Goal: Task Accomplishment & Management: Complete application form

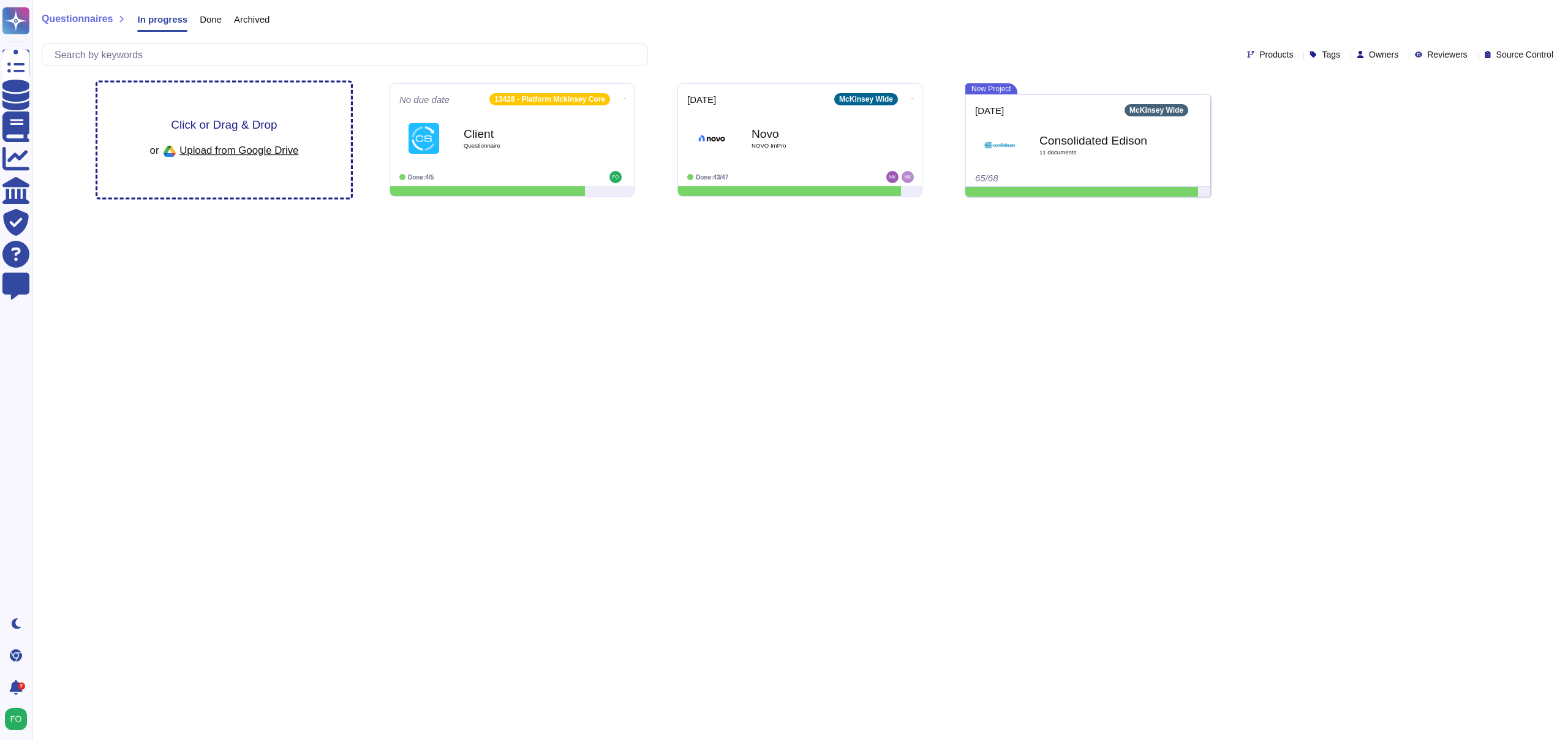
click at [218, 137] on div "Click or Drag & Drop or Upload from Google Drive" at bounding box center [224, 140] width 149 height 42
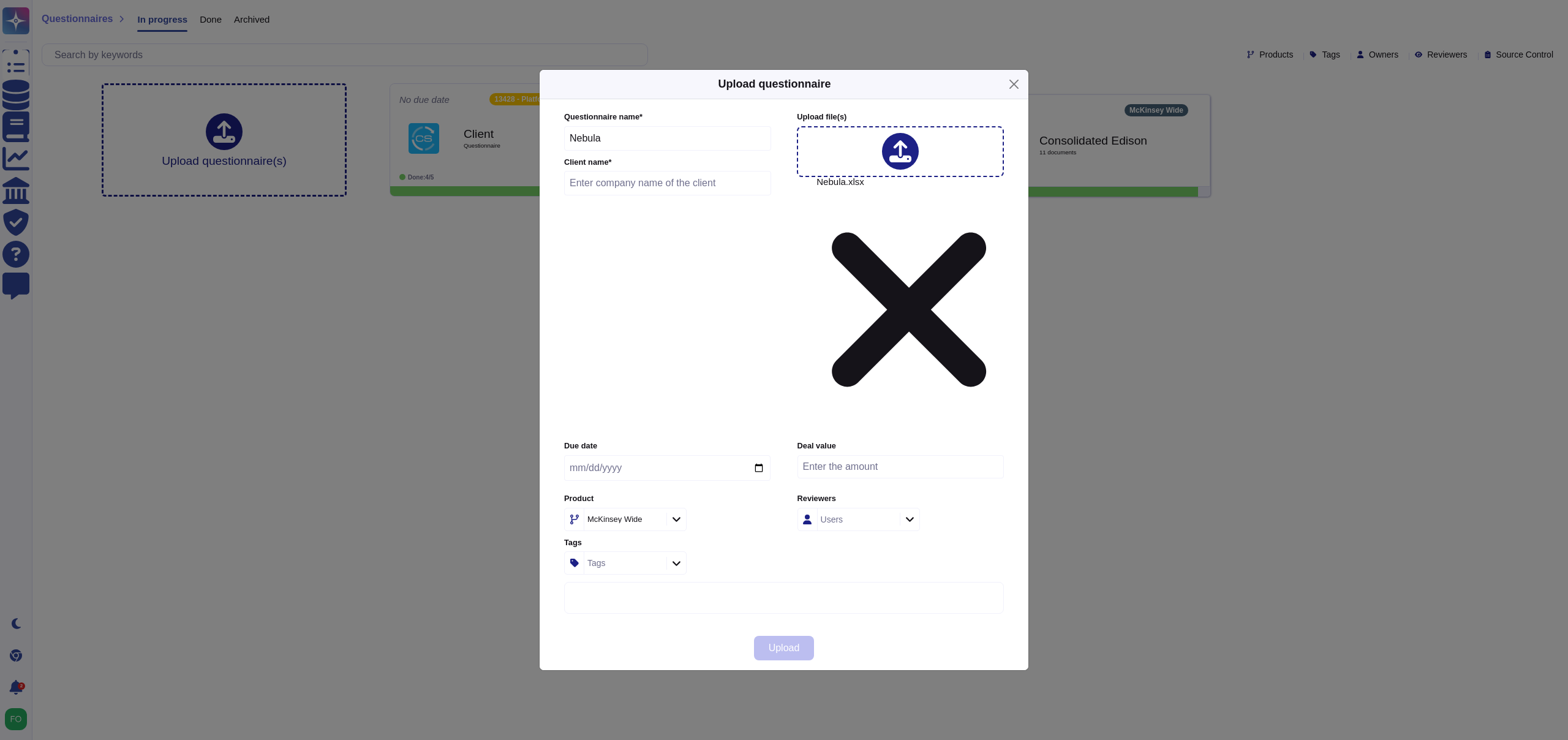
click at [912, 517] on icon at bounding box center [910, 519] width 8 height 5
click at [957, 441] on div "Due date Deal value Product McKinsey Wide Reviewers Users Tags Tags" at bounding box center [784, 508] width 440 height 134
click at [648, 195] on input "text" at bounding box center [667, 183] width 207 height 24
type input "B"
type input "Nebula"
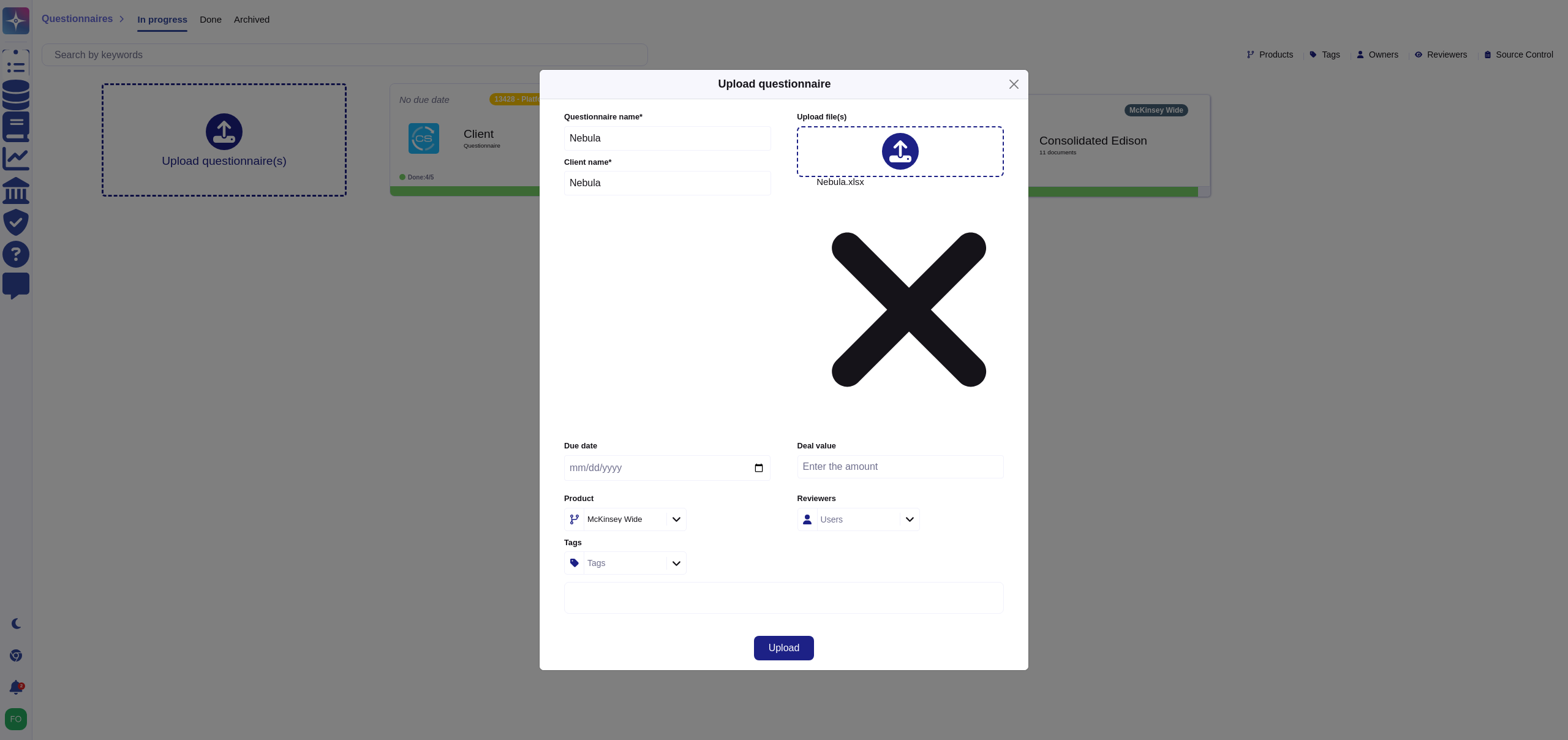
click at [757, 455] on input "date" at bounding box center [667, 468] width 206 height 26
type input "[DATE]"
click at [678, 514] on icon at bounding box center [676, 519] width 9 height 10
type input "a"
click at [875, 626] on div "Upload" at bounding box center [784, 649] width 489 height 44
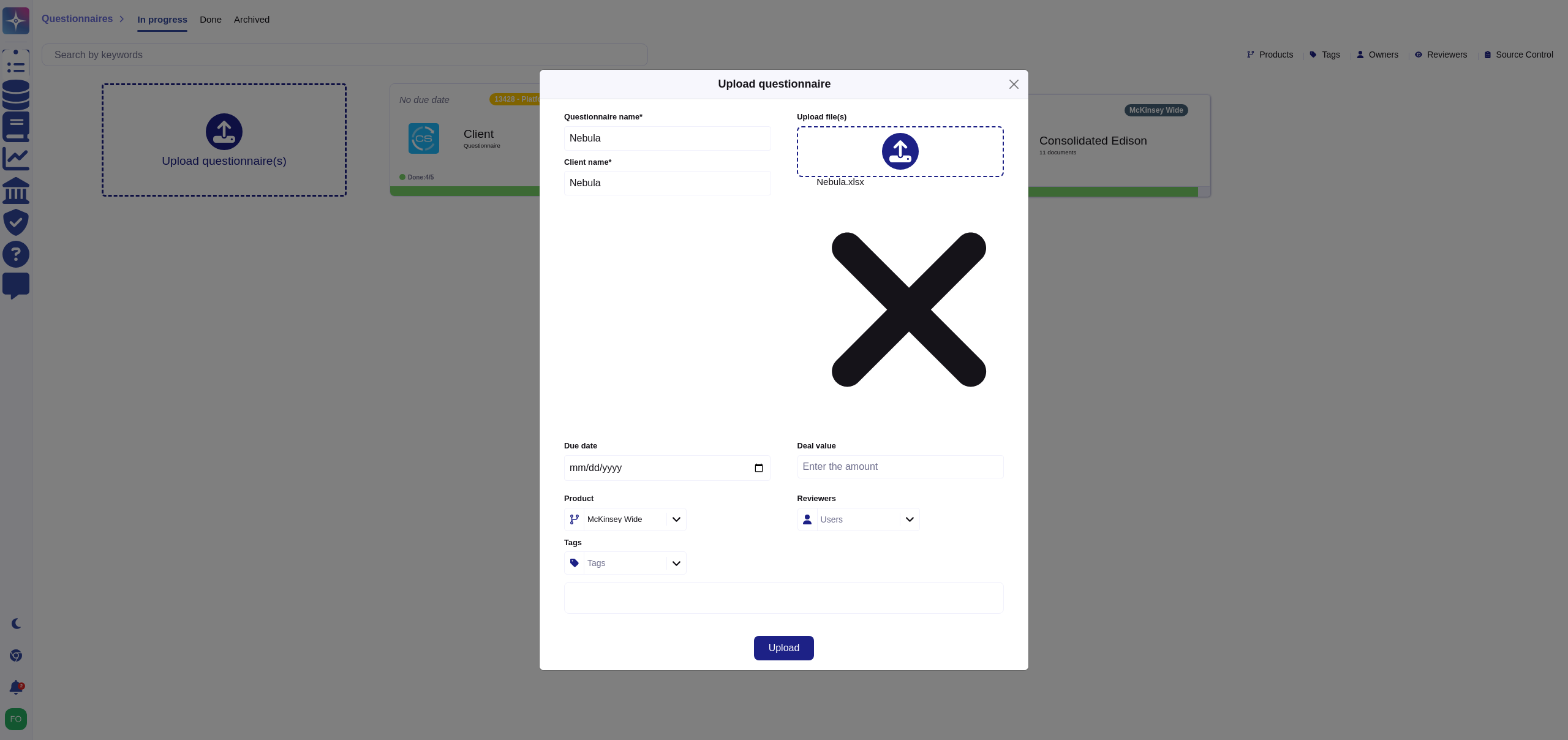
click at [677, 517] on icon at bounding box center [676, 519] width 8 height 5
click at [944, 626] on div "Upload" at bounding box center [784, 649] width 489 height 44
click at [791, 643] on span "Upload" at bounding box center [784, 648] width 31 height 10
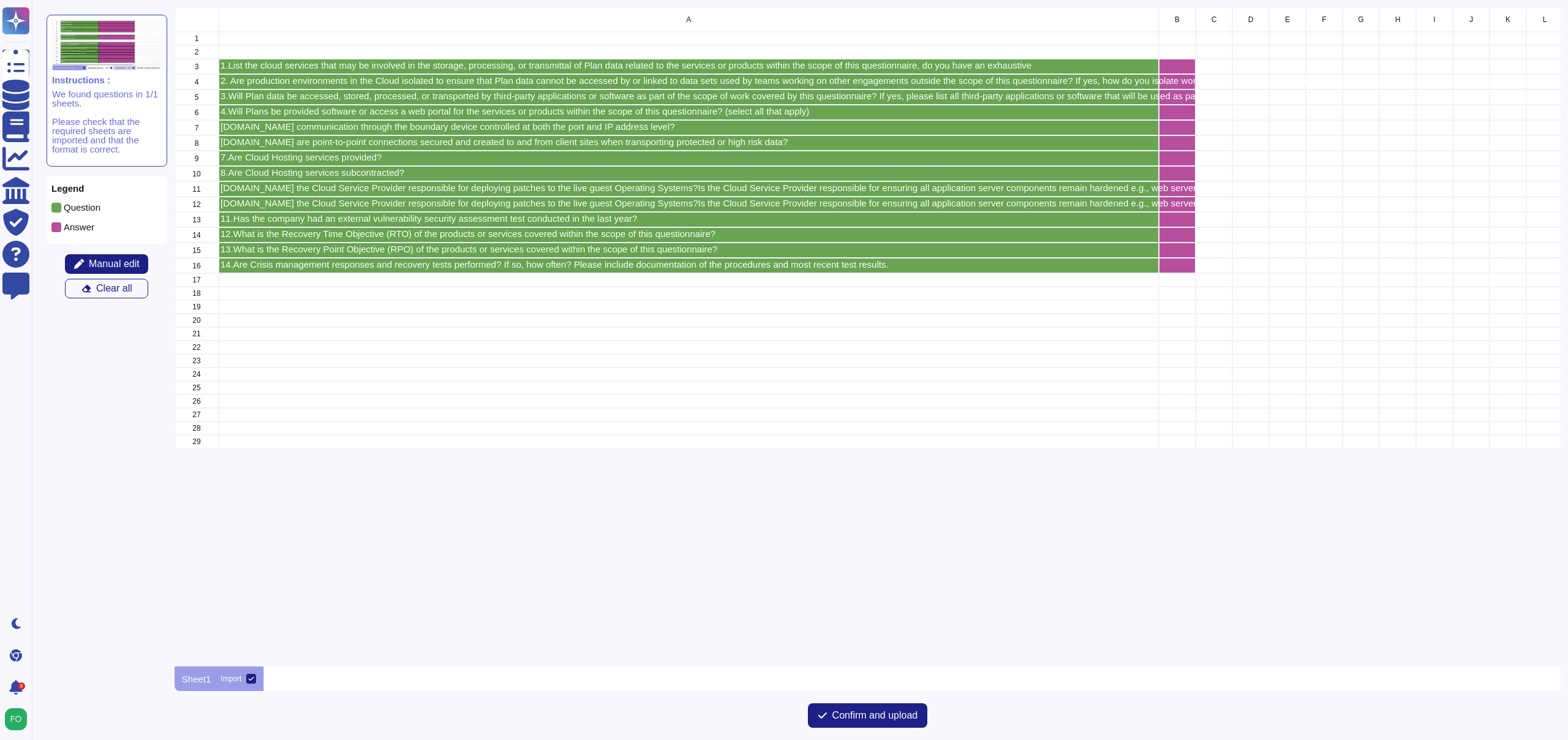
scroll to position [659, 1386]
click at [125, 261] on span "Manual edit" at bounding box center [114, 264] width 51 height 10
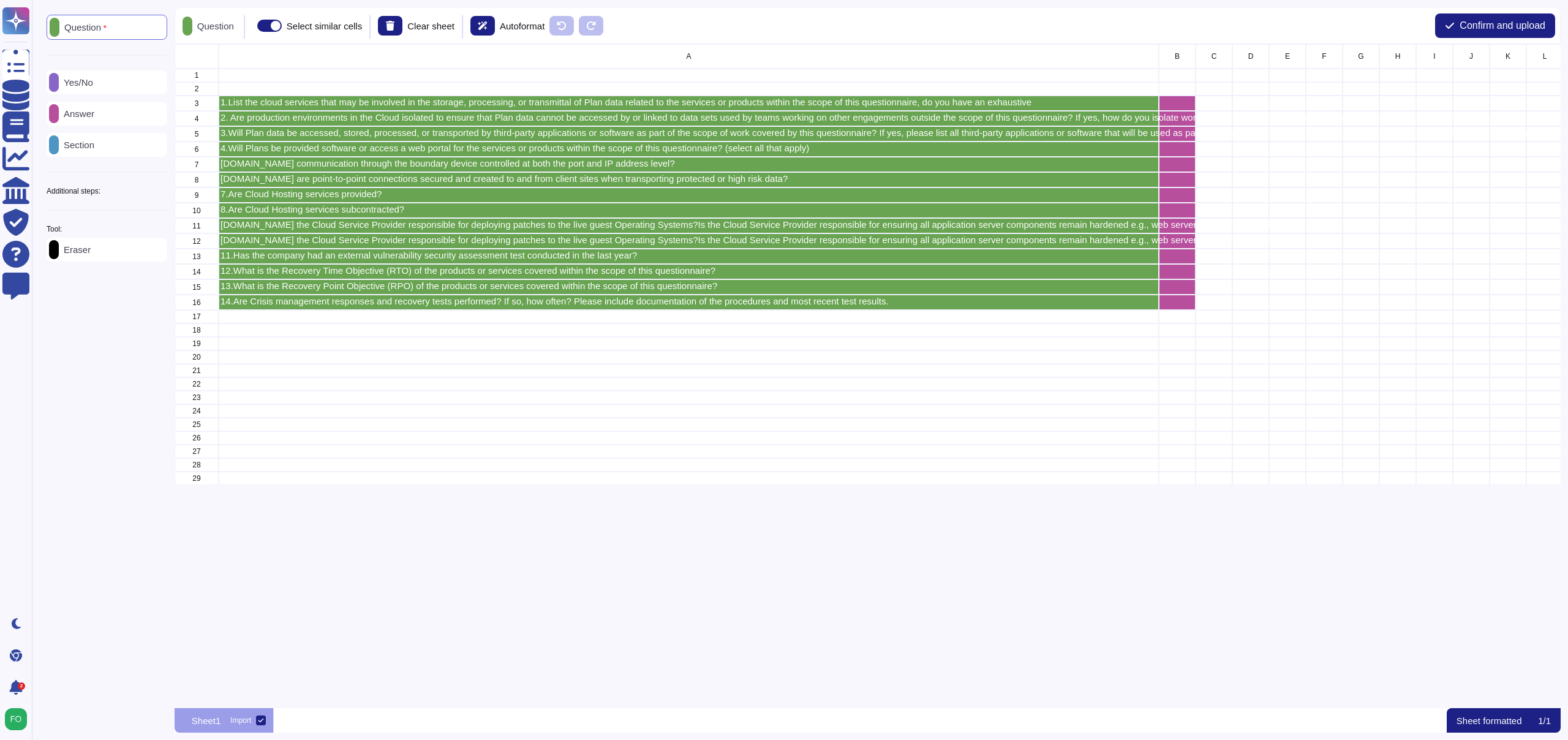
scroll to position [664, 1386]
click at [544, 21] on p "Autoformat" at bounding box center [522, 26] width 45 height 9
click at [487, 24] on icon at bounding box center [482, 26] width 9 height 8
click at [567, 21] on icon at bounding box center [562, 26] width 10 height 10
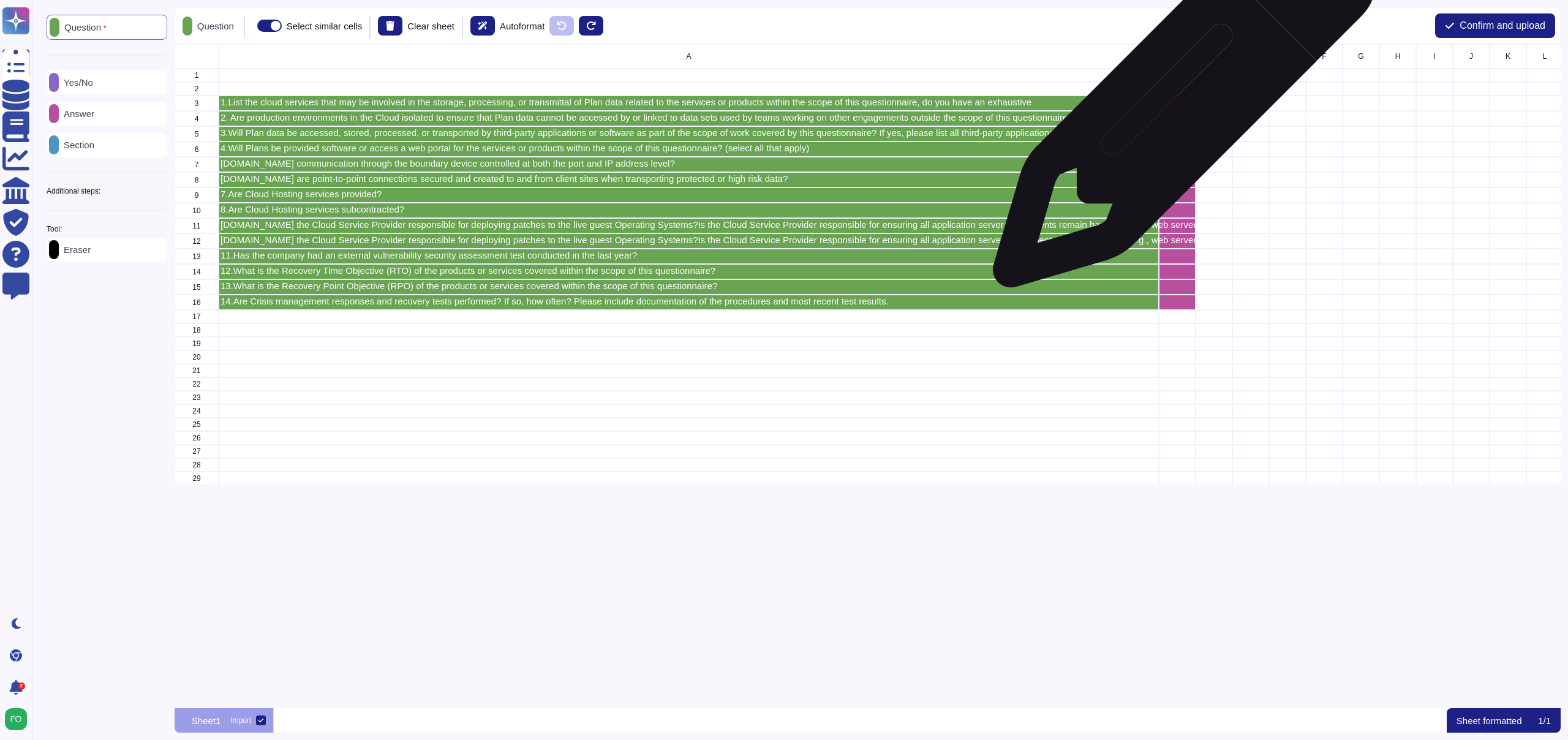
click at [1180, 103] on div "grid" at bounding box center [1177, 103] width 37 height 15
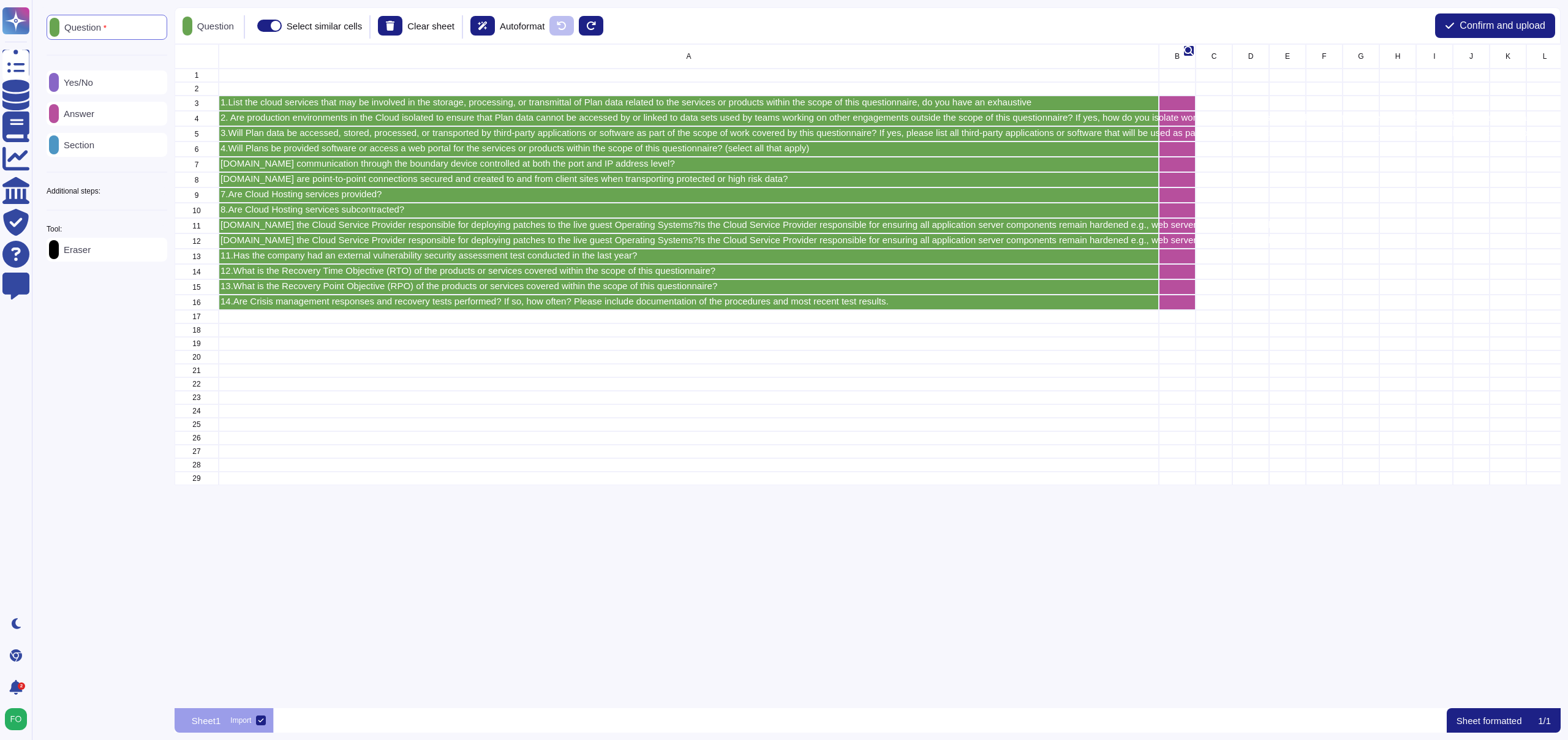
click at [1177, 53] on span "B" at bounding box center [1177, 56] width 5 height 8
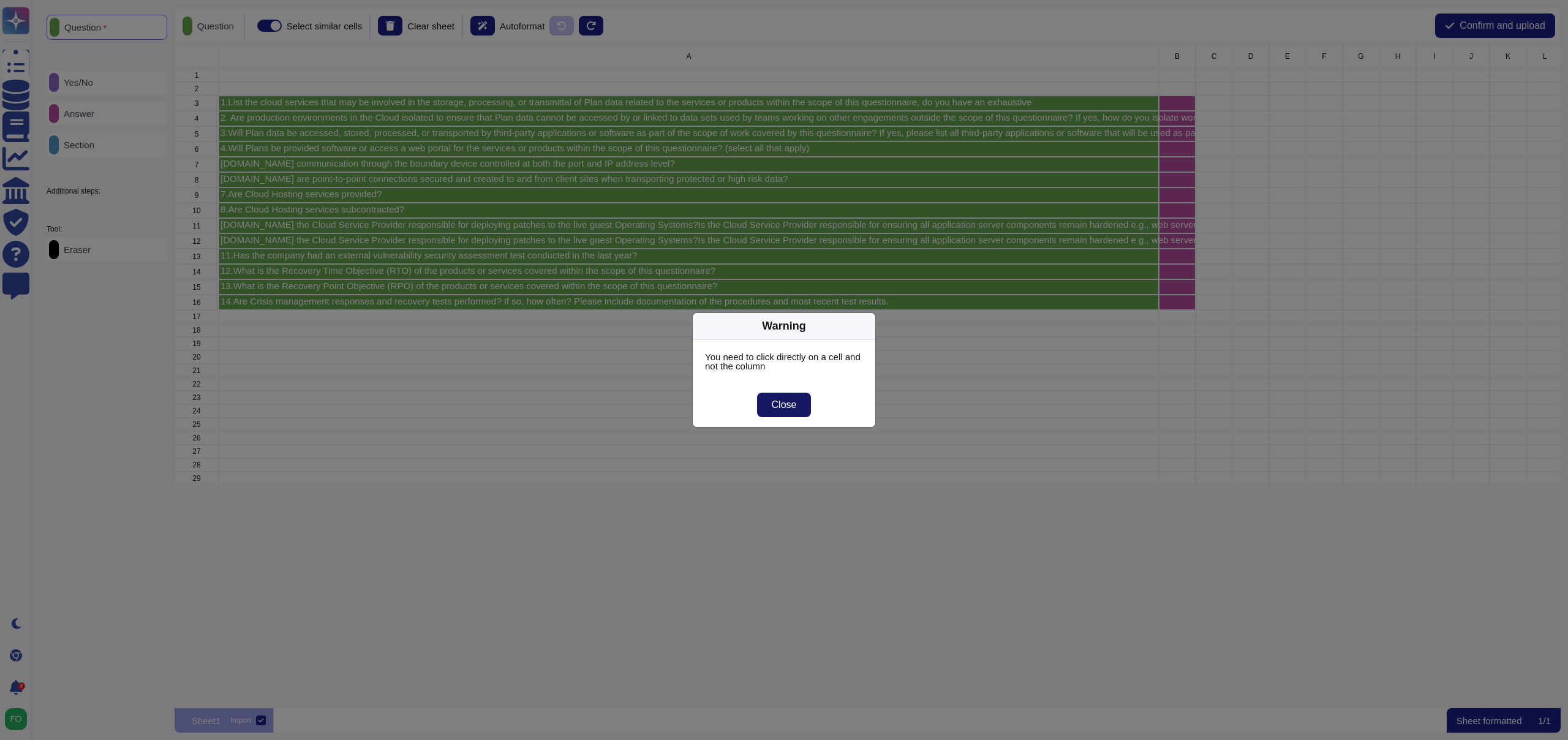
click at [796, 402] on span "Close" at bounding box center [784, 405] width 25 height 10
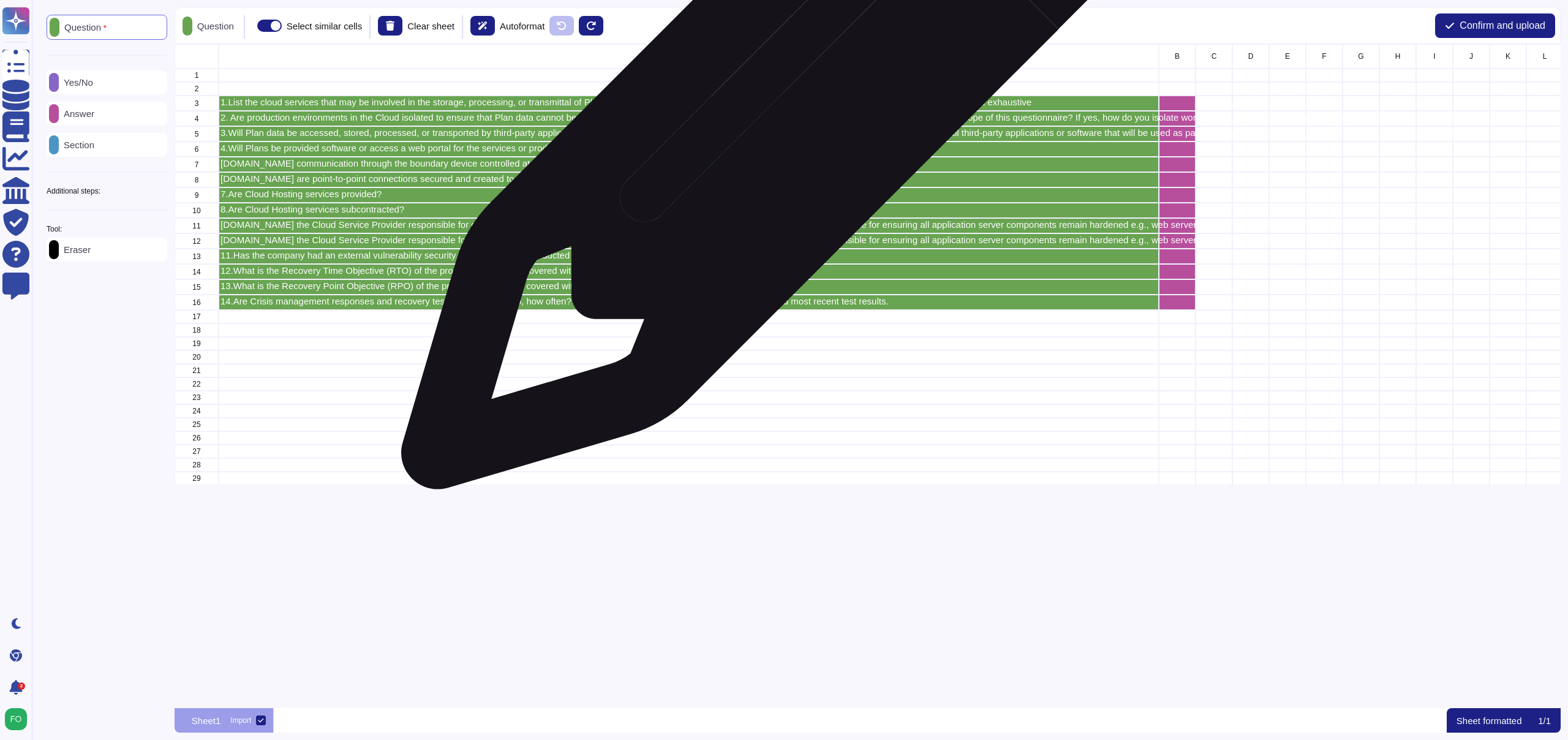
click at [785, 107] on div "1.List the cloud services that may be involved in the storage, processing, or t…" at bounding box center [689, 103] width 940 height 15
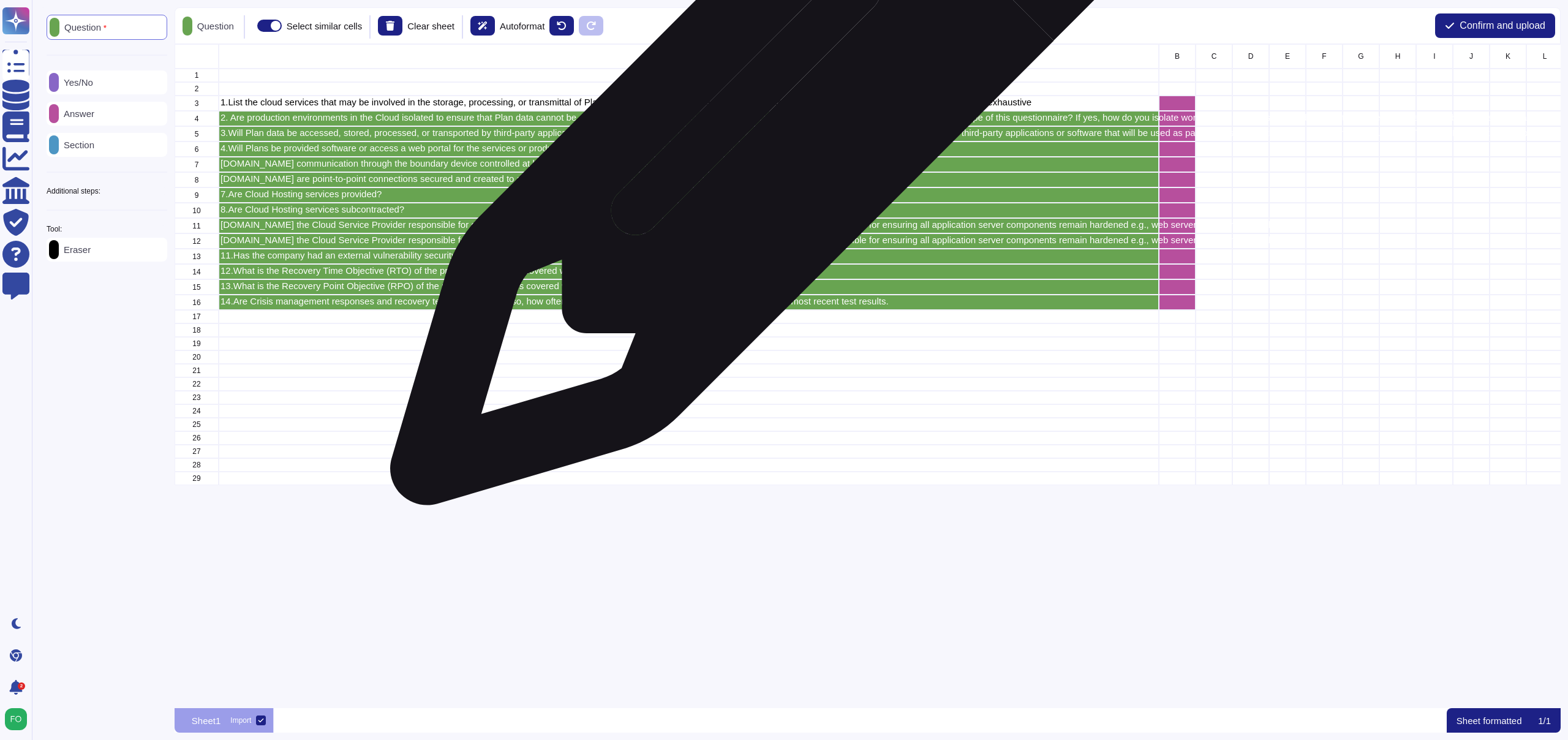
click at [778, 119] on p "2. Are production environments in the Cloud isolated to ensure that Plan data c…" at bounding box center [689, 117] width 937 height 9
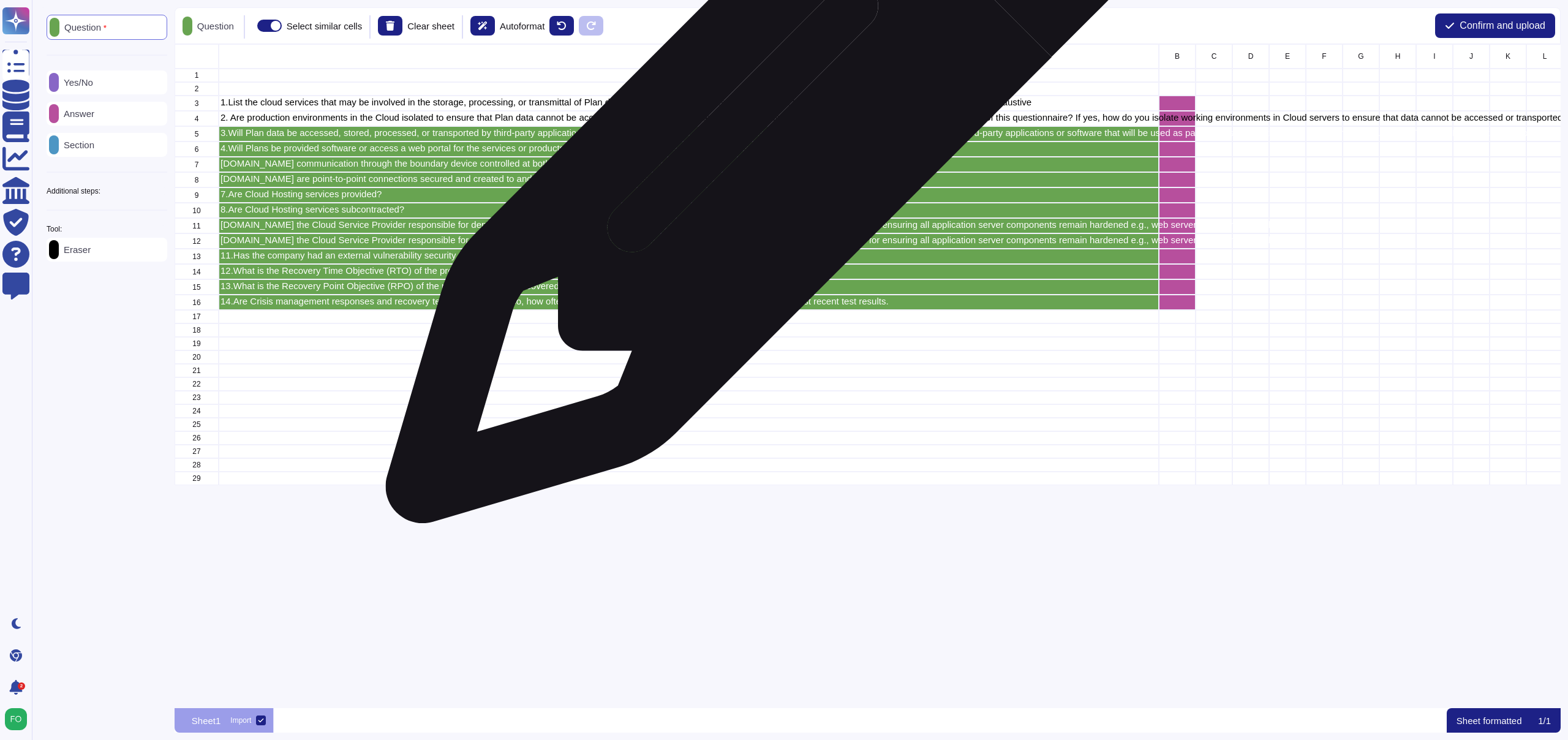
click at [775, 136] on p "3.Will Plan data be accessed, stored, processed, or transported by third-party …" at bounding box center [689, 132] width 937 height 9
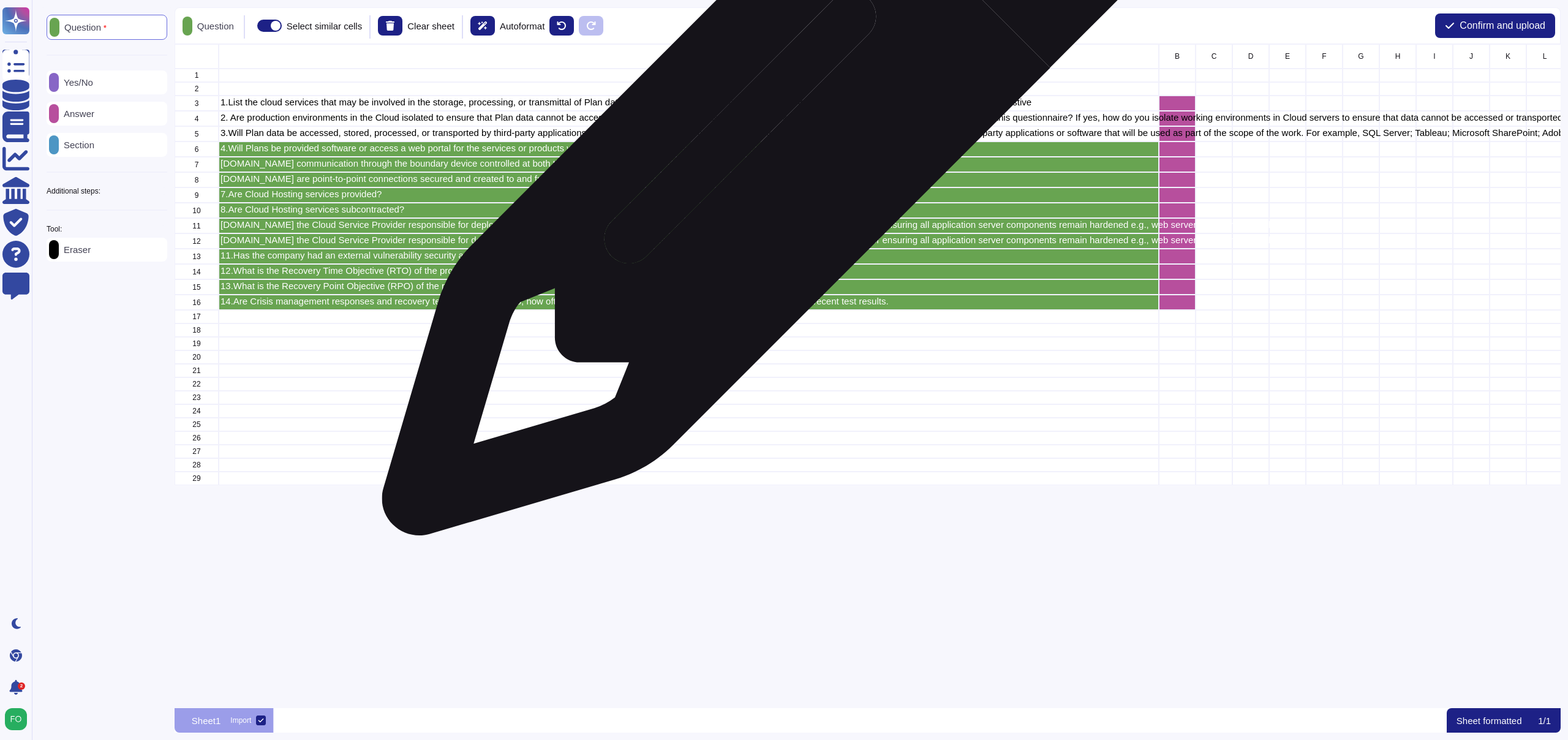
click at [773, 147] on p "4.Will Plans be provided software or access a web portal for the services or pr…" at bounding box center [689, 148] width 937 height 9
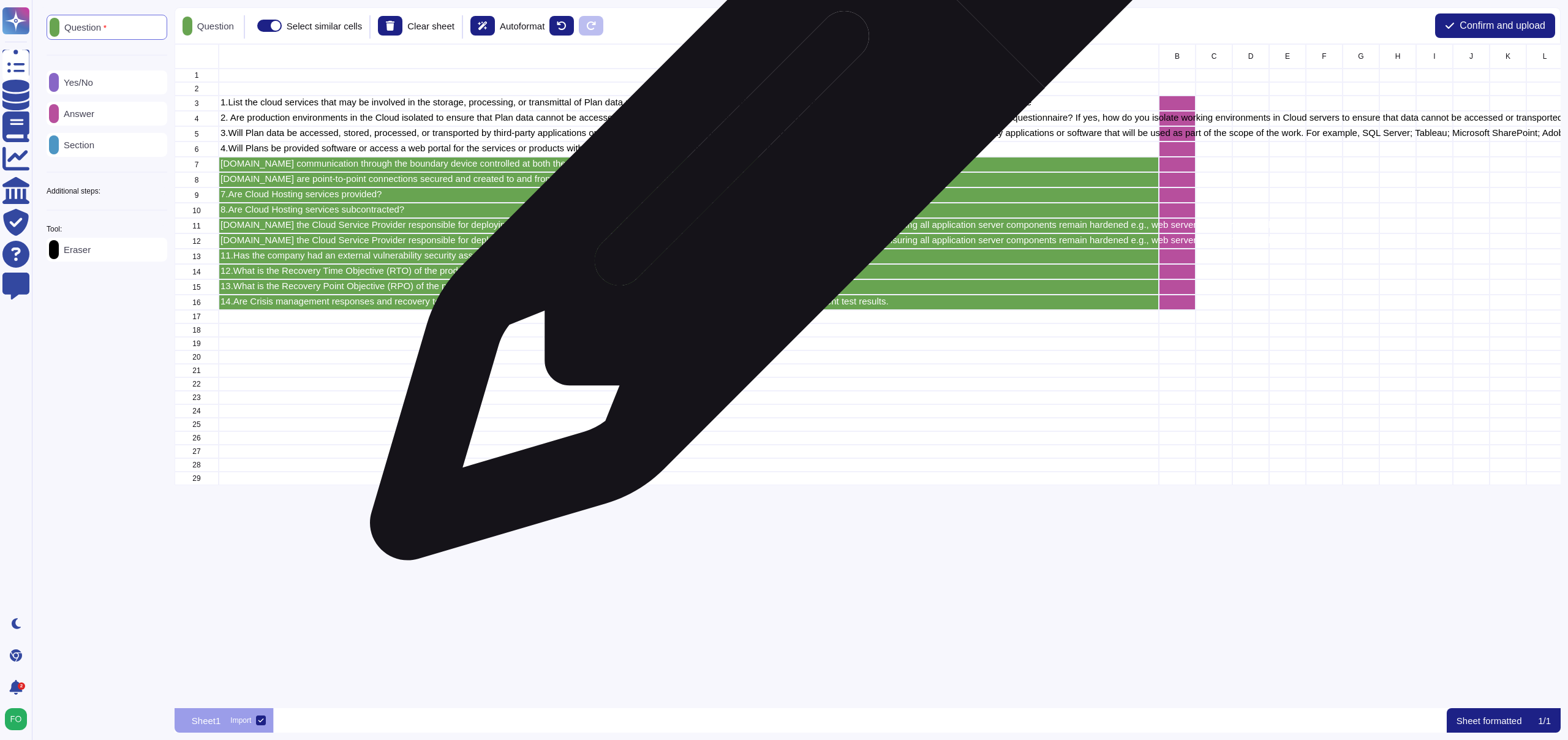
click at [764, 170] on div "[DOMAIN_NAME] communication through the boundary device controlled at both the …" at bounding box center [689, 164] width 940 height 15
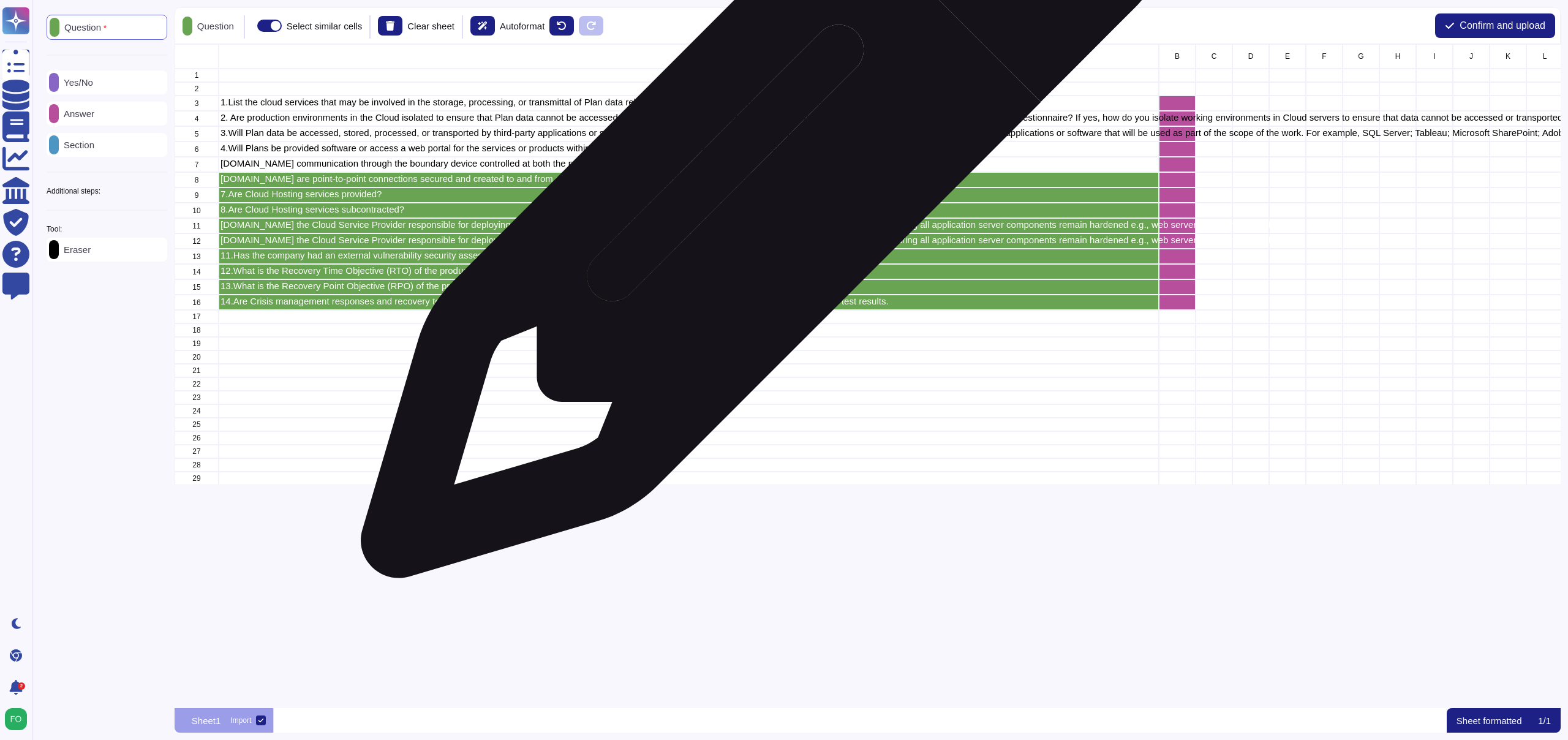
click at [759, 183] on p "[DOMAIN_NAME] are point-to-point connections secured and created to and from cl…" at bounding box center [689, 178] width 937 height 9
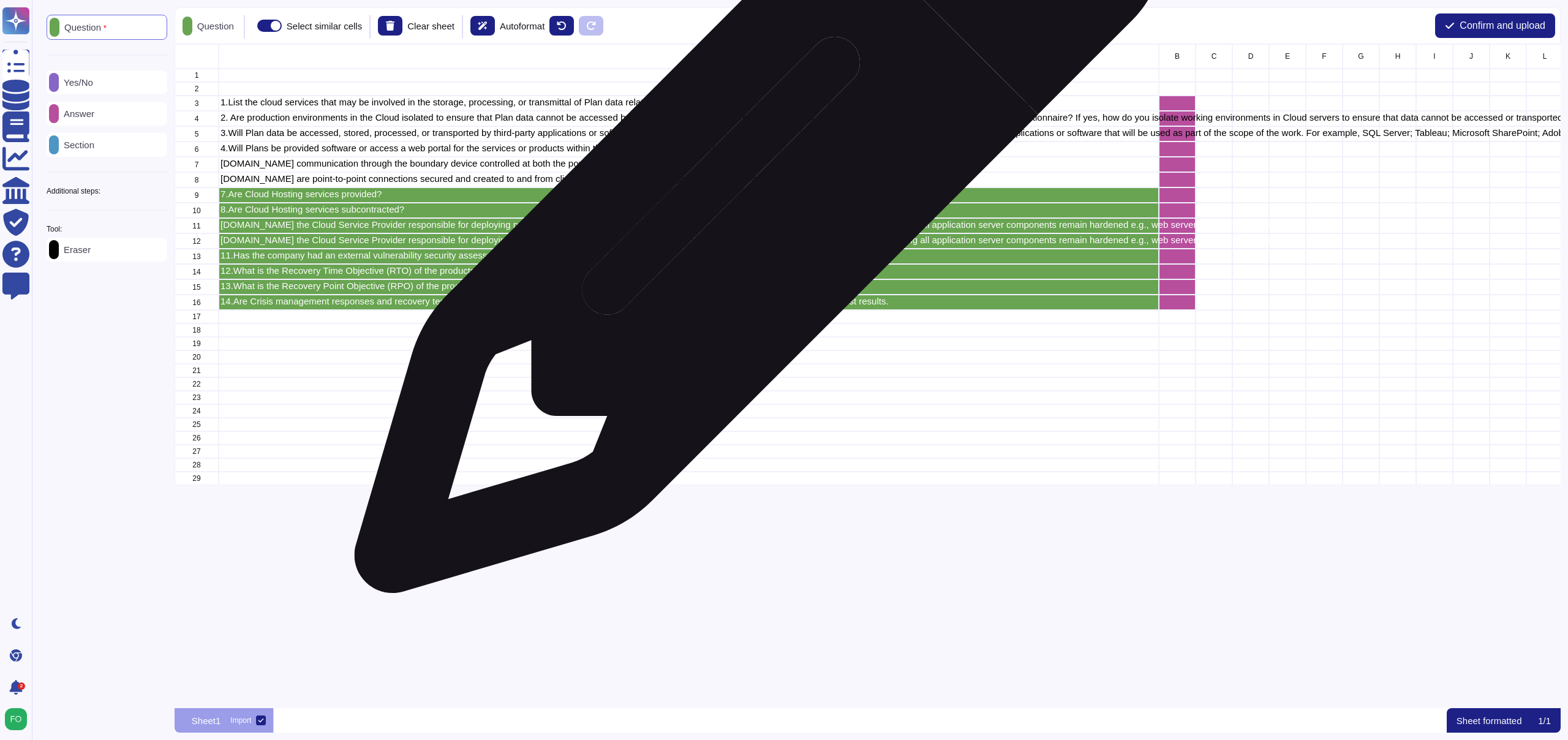
click at [754, 196] on p "7.Are Cloud Hosting services provided?" at bounding box center [689, 193] width 937 height 9
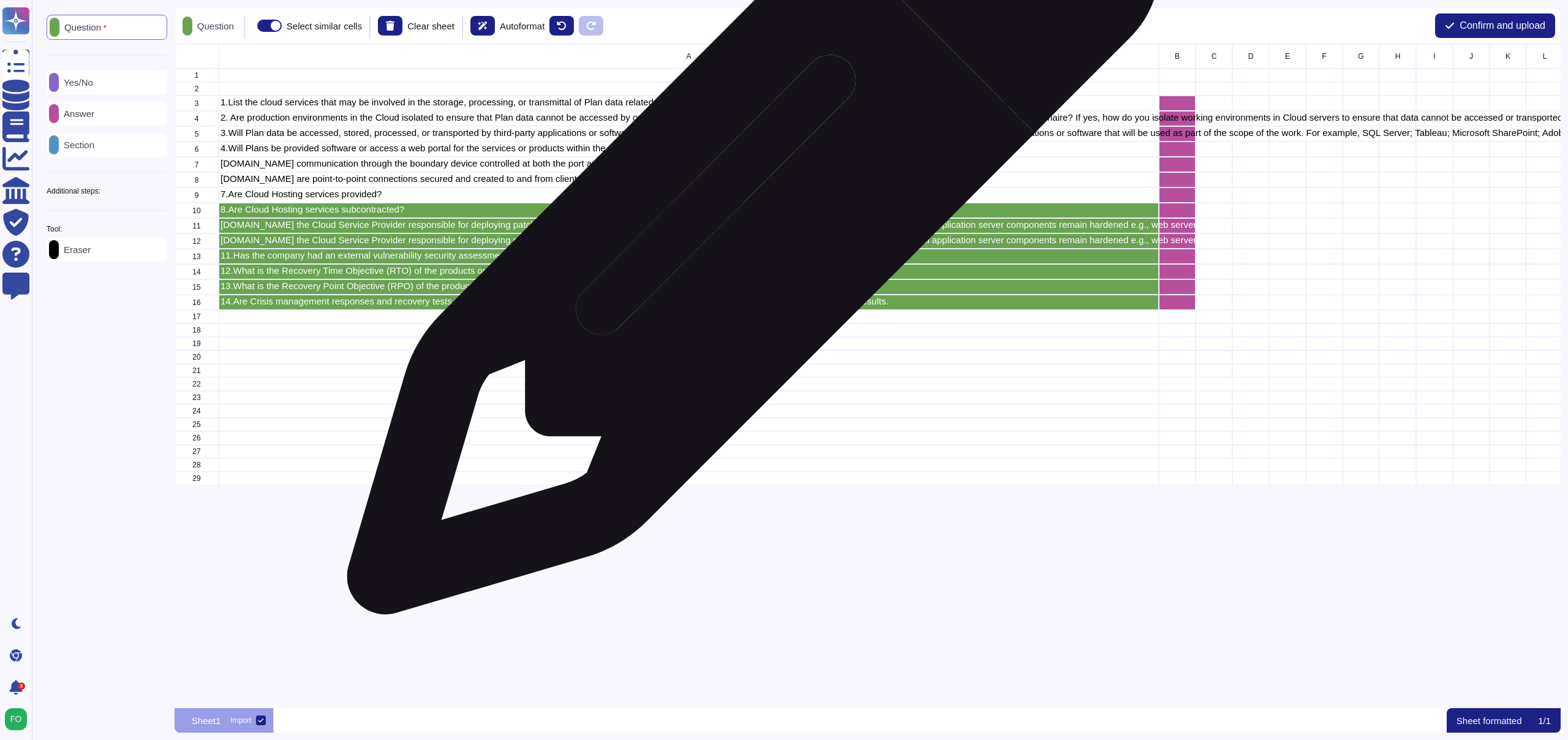
click at [749, 214] on div "8.Are Cloud Hosting services subcontracted?" at bounding box center [689, 211] width 940 height 15
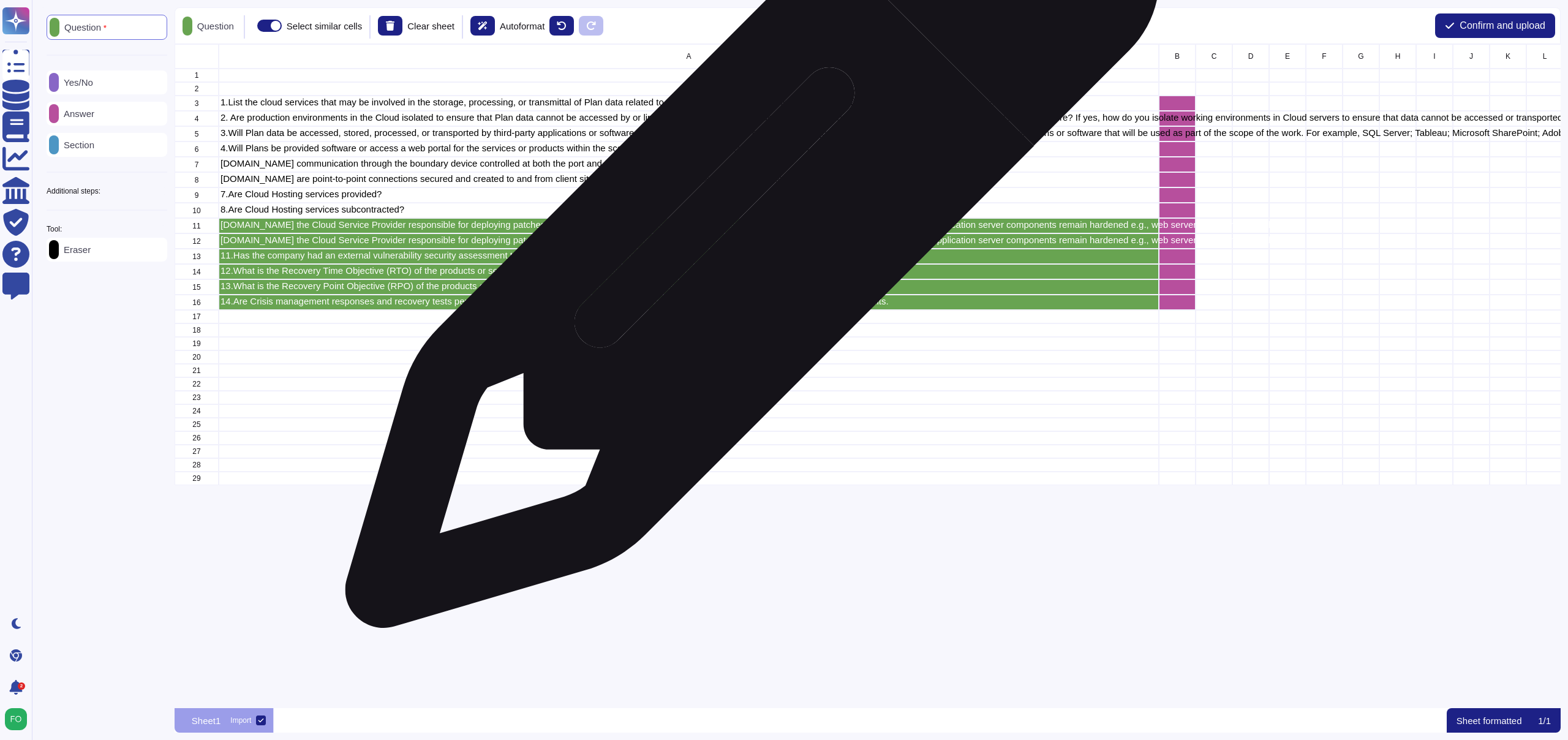
click at [748, 227] on p "[DOMAIN_NAME] the Cloud Service Provider responsible for deploying patches to t…" at bounding box center [689, 224] width 937 height 9
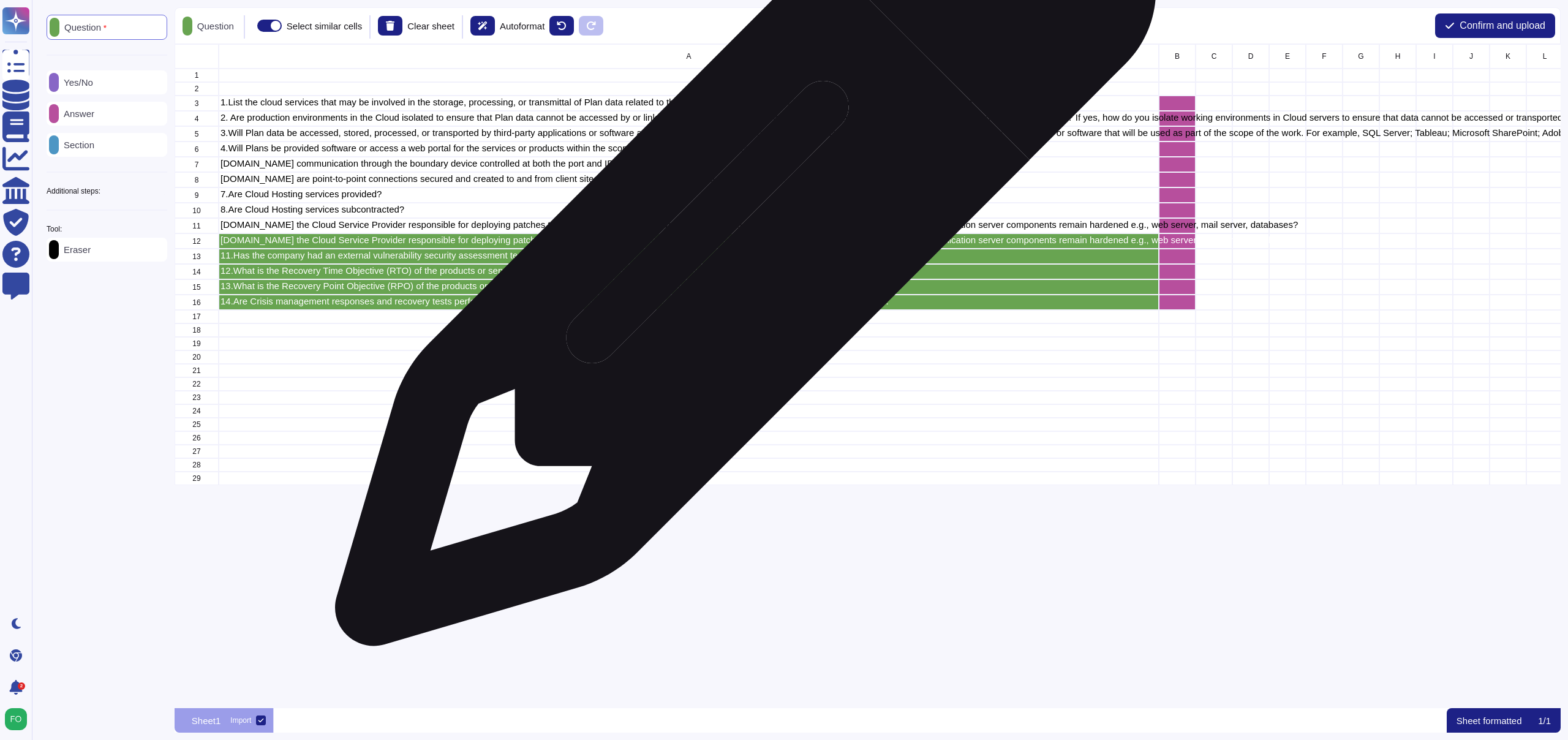
click at [741, 242] on p "[DOMAIN_NAME] the Cloud Service Provider responsible for deploying patches to t…" at bounding box center [689, 239] width 937 height 9
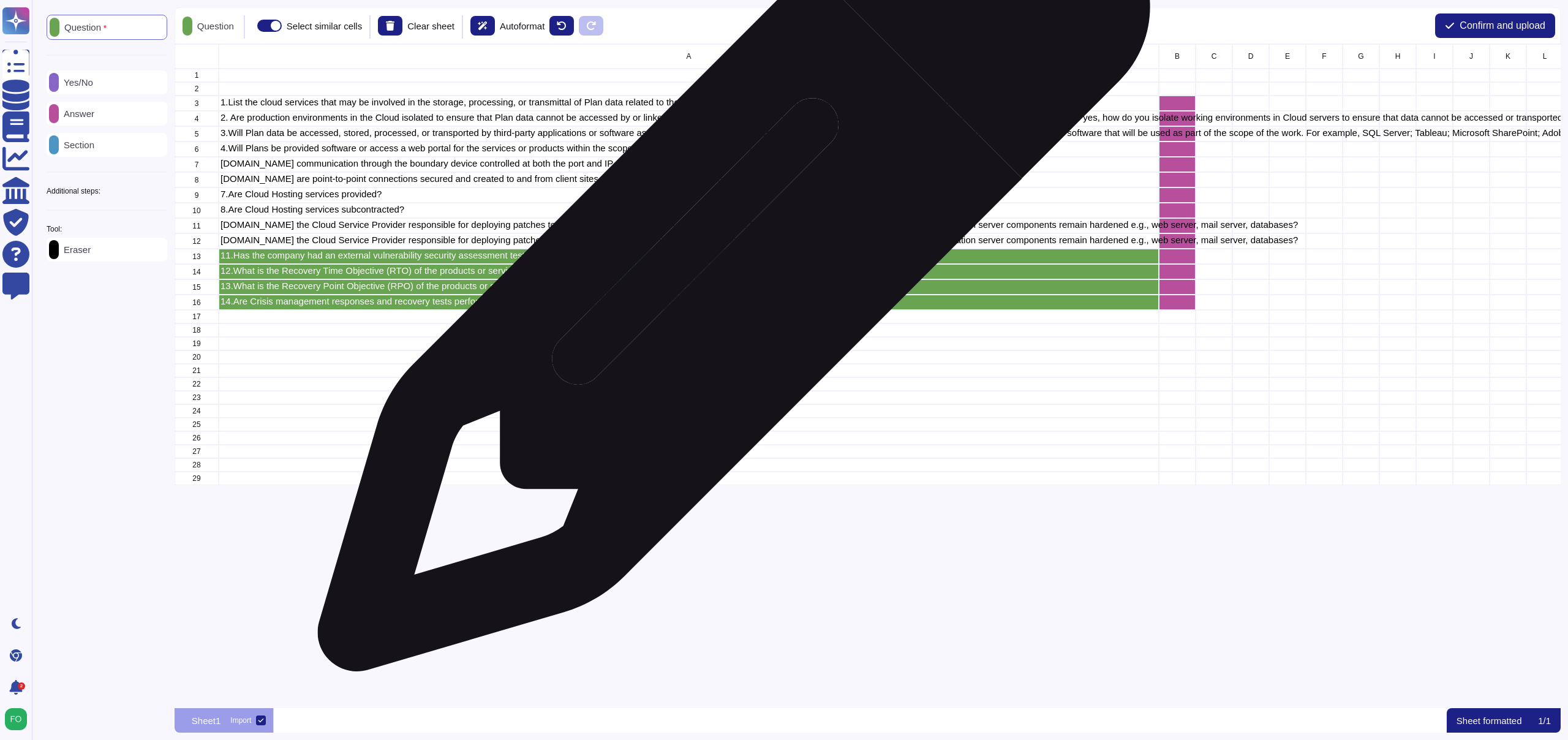
click at [730, 262] on div "11.Has the company had an external vulnerability security assessment test condu…" at bounding box center [689, 256] width 940 height 15
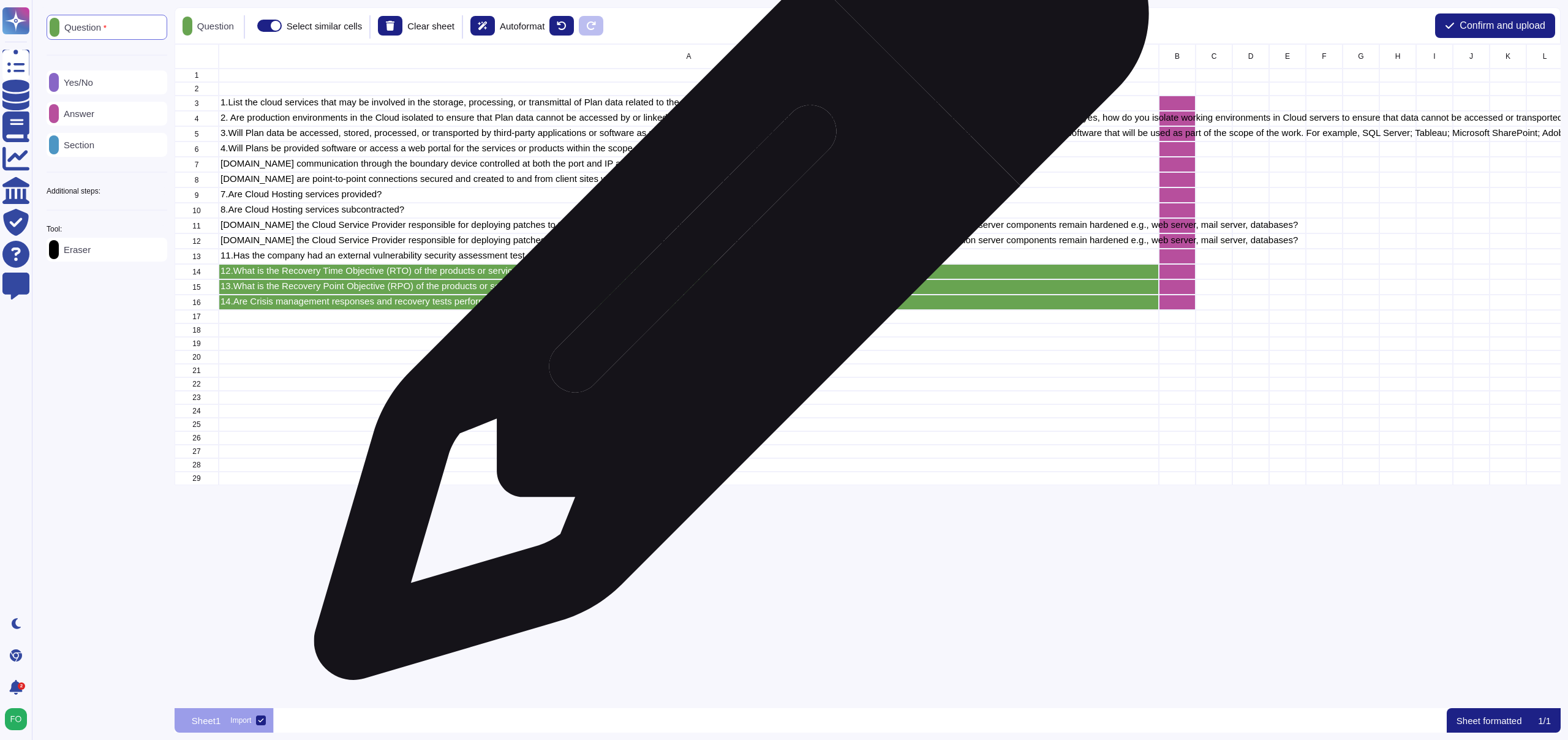
click at [727, 271] on p "12.What is the Recovery Time Objective (RTO) of the products or services covere…" at bounding box center [689, 270] width 937 height 9
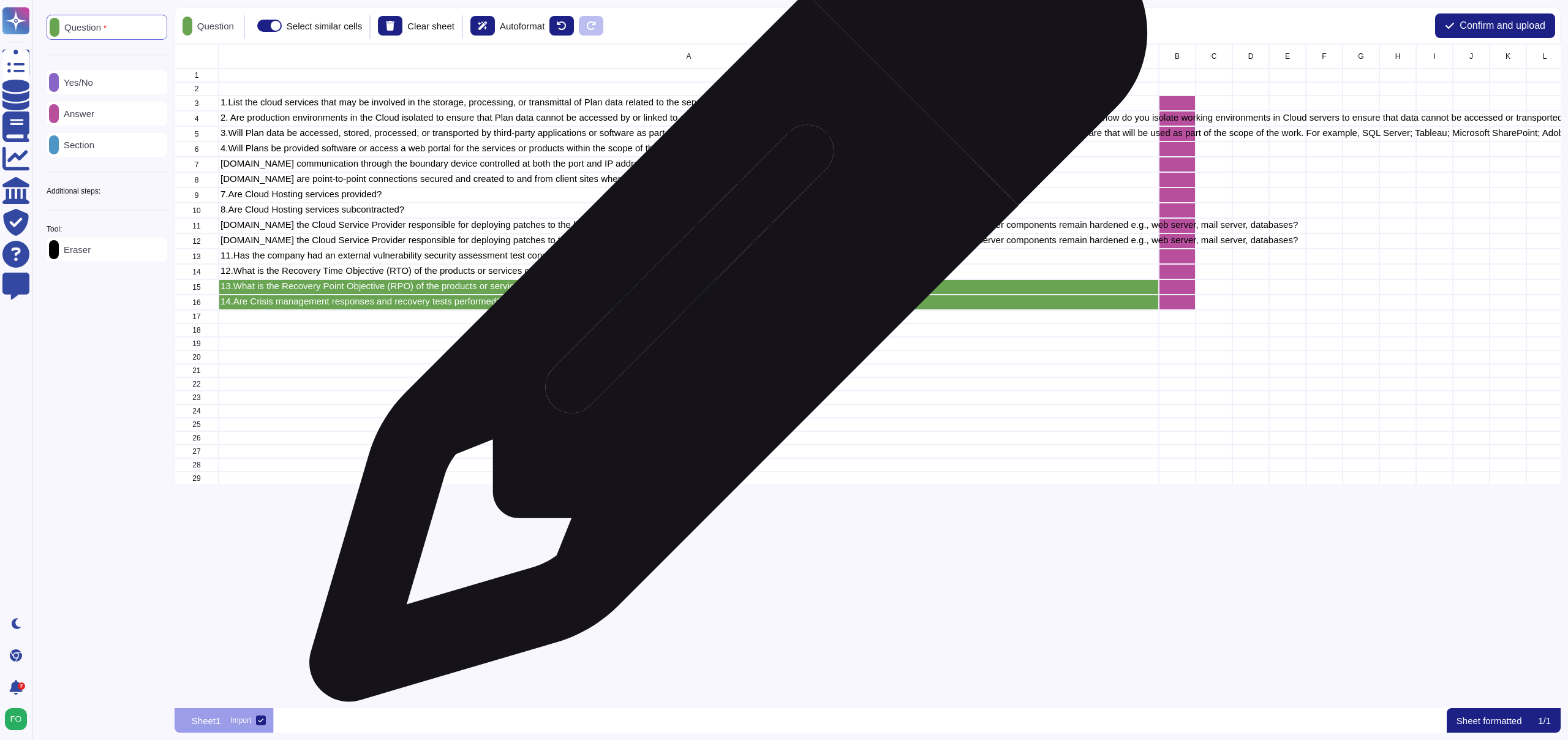
click at [724, 289] on p "13.What is the Recovery Point Objective (RPO) of the products or services cover…" at bounding box center [689, 285] width 937 height 9
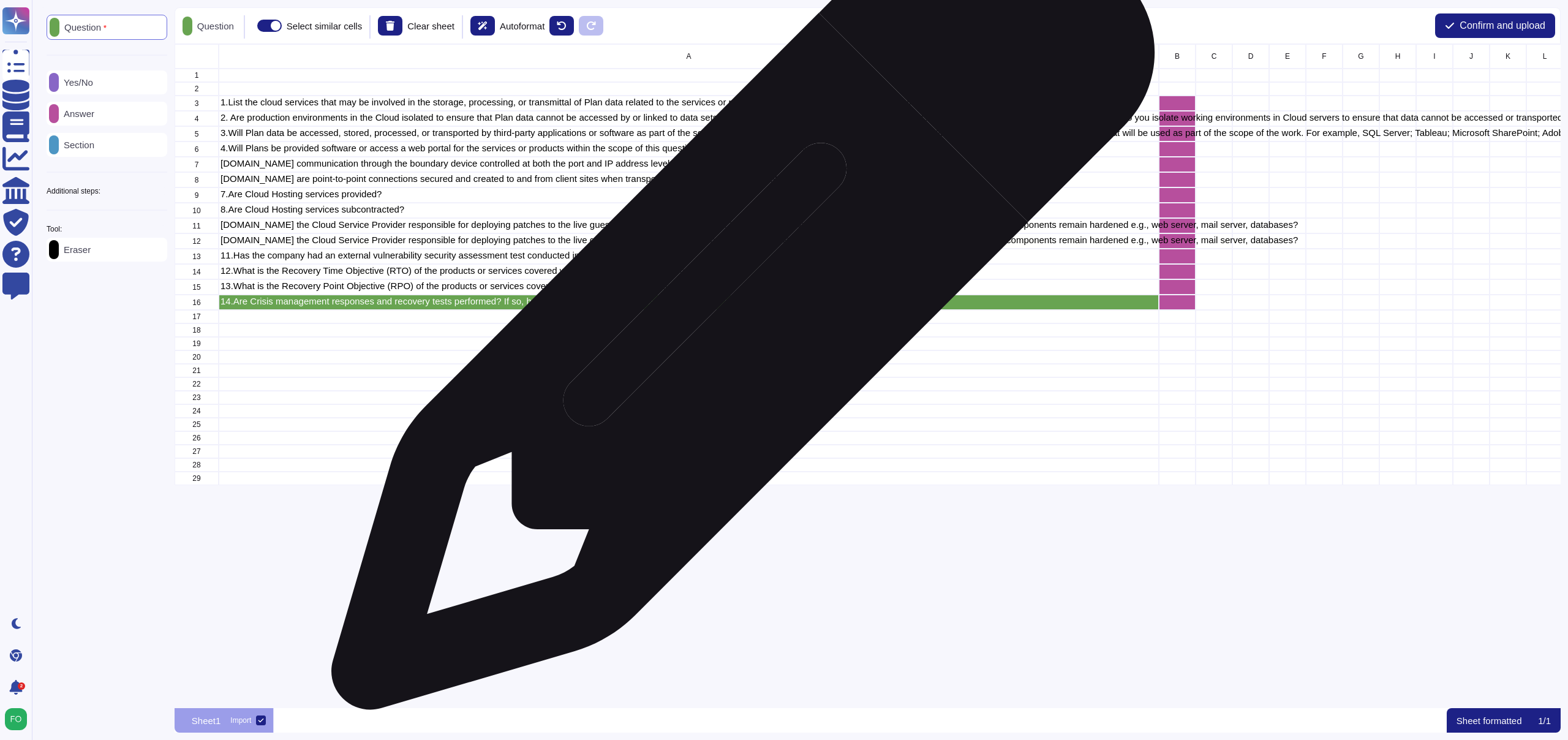
click at [739, 304] on p "14.Are Crisis management responses and recovery tests performed? If so, how oft…" at bounding box center [689, 301] width 937 height 9
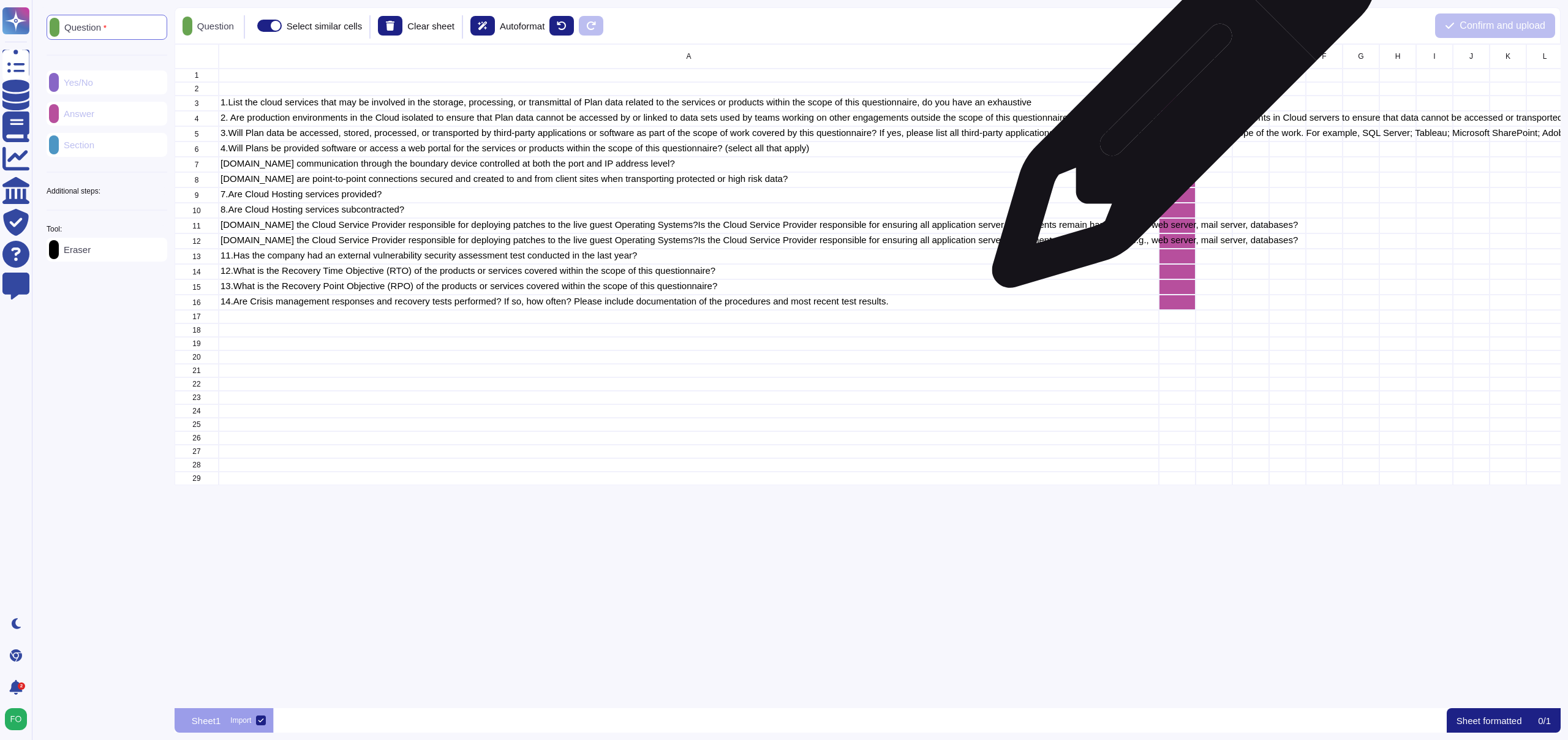
click at [1179, 103] on div "grid" at bounding box center [1177, 103] width 37 height 15
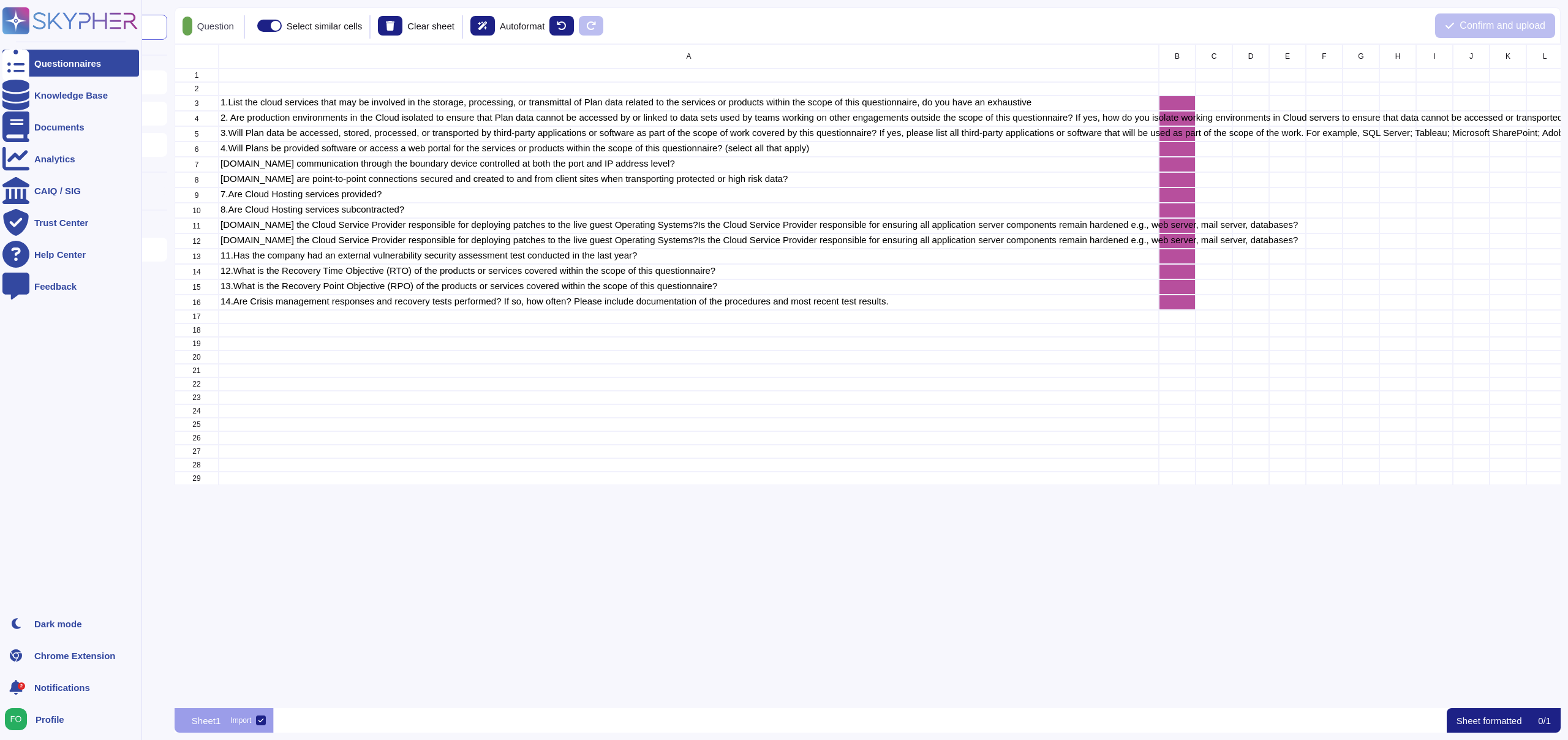
click at [12, 21] on icon at bounding box center [16, 21] width 24 height 24
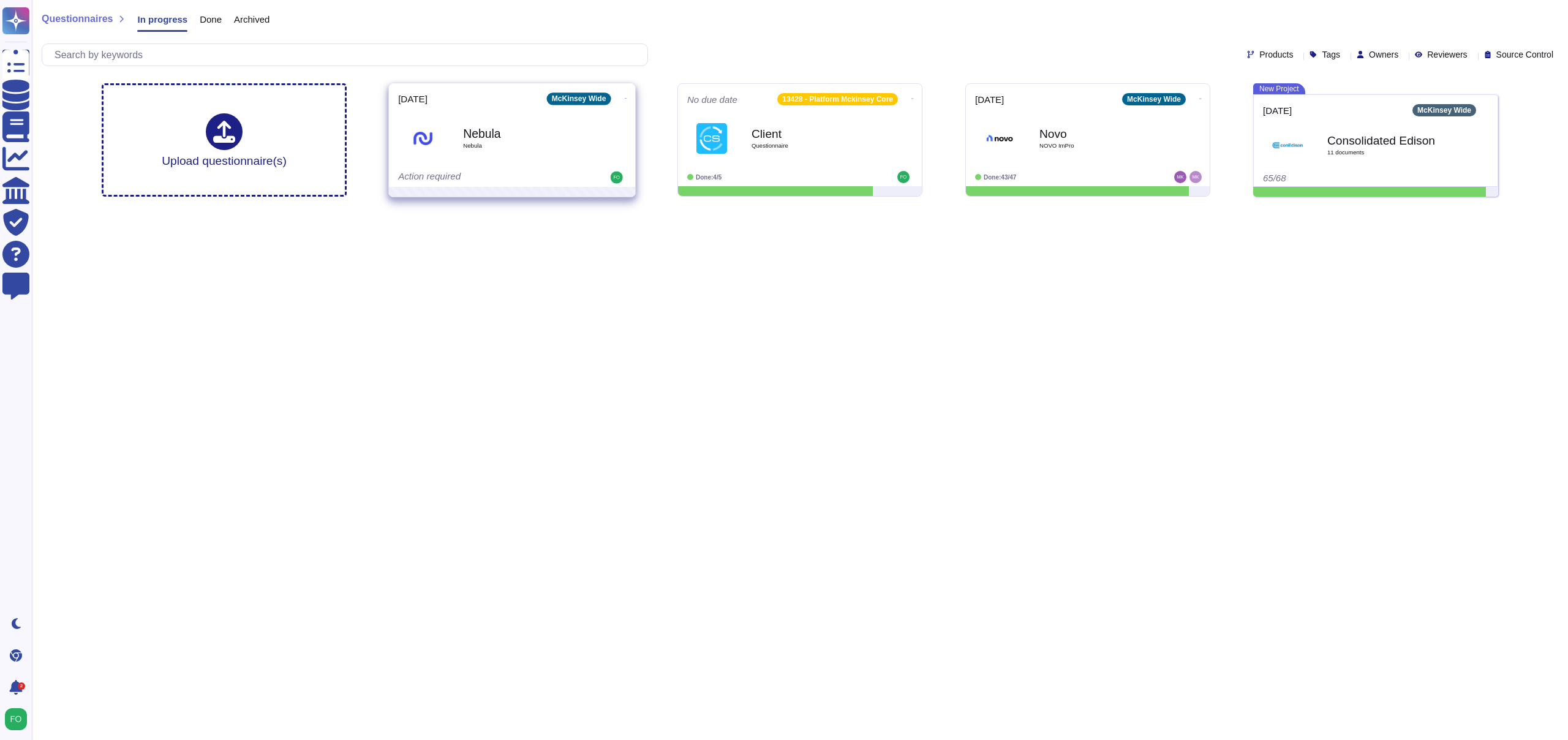
click at [625, 98] on icon at bounding box center [626, 98] width 3 height 3
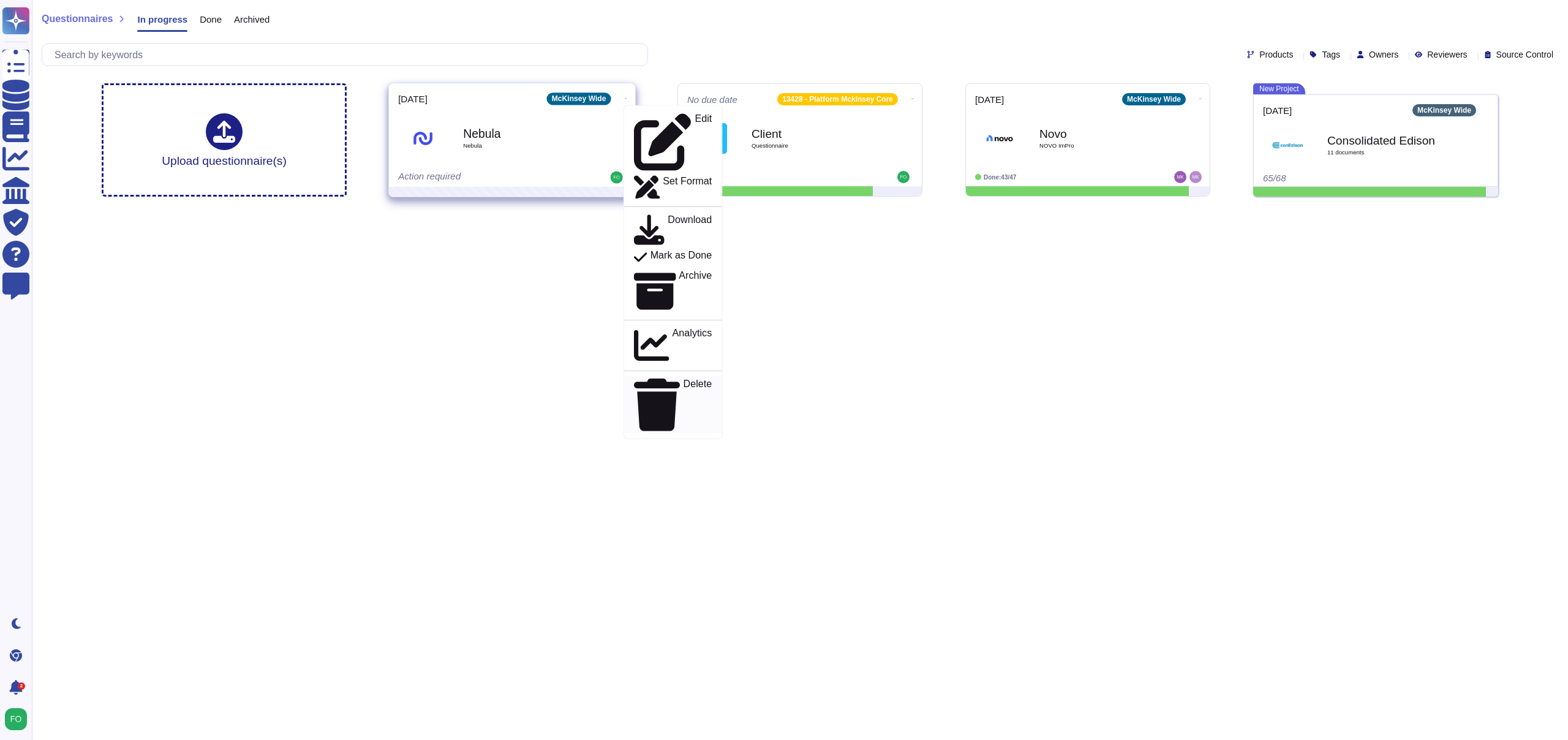
click at [684, 378] on p "Delete" at bounding box center [698, 404] width 29 height 52
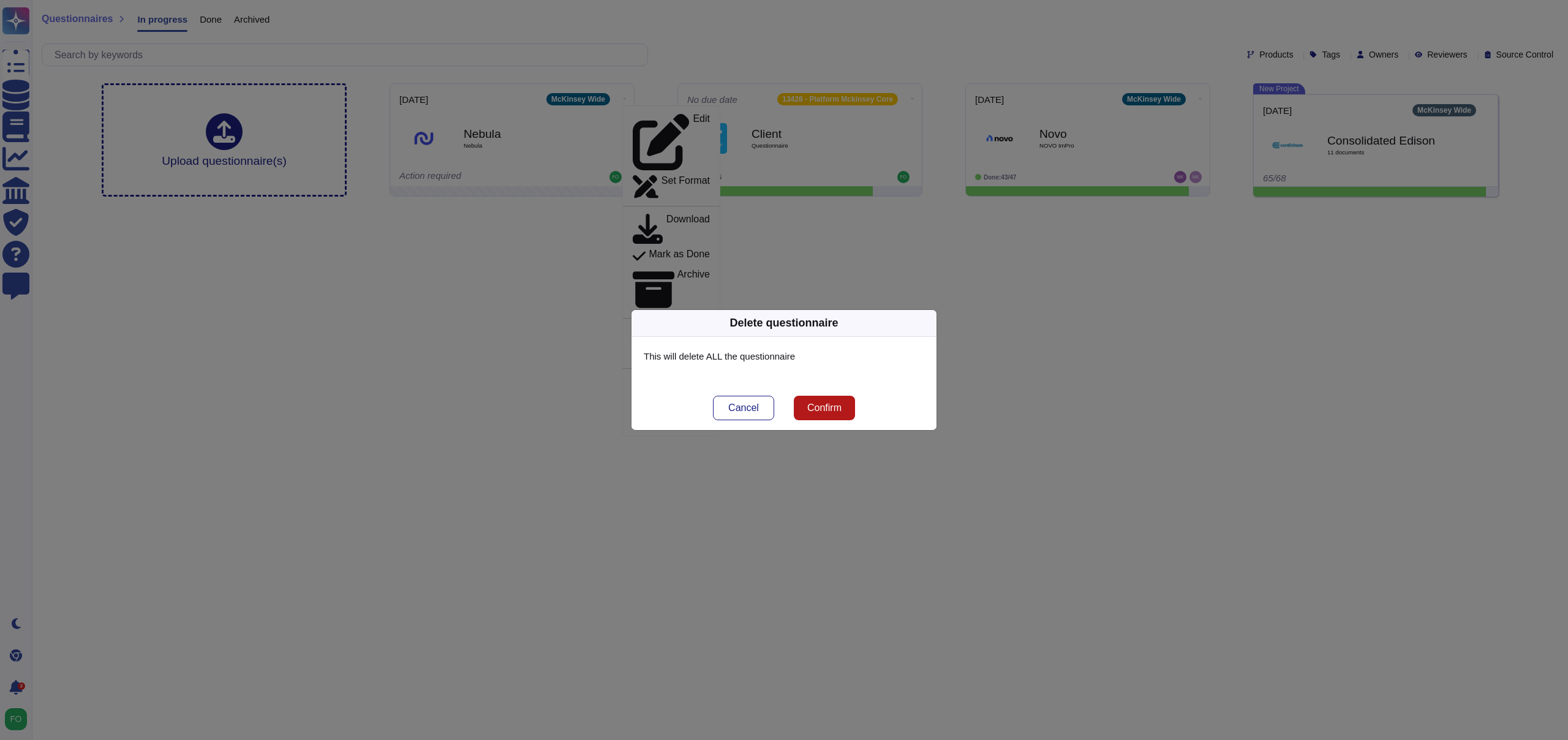
click at [820, 409] on span "Confirm" at bounding box center [825, 408] width 35 height 10
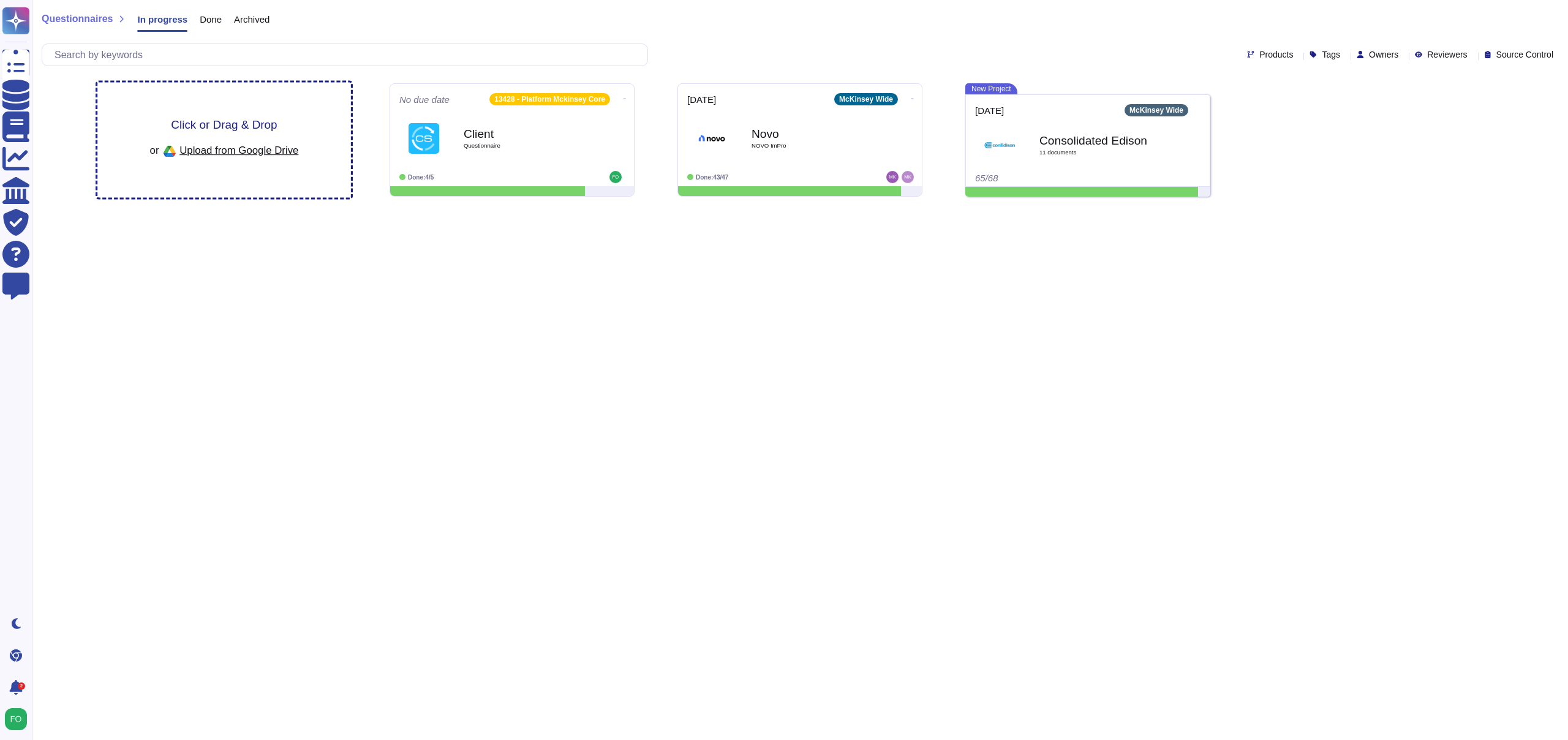
click at [233, 148] on span "Upload from Google Drive" at bounding box center [239, 150] width 119 height 11
click at [234, 114] on div "Click or Drag & Drop or Upload from Google Drive" at bounding box center [224, 140] width 254 height 115
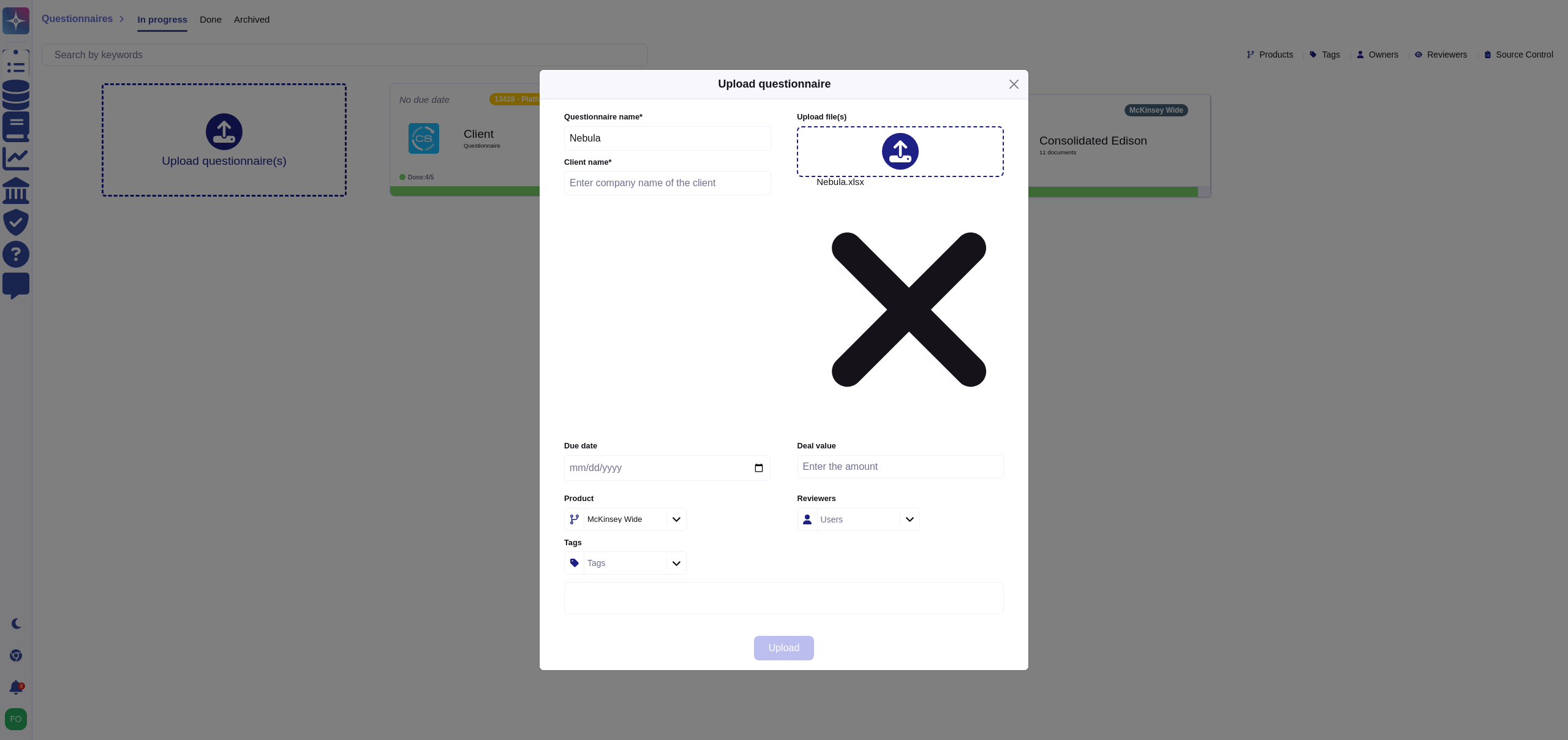
click at [676, 195] on input "text" at bounding box center [667, 183] width 207 height 24
type input "Client"
click at [758, 455] on input "date" at bounding box center [667, 468] width 206 height 26
type input "[DATE]"
click at [679, 508] on div "McKinsey Wide" at bounding box center [625, 520] width 123 height 24
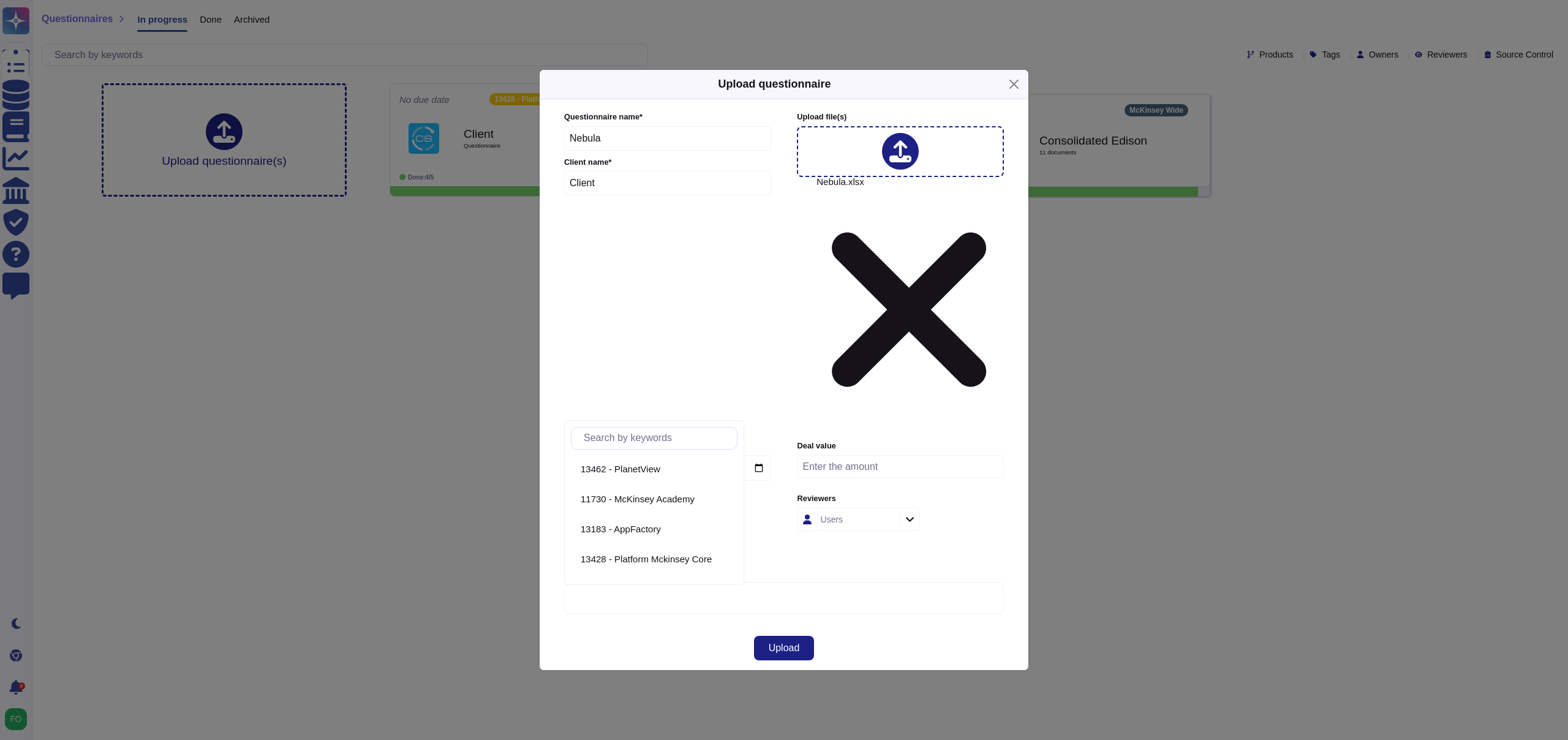
click at [864, 626] on div "Upload" at bounding box center [784, 649] width 489 height 44
click at [801, 636] on button "Upload" at bounding box center [784, 648] width 61 height 24
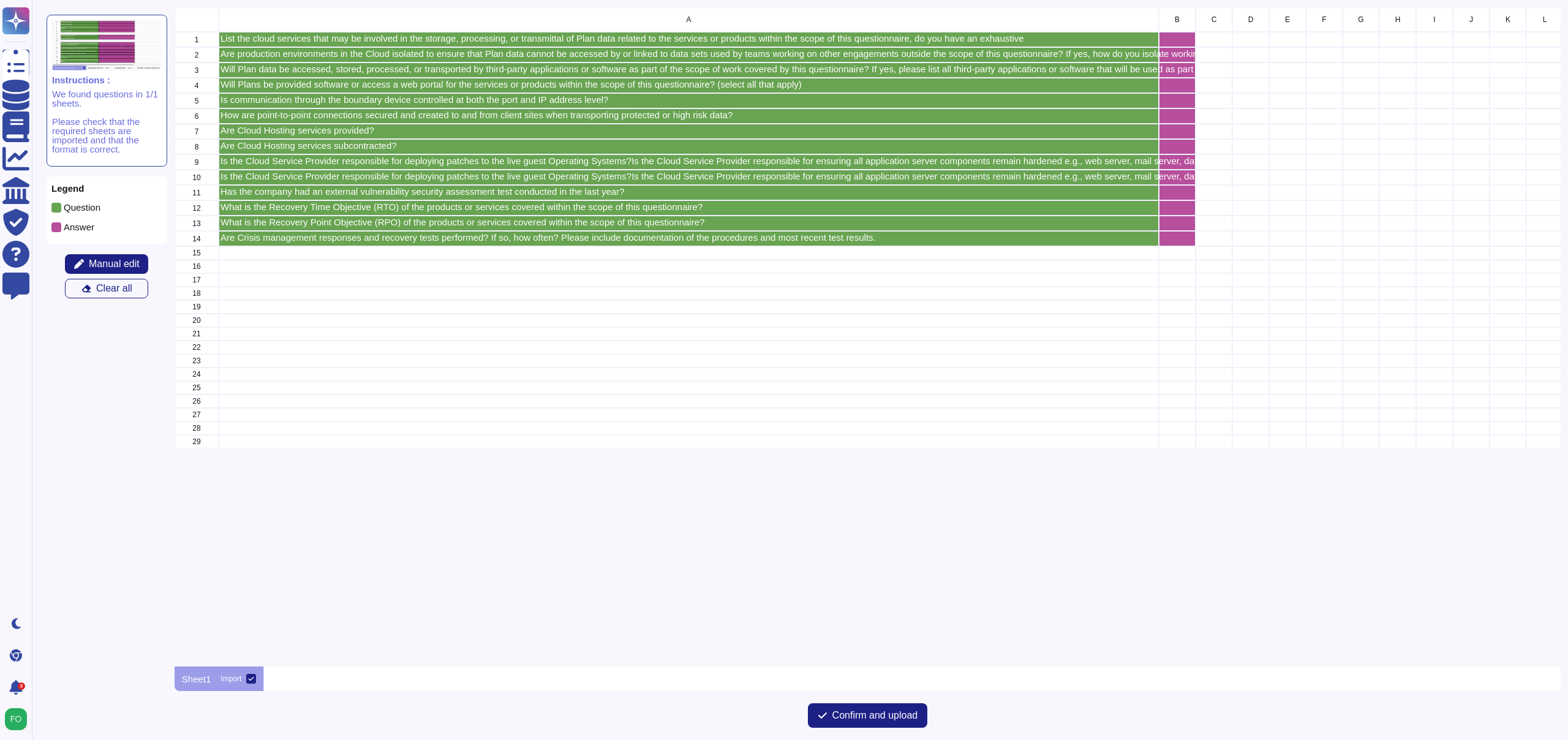
scroll to position [659, 1386]
click at [856, 716] on span "Confirm and upload" at bounding box center [875, 716] width 86 height 10
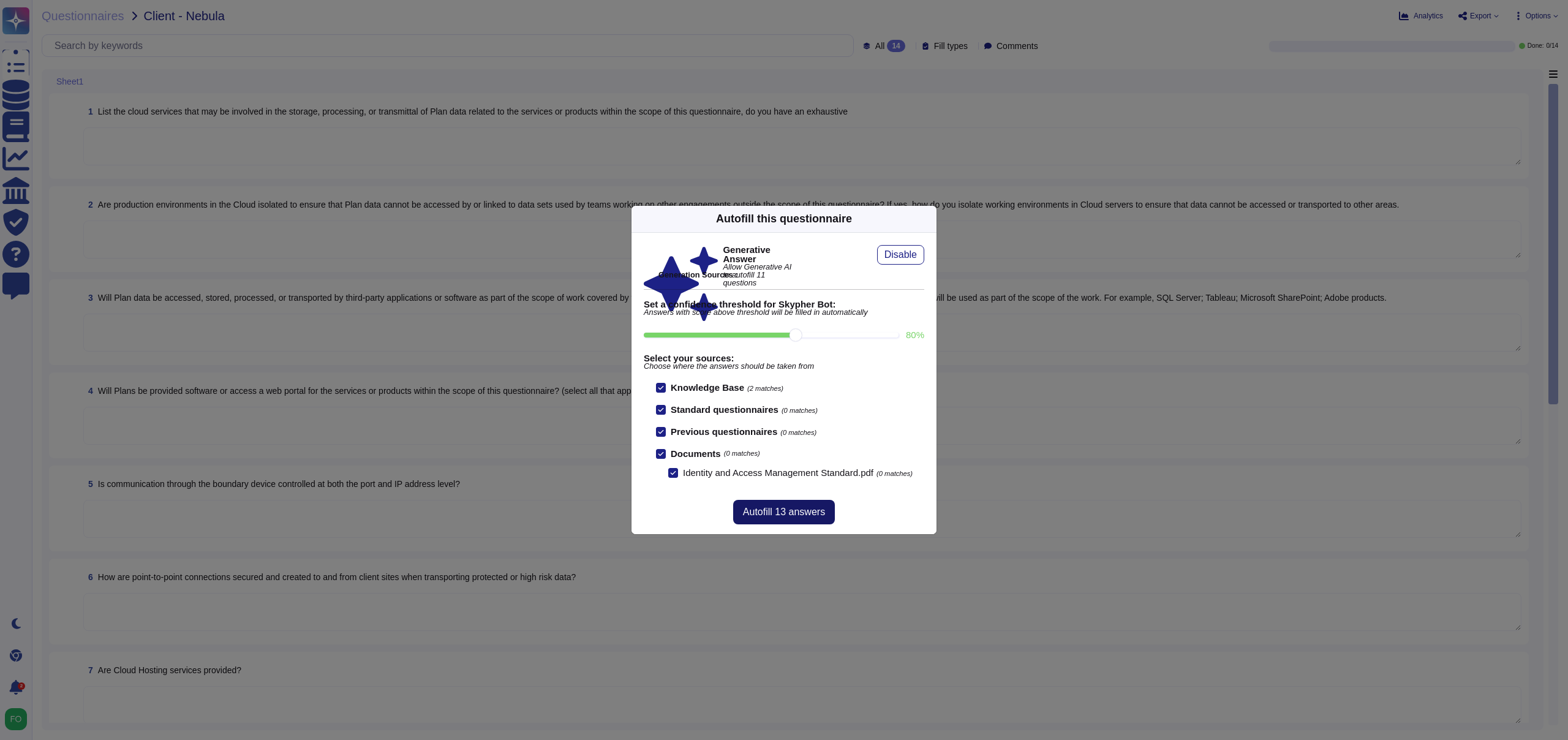
click at [814, 510] on span "Autofill 13 answers" at bounding box center [784, 512] width 82 height 10
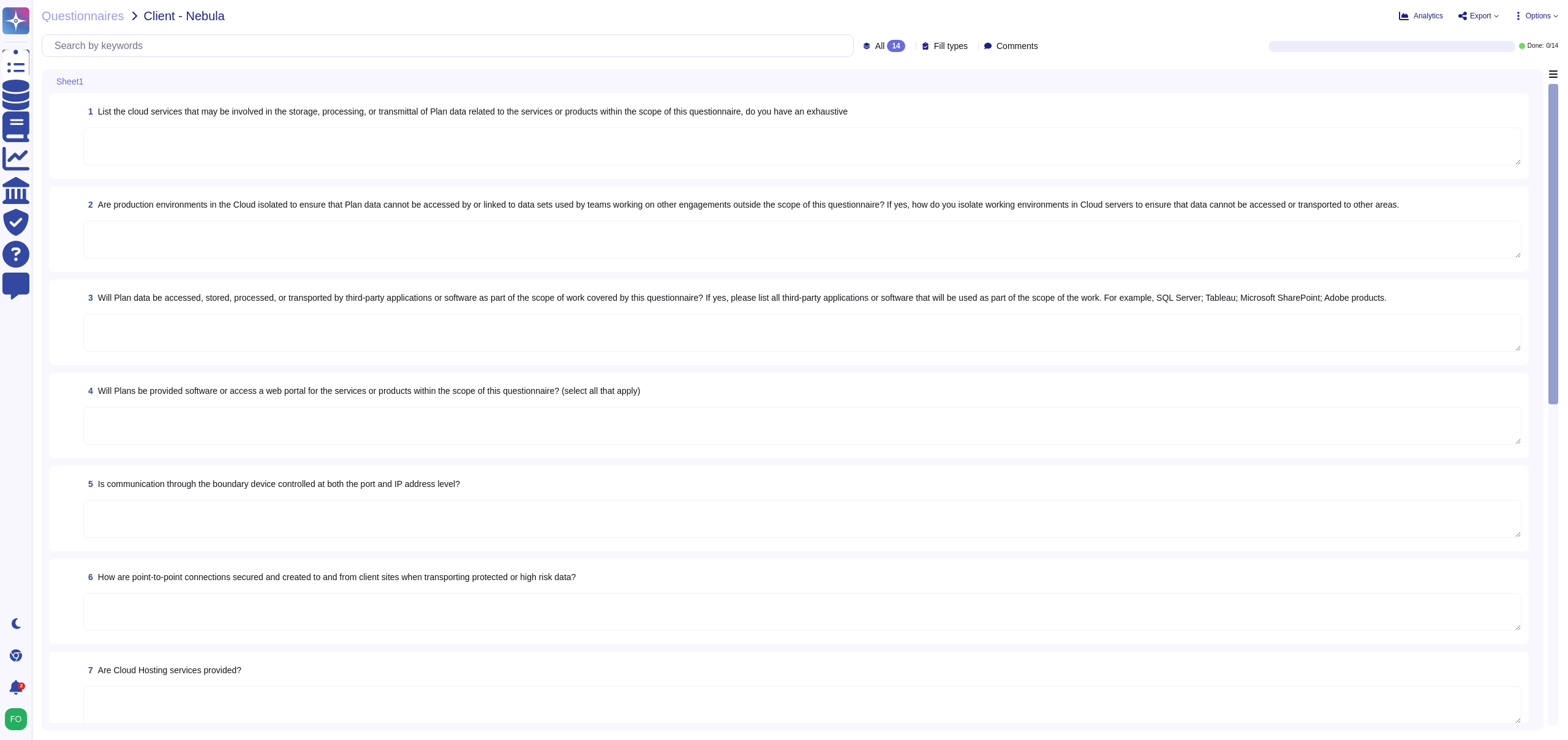
type textarea "McKinsey utilizes the following cloud services for the storage, processing, or …"
type textarea "Yes, production environments are isolated to ensure that data cannot be accesse…"
type textarea "Yes, Plan data will be accessed, stored, processed, or transported by third-par…"
type textarea "Yes, communication through the boundary device is controlled at both the port a…"
type textarea "Point-to-point connections to and from client sites for transporting protected …"
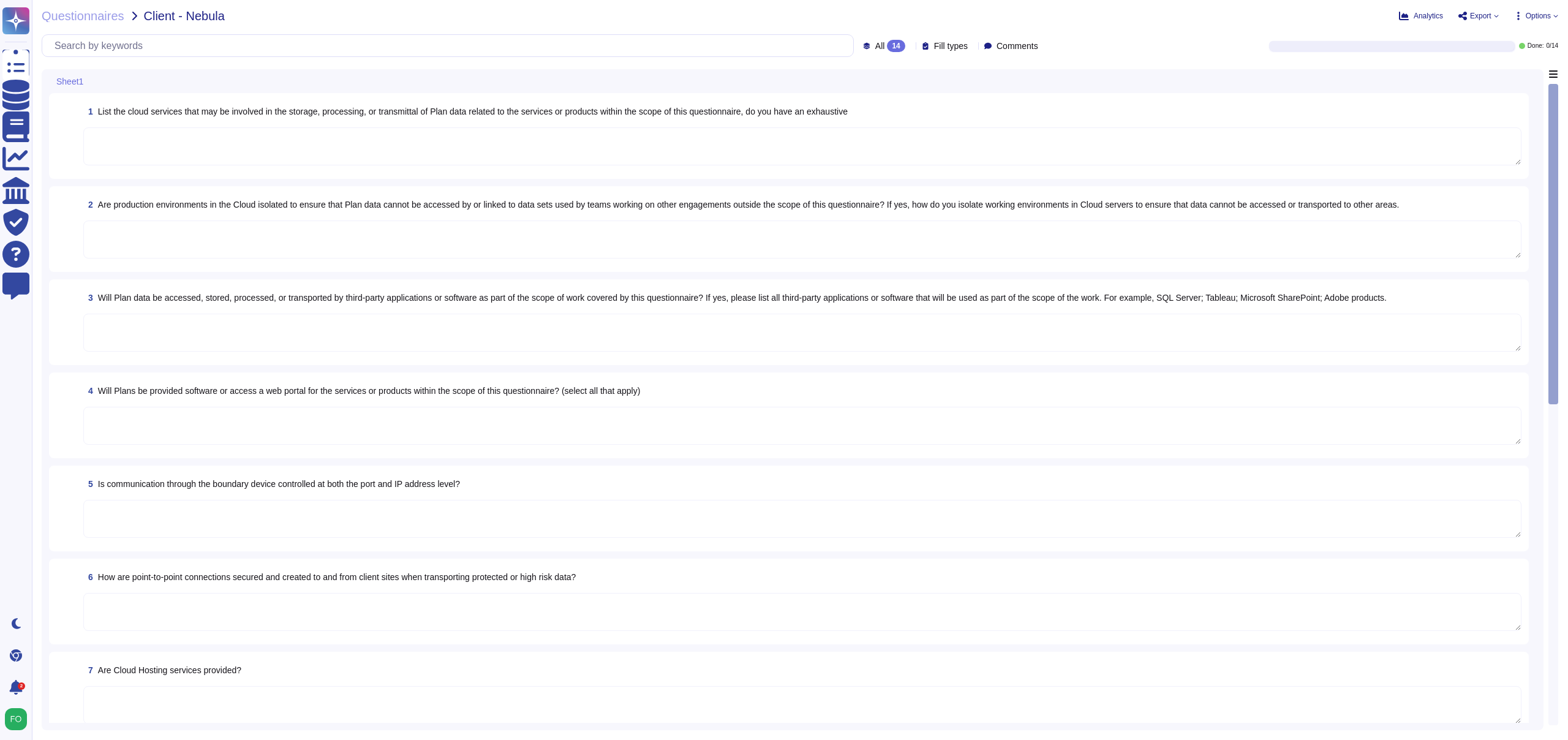
type textarea "Yes, cloud hosting services are provided through third-party infrastructure pro…"
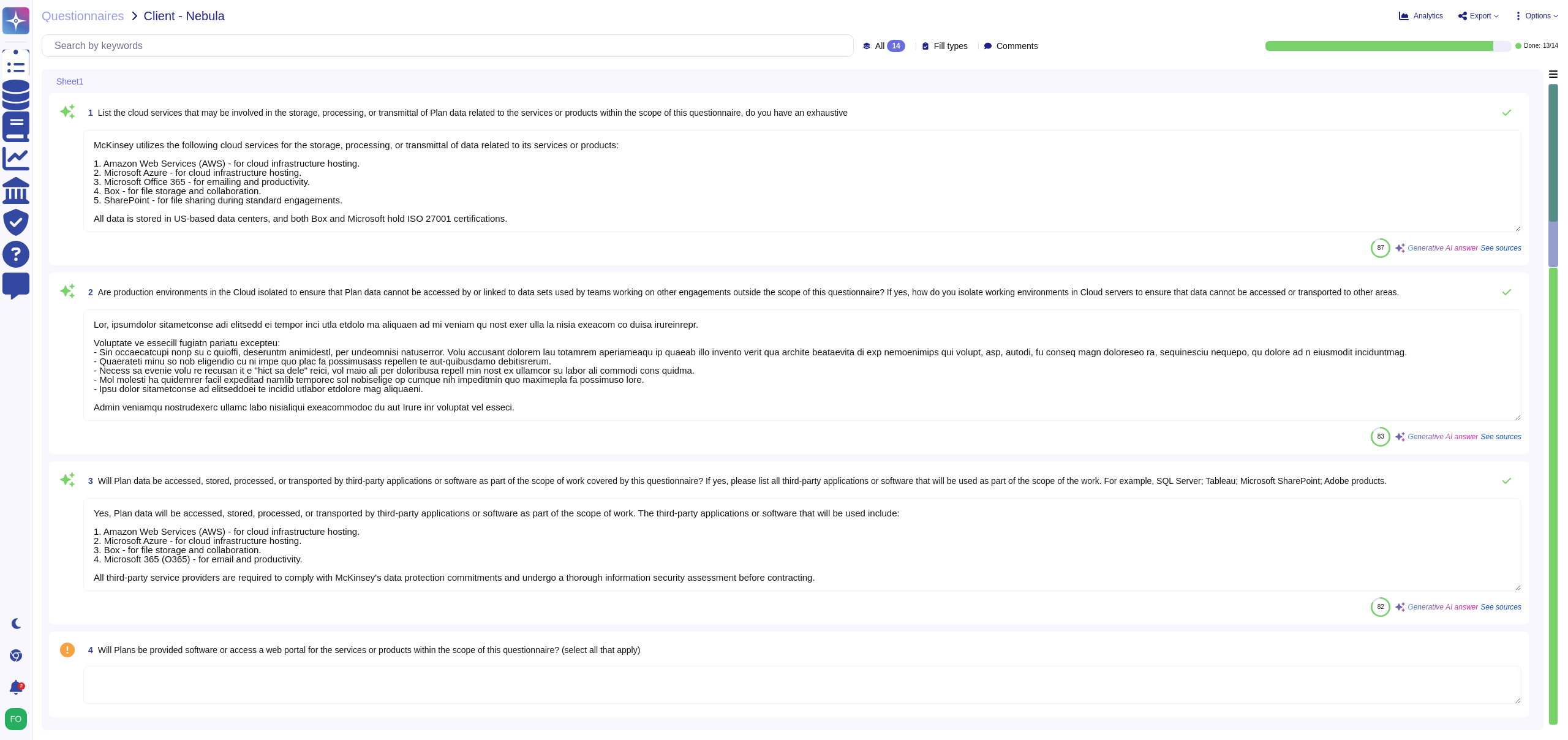
scroll to position [1, 0]
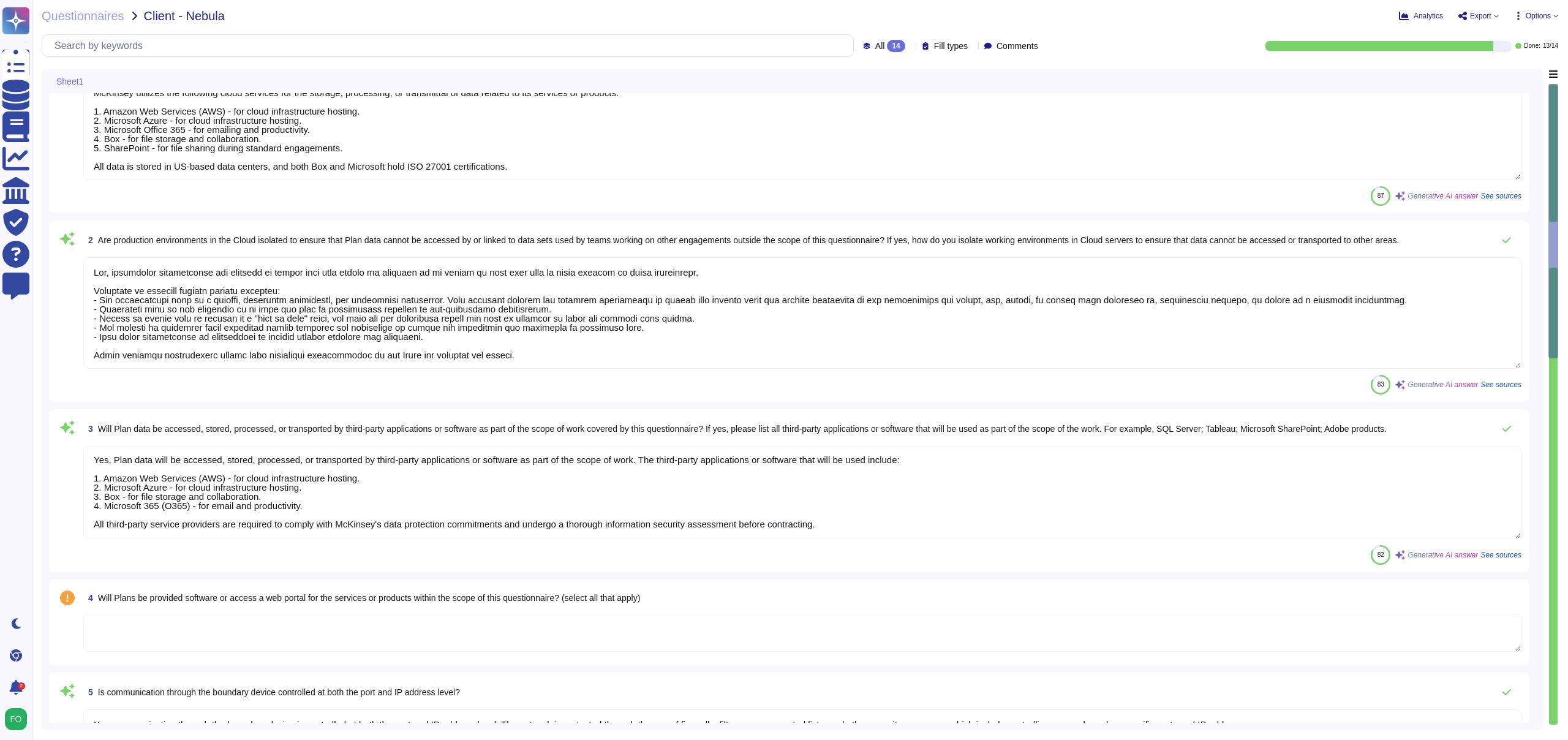
type textarea "Yes, McKinsey relies on a select set of sub-processors to host certain platform…"
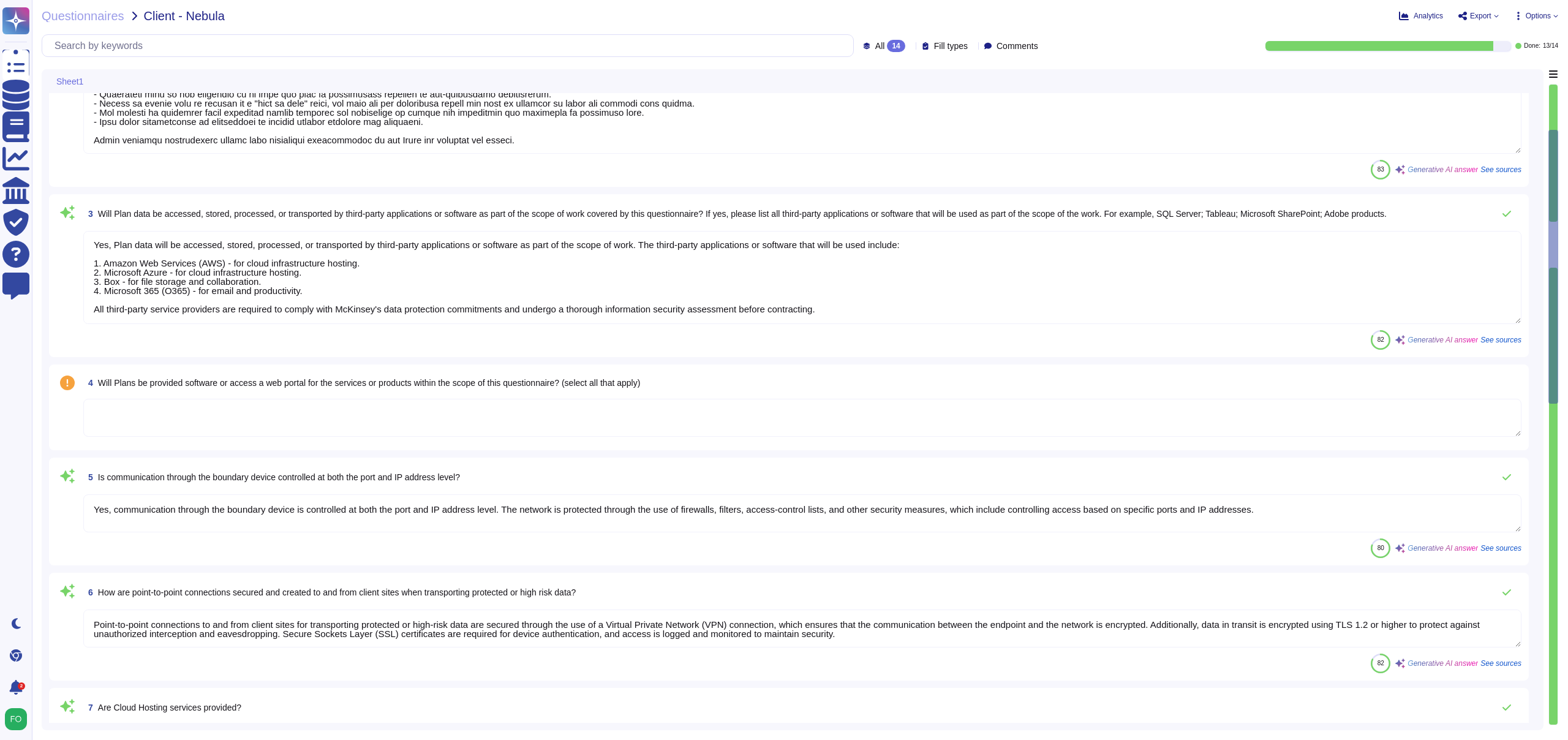
scroll to position [273, 0]
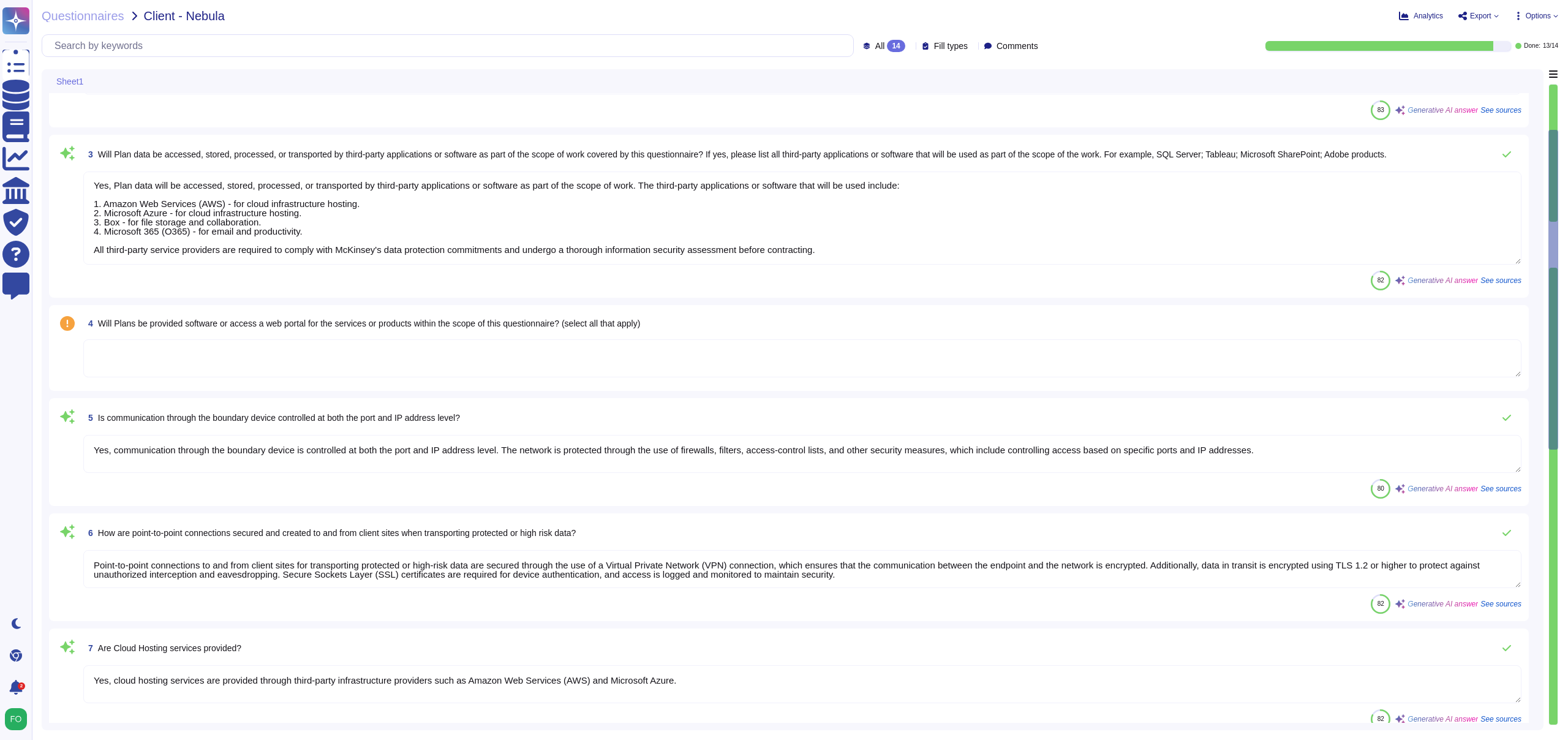
type textarea "Firm devices are hardened in accordance with industry best practices and its co…"
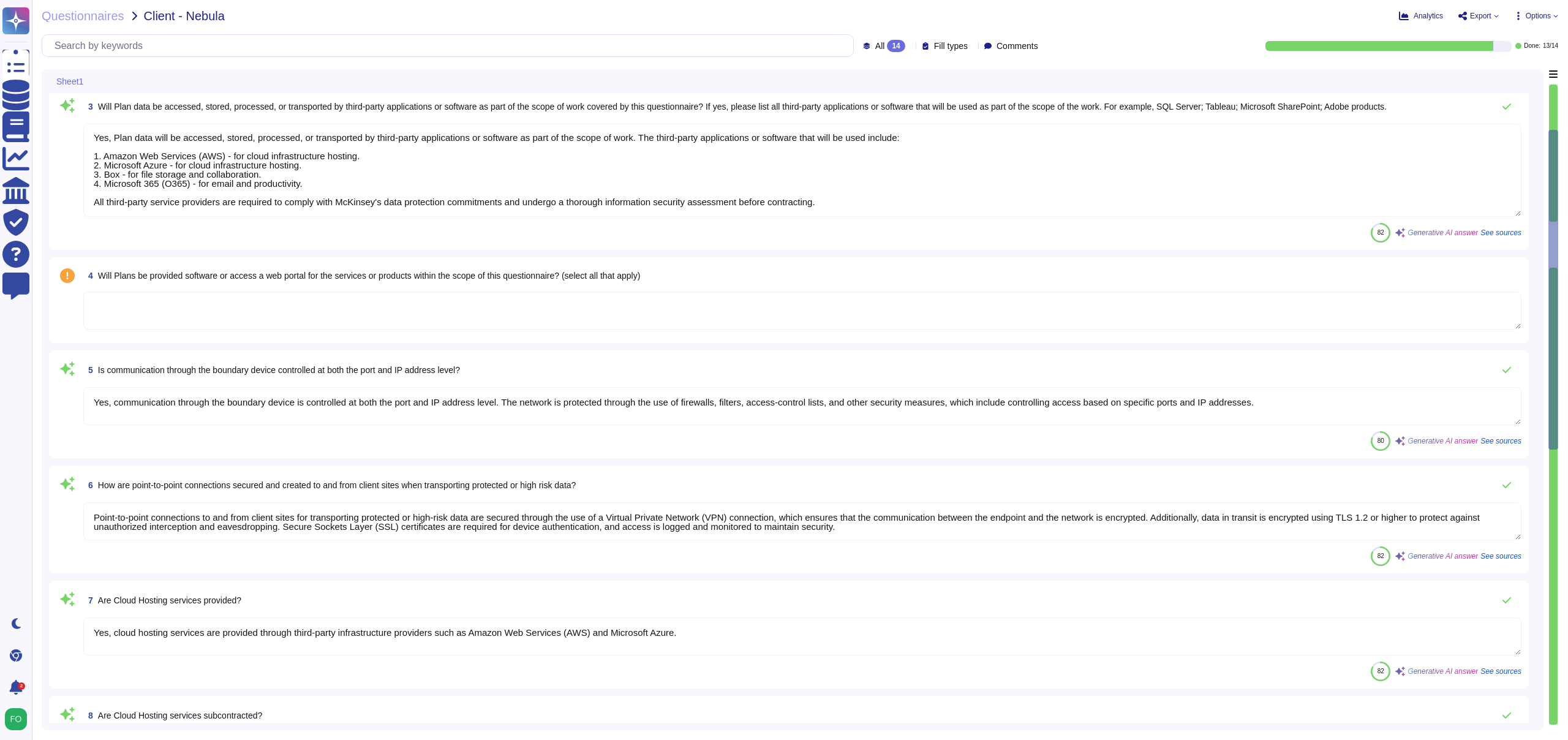
type textarea "Firm devices are hardened in accordance with industry best practices and its co…"
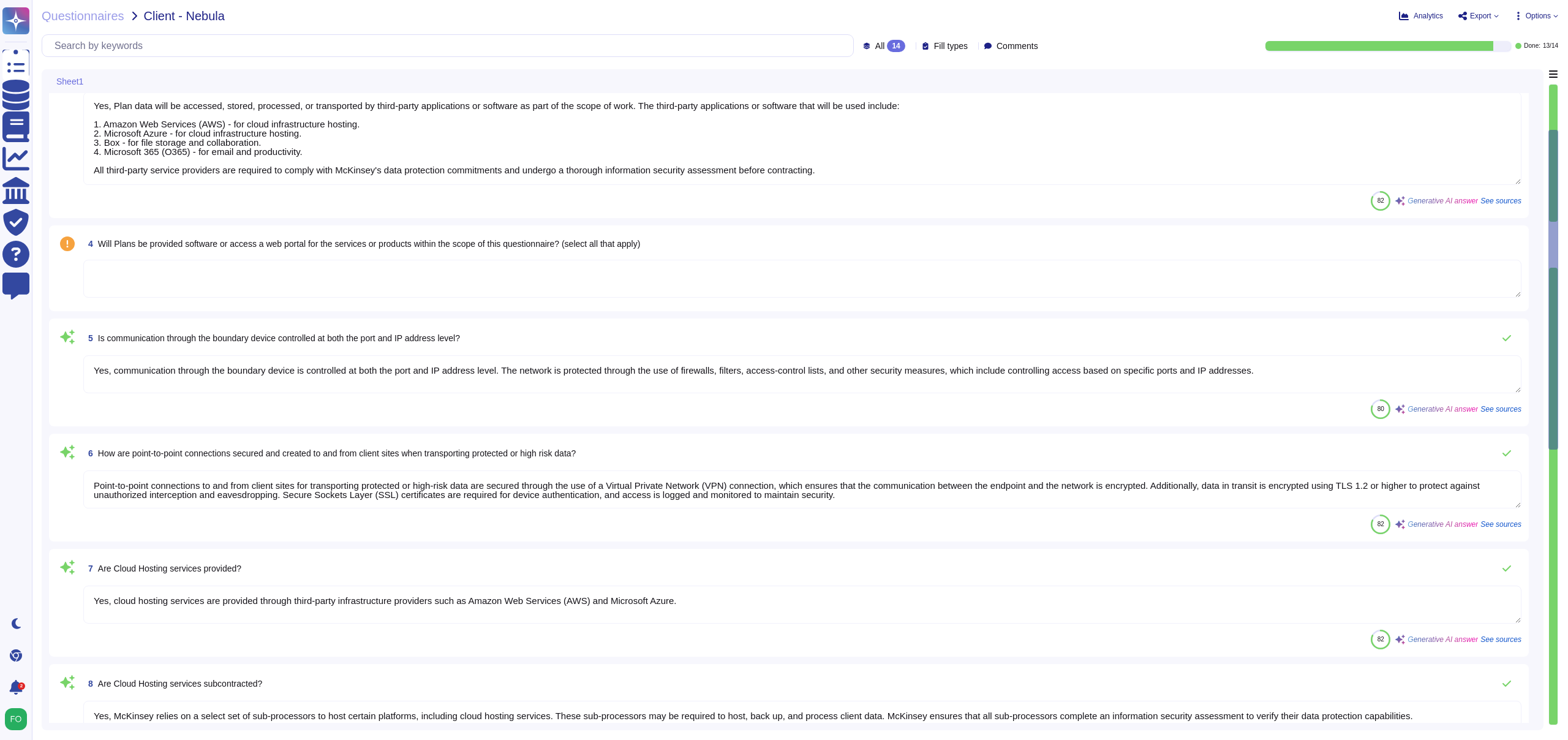
type textarea "Firm devices are hardened in accordance with industry best practices and its co…"
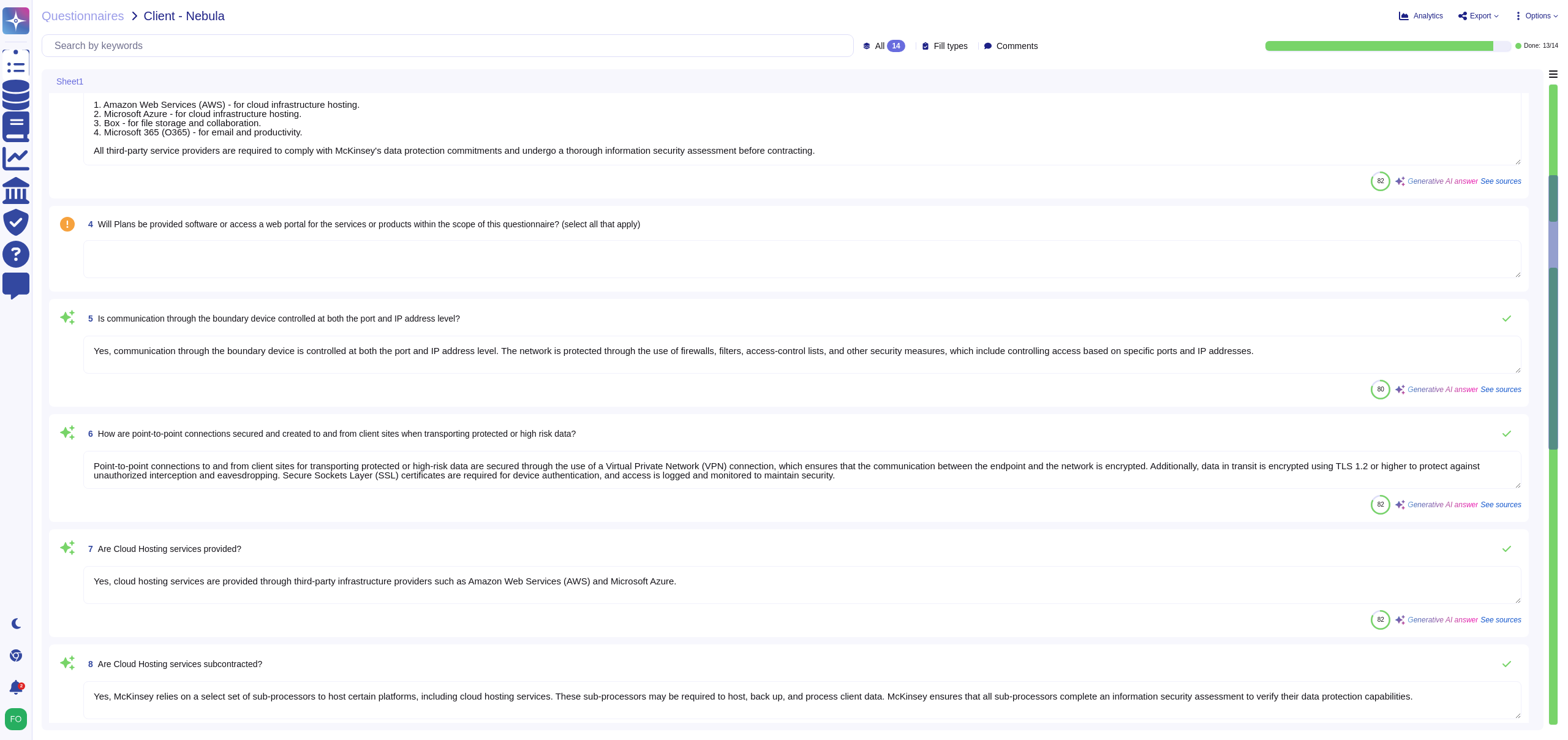
type textarea "Firm devices are hardened in accordance with industry best practices and its co…"
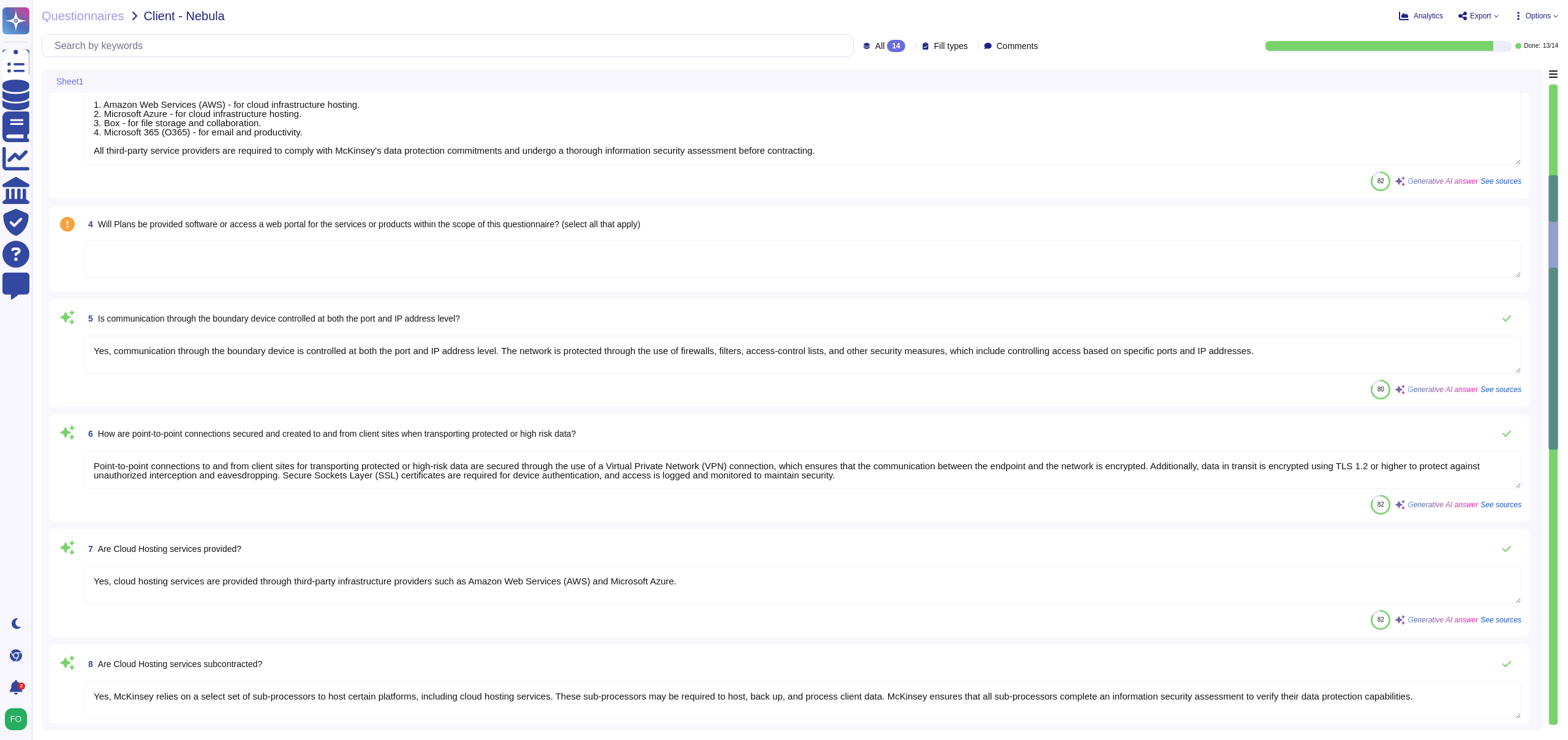
type textarea "Firm devices are hardened in accordance with industry best practices and its co…"
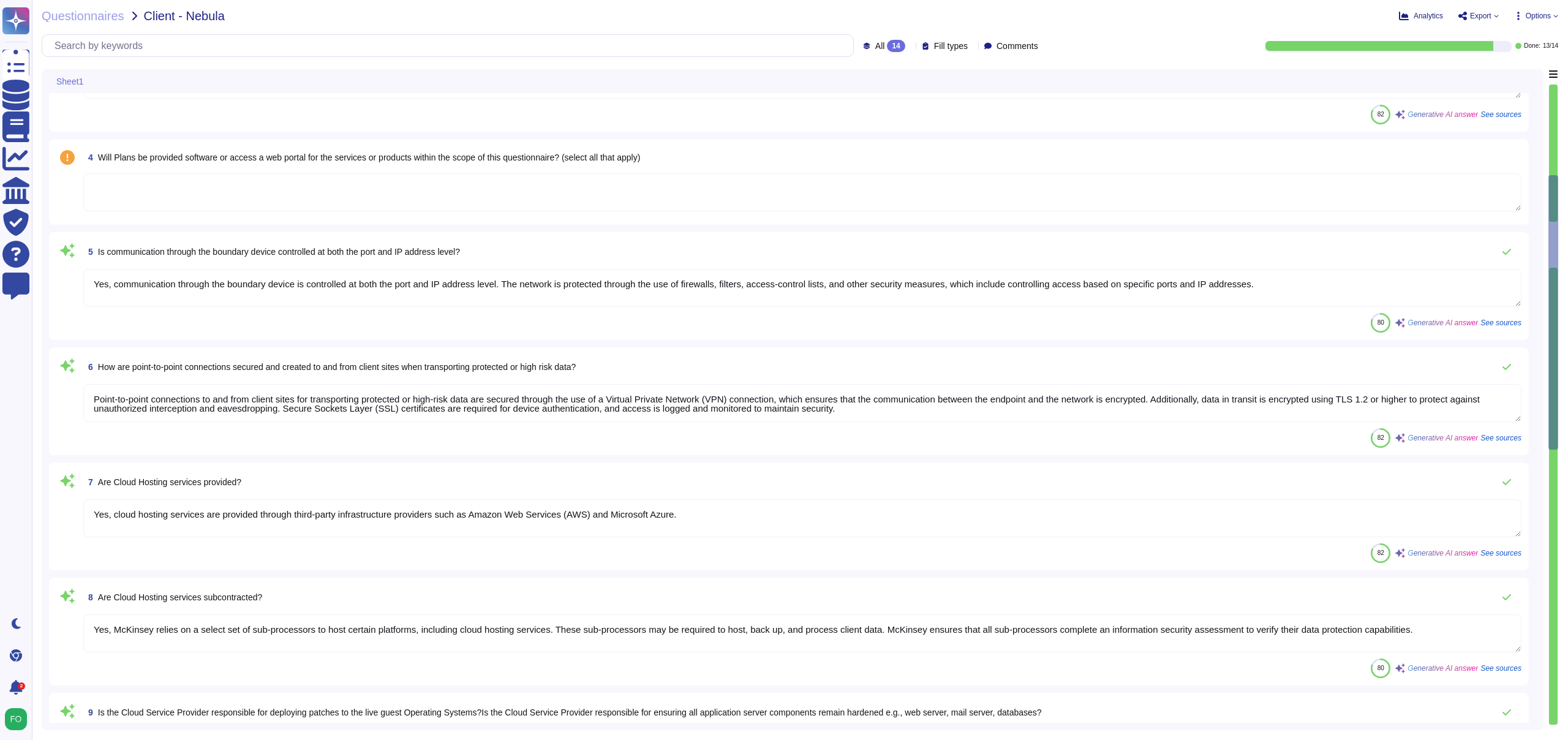
type textarea "Firm devices are hardened in accordance with industry best practices and its co…"
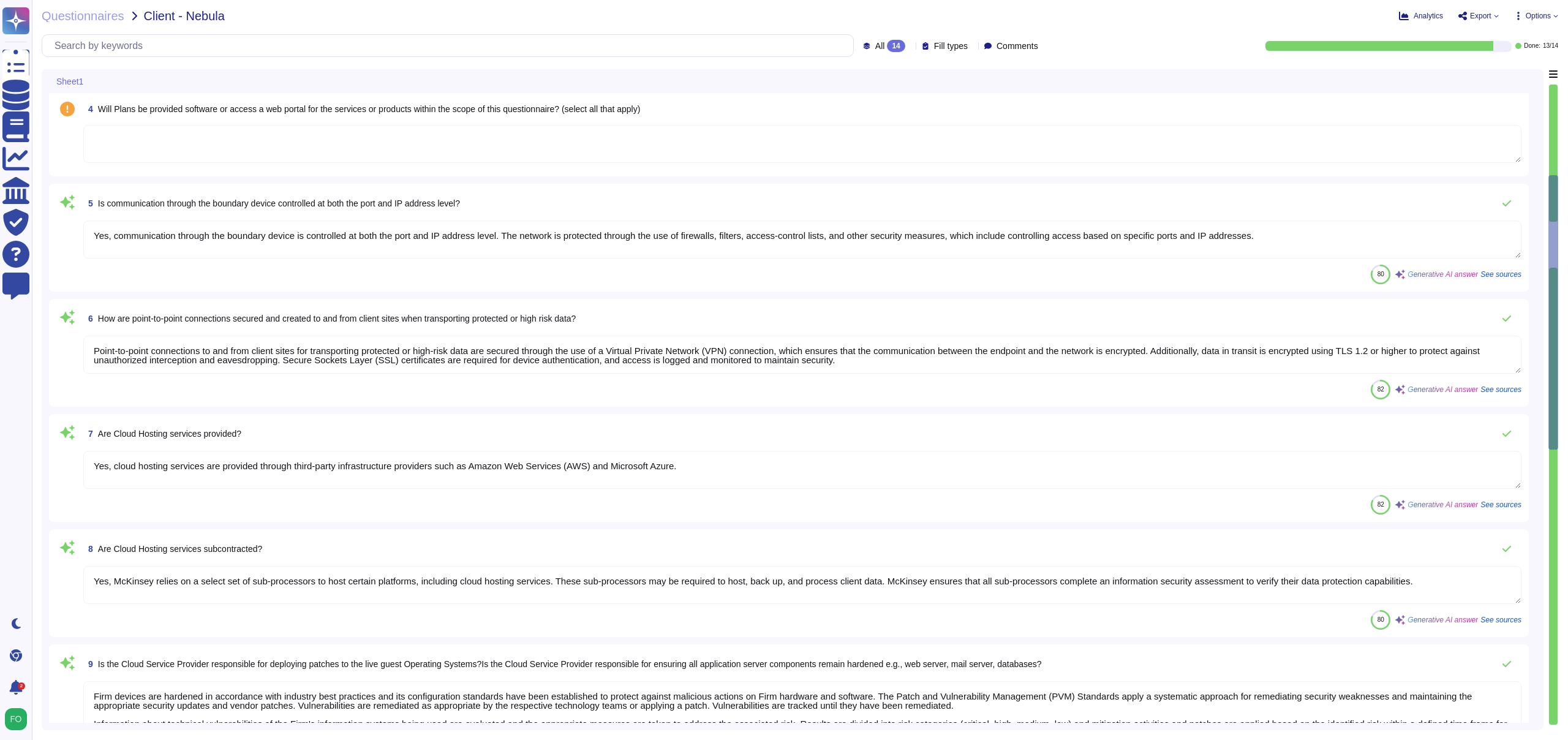
type textarea "Firm devices are hardened in accordance with industry best practices and its co…"
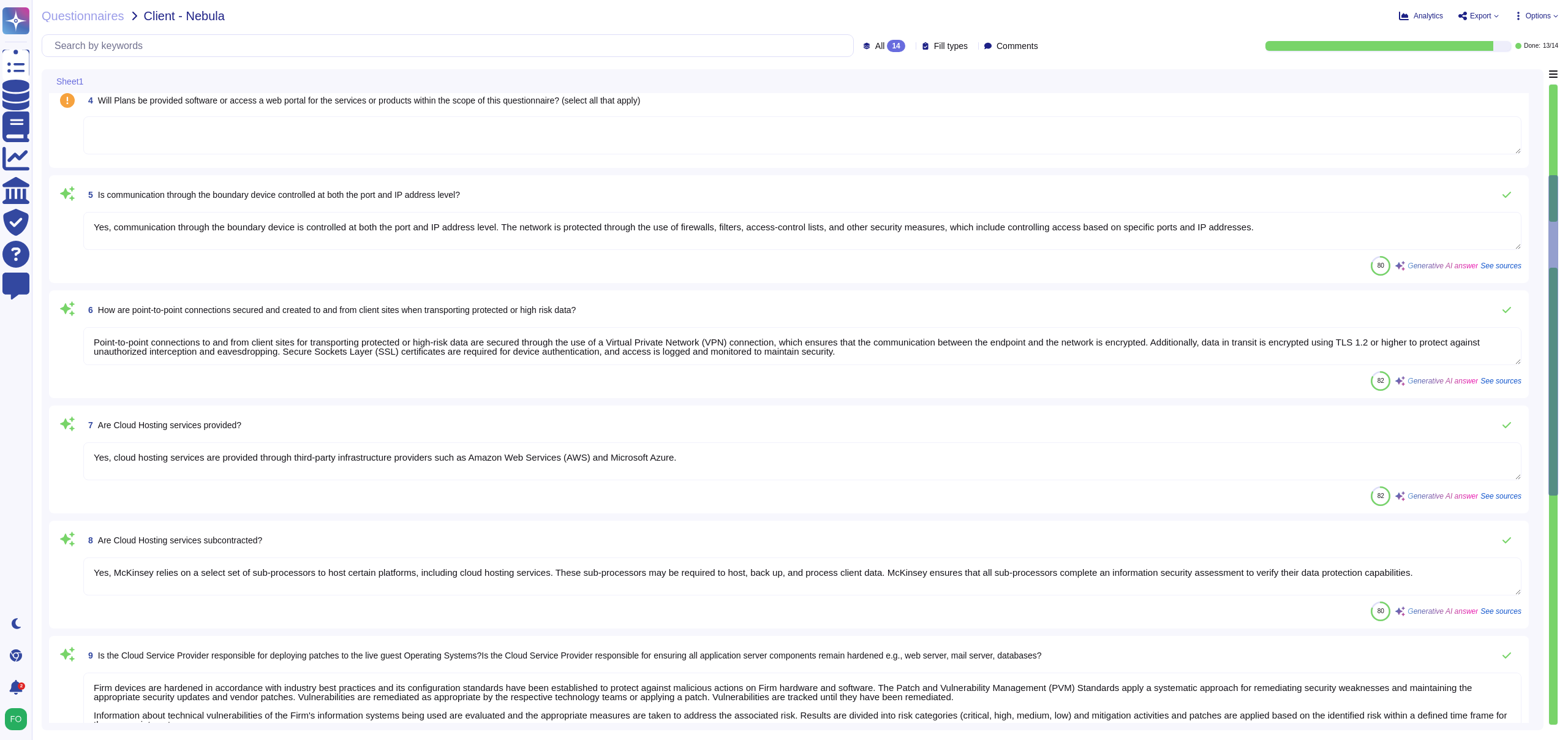
type textarea "Yes, the company has had an external vulnerability security assessment test con…"
type textarea "The Recovery Time Objective (RTO) for Box is eight (8) hours."
type textarea "Firm devices are hardened in accordance with industry best practices and its co…"
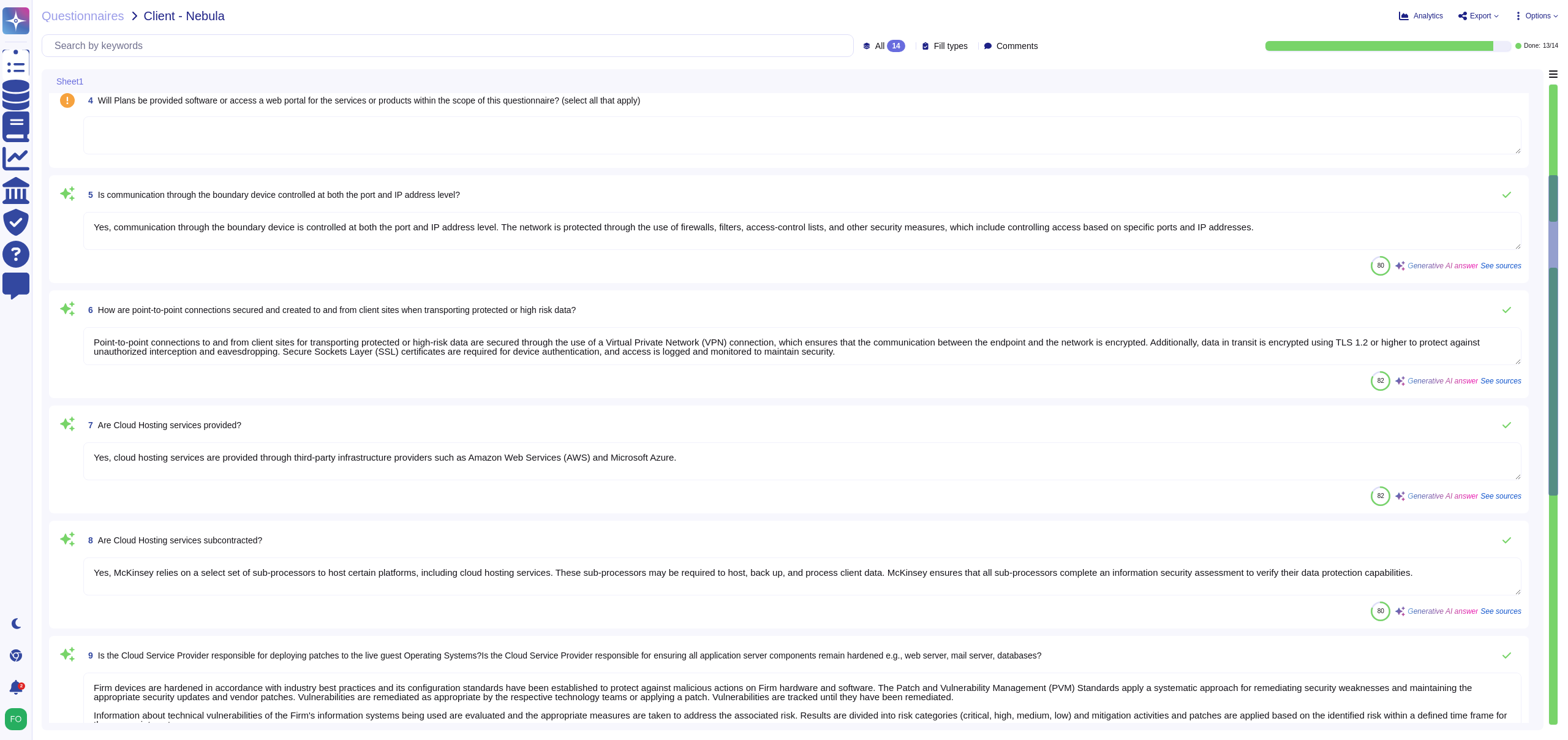
type textarea "Firm devices are hardened in accordance with industry best practices and its co…"
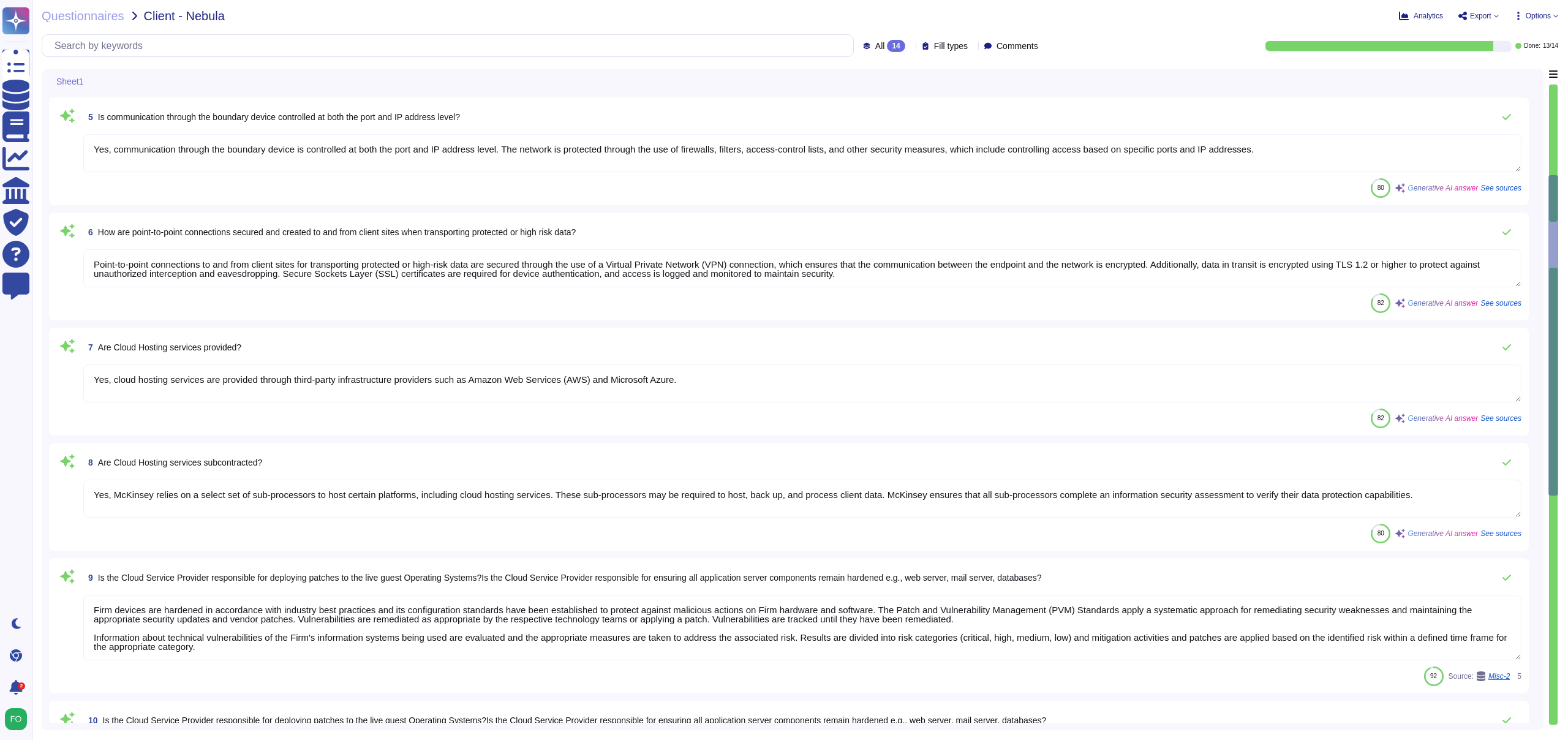
type textarea "Firm devices are hardened in accordance with industry best practices and its co…"
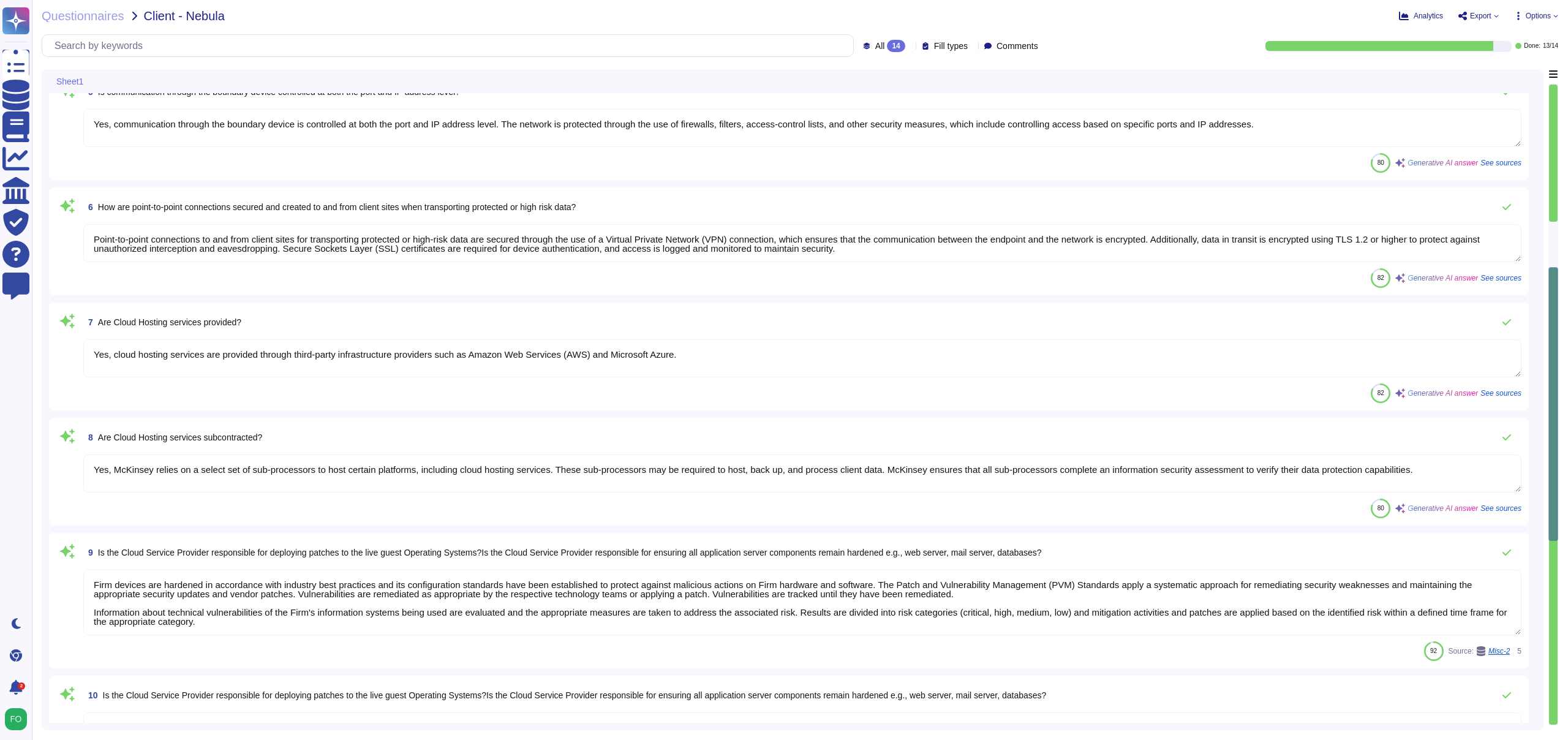
type textarea "Firm devices are hardened in accordance with industry best practices and its co…"
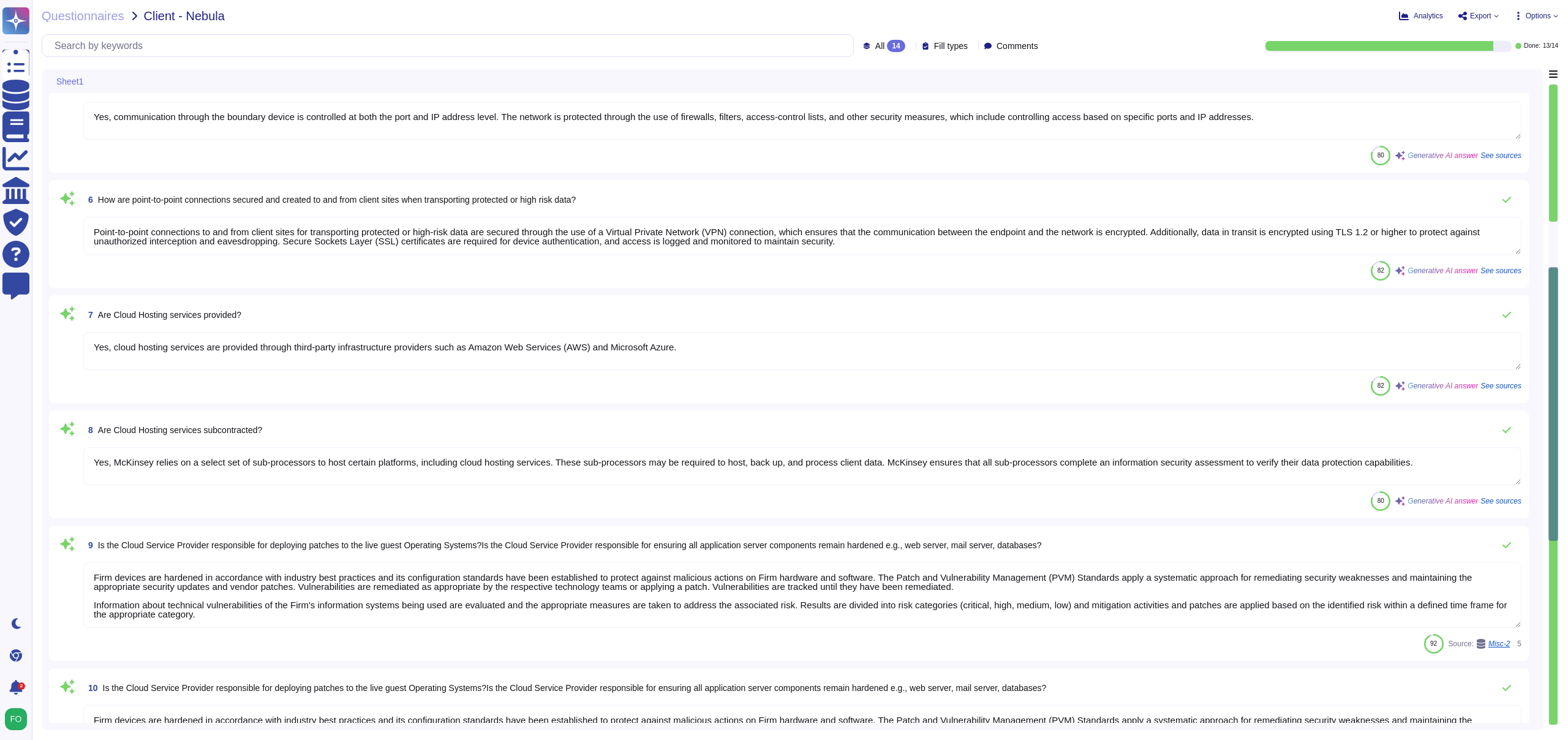
type textarea "Firm devices are hardened in accordance with industry best practices and its co…"
type textarea "The Recovery Point Objective (RPO) for the products or services is defined as t…"
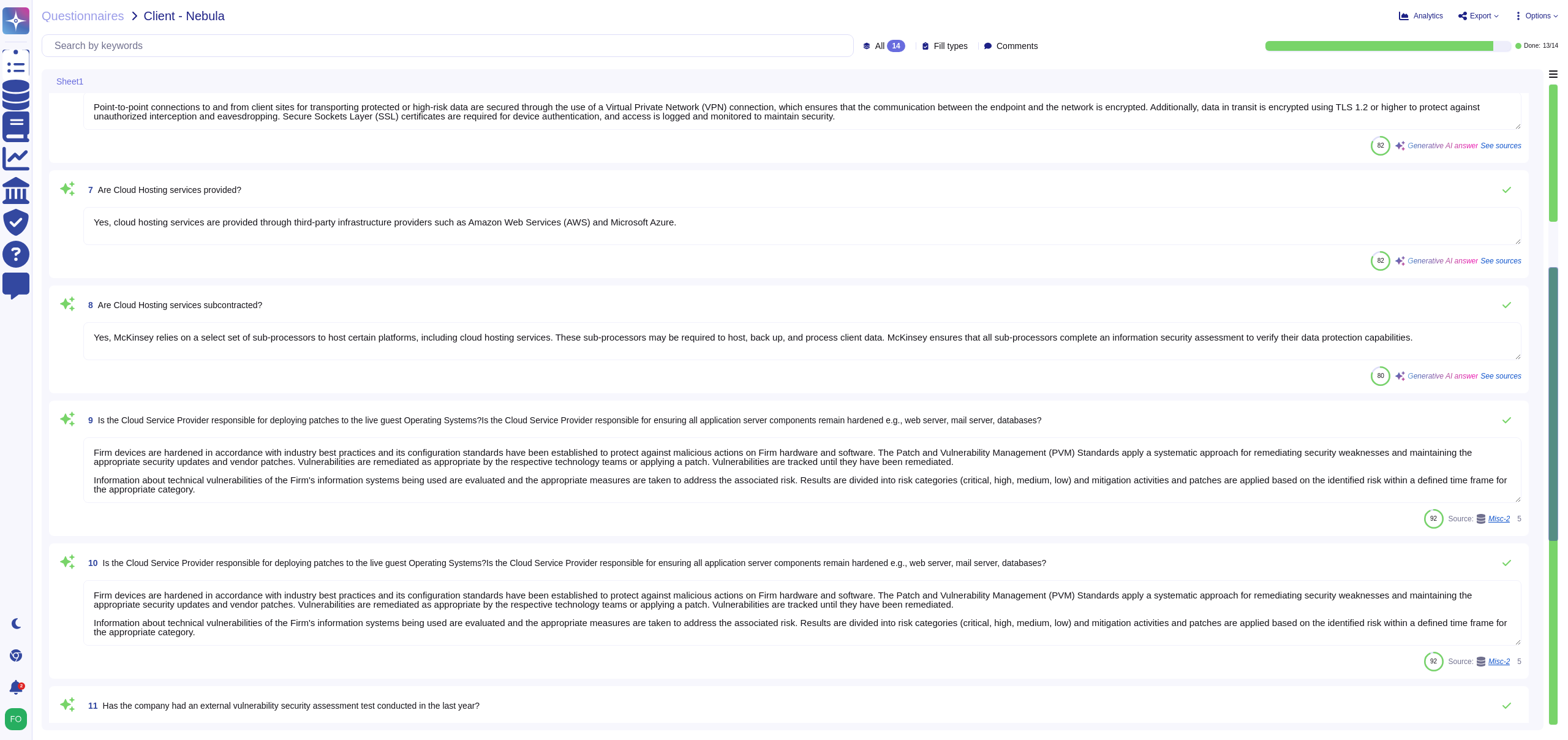
type textarea "Firm devices are hardened in accordance with industry best practices and its co…"
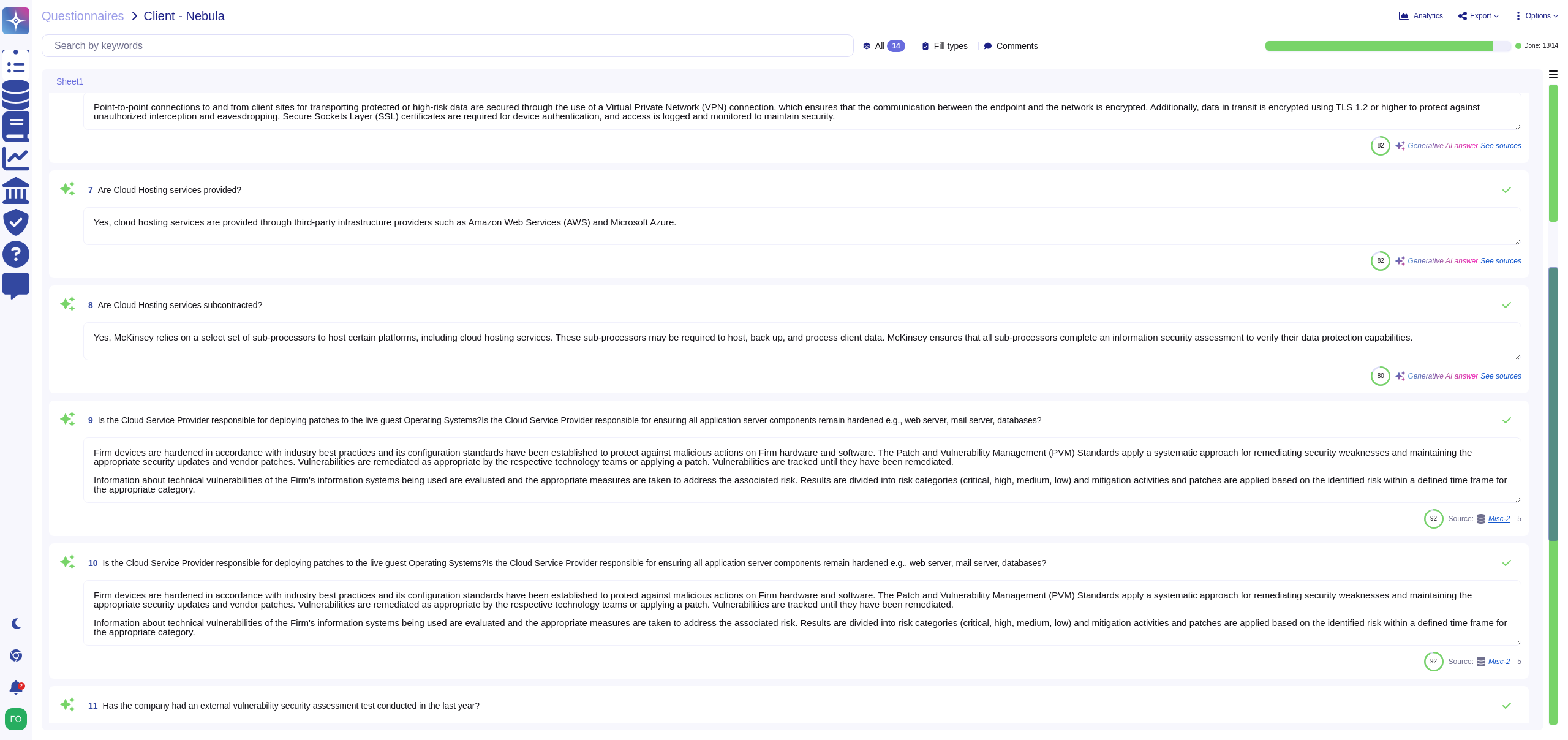
type textarea "Firm devices are hardened in accordance with industry best practices and its co…"
type textarea "Crisis management responses and recovery tests are performed regularly. Specifi…"
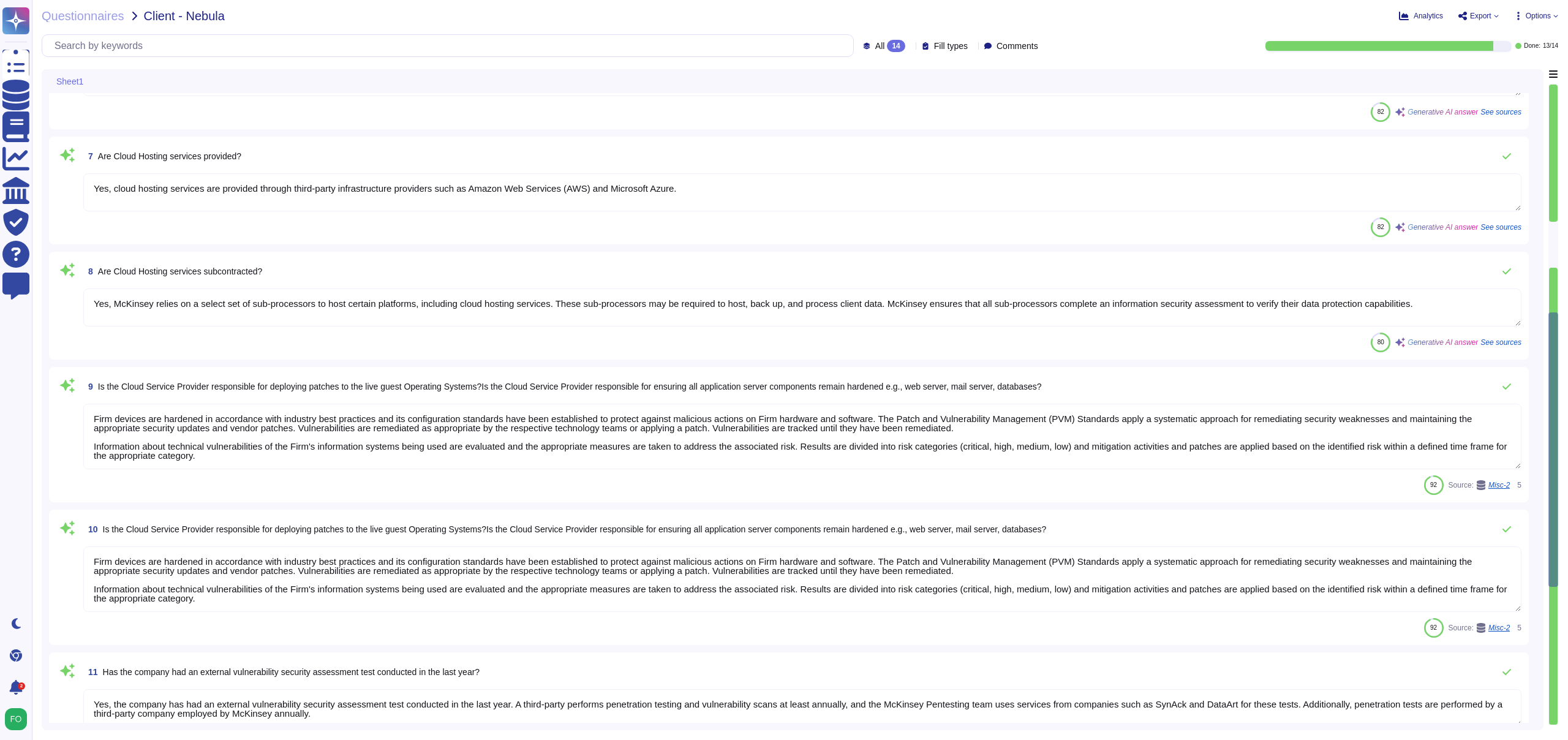
scroll to position [826, 0]
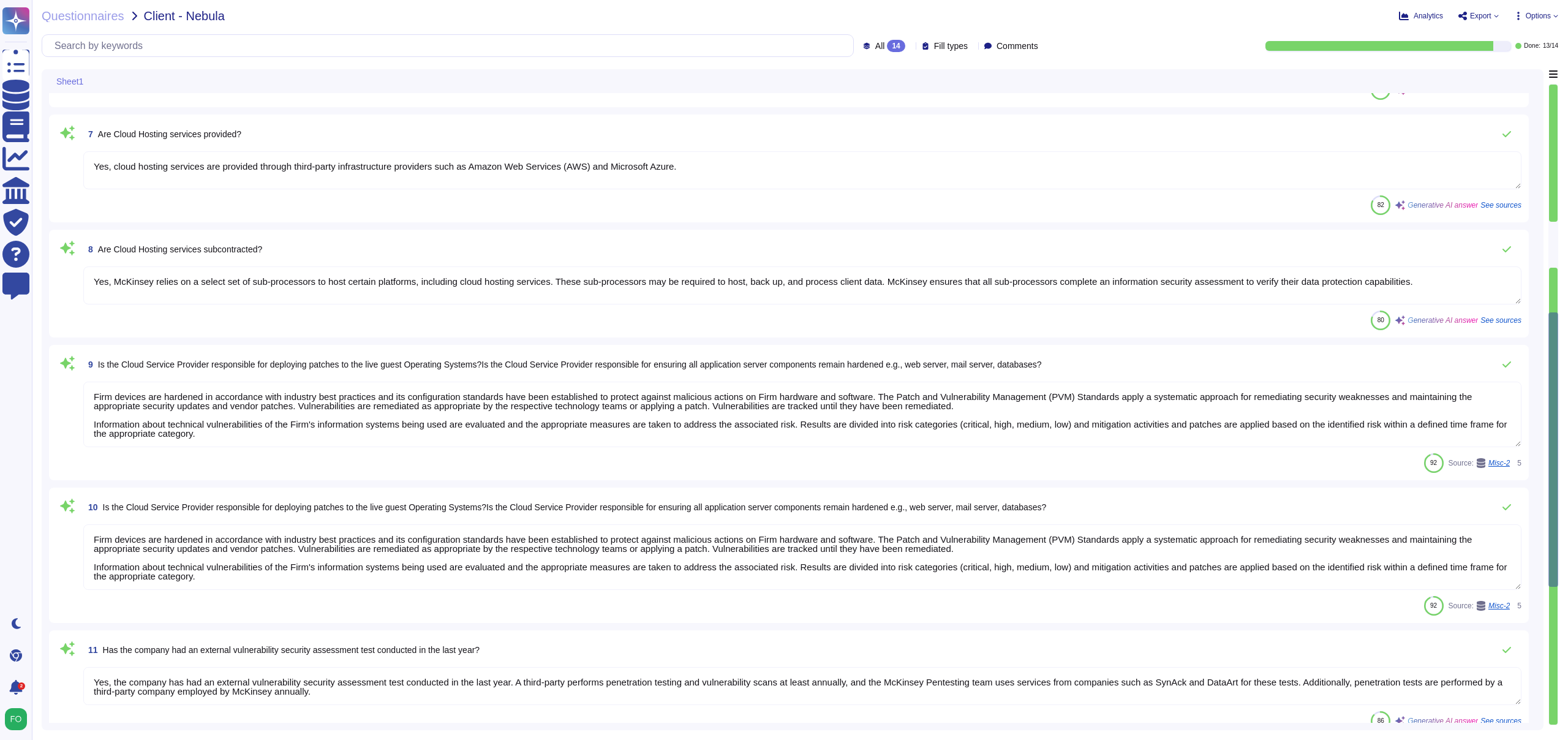
type textarea "Firm devices are hardened in accordance with industry best practices and its co…"
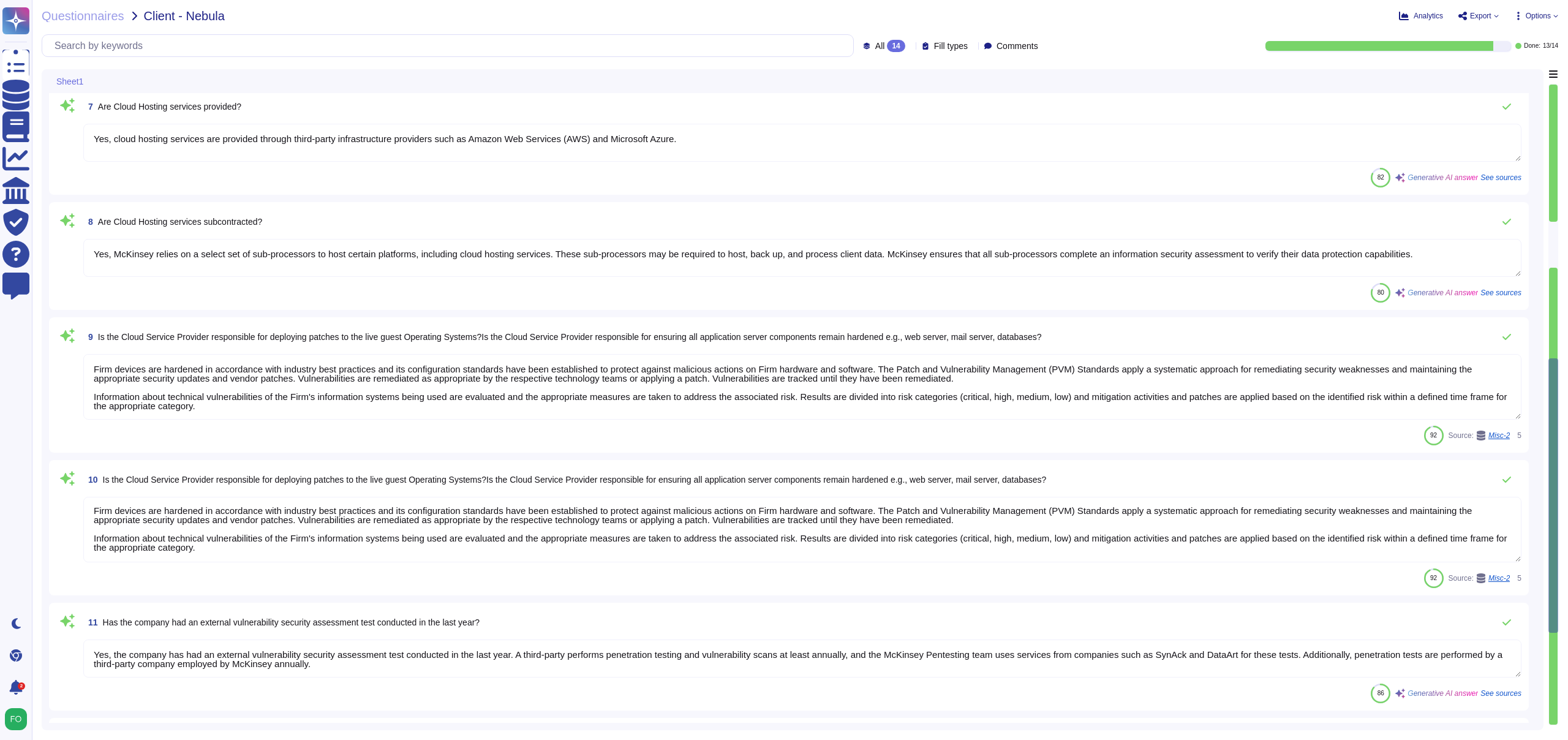
type textarea "Firm devices are hardened in accordance with industry best practices and its co…"
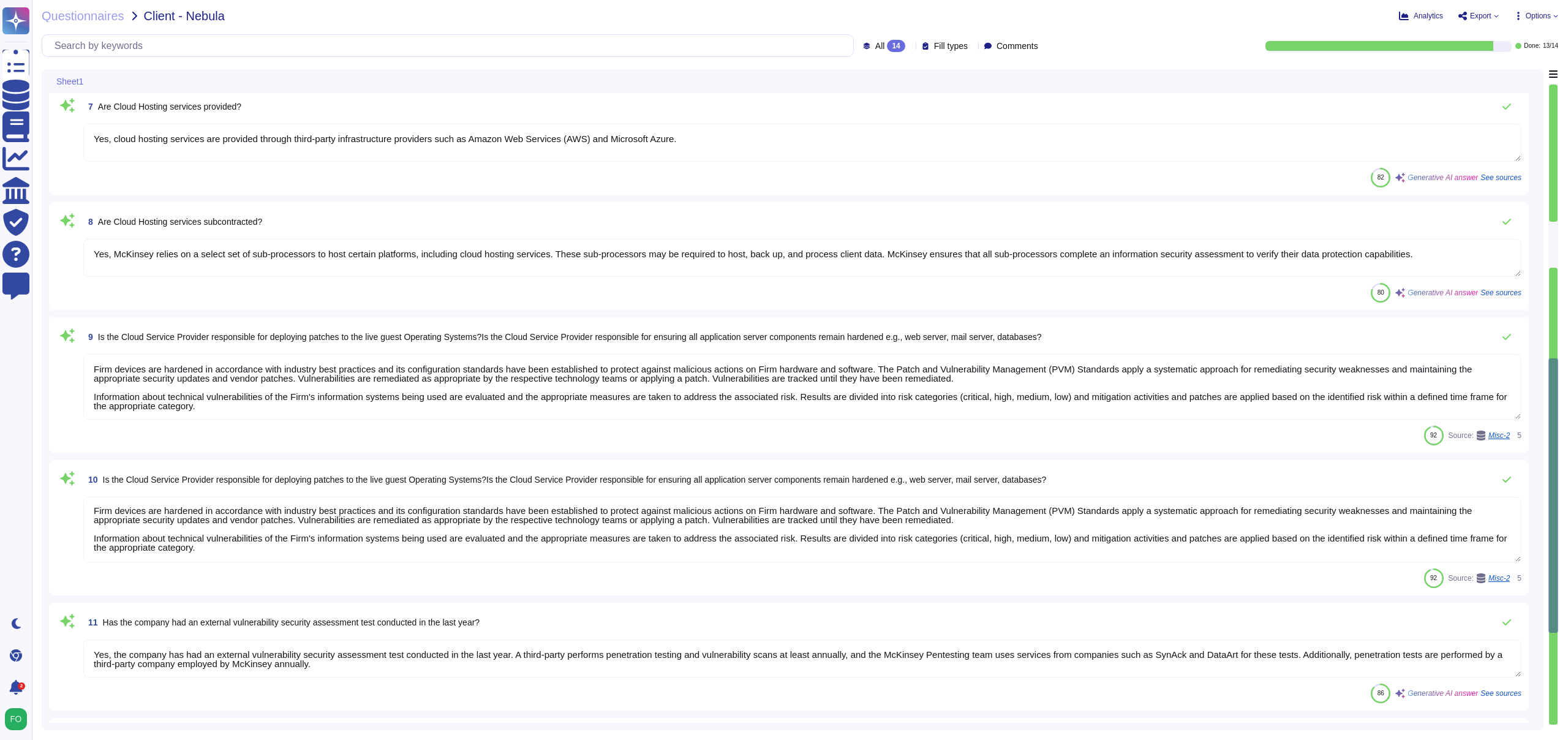
type textarea "Firm devices are hardened in accordance with industry best practices and its co…"
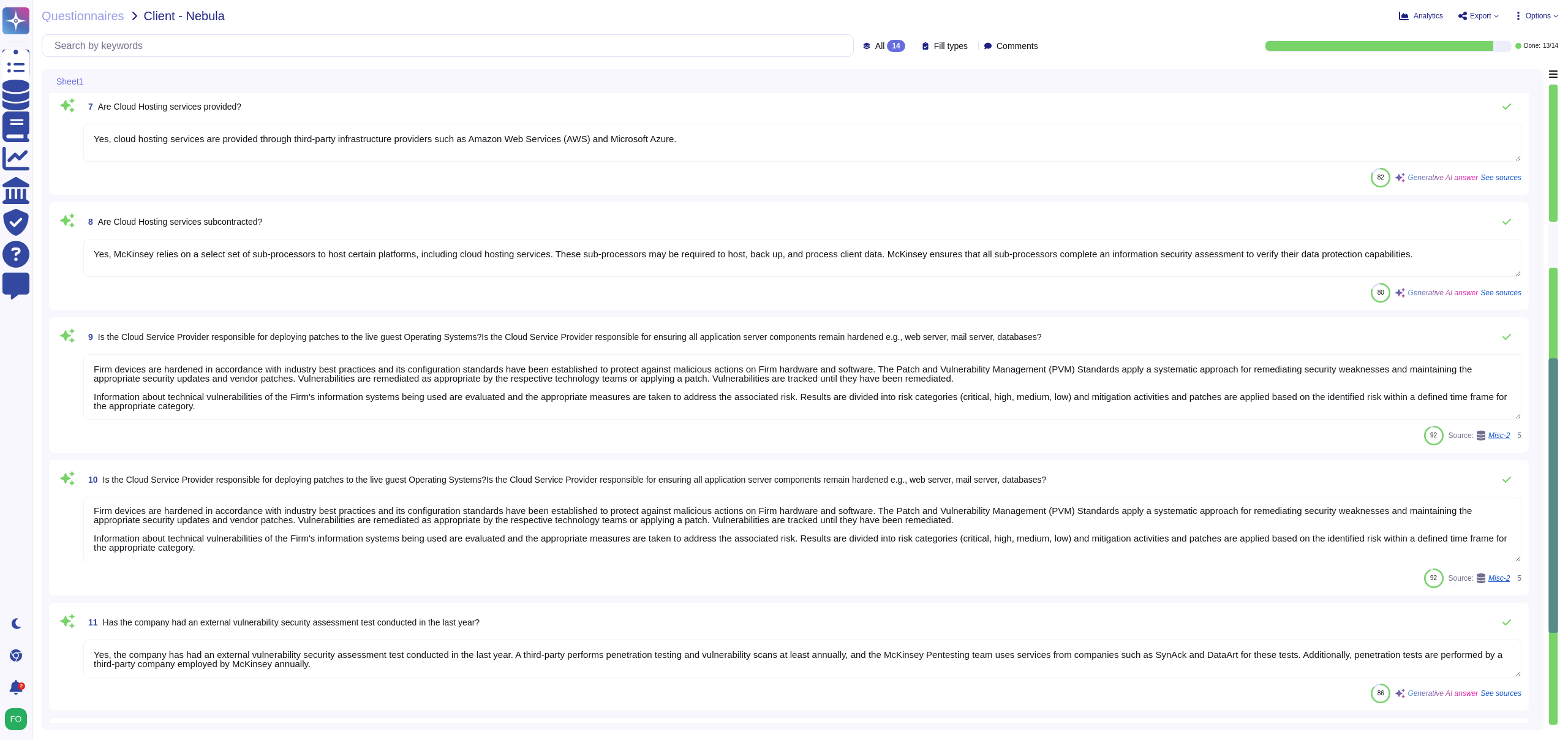
type textarea "Firm devices are hardened in accordance with industry best practices and its co…"
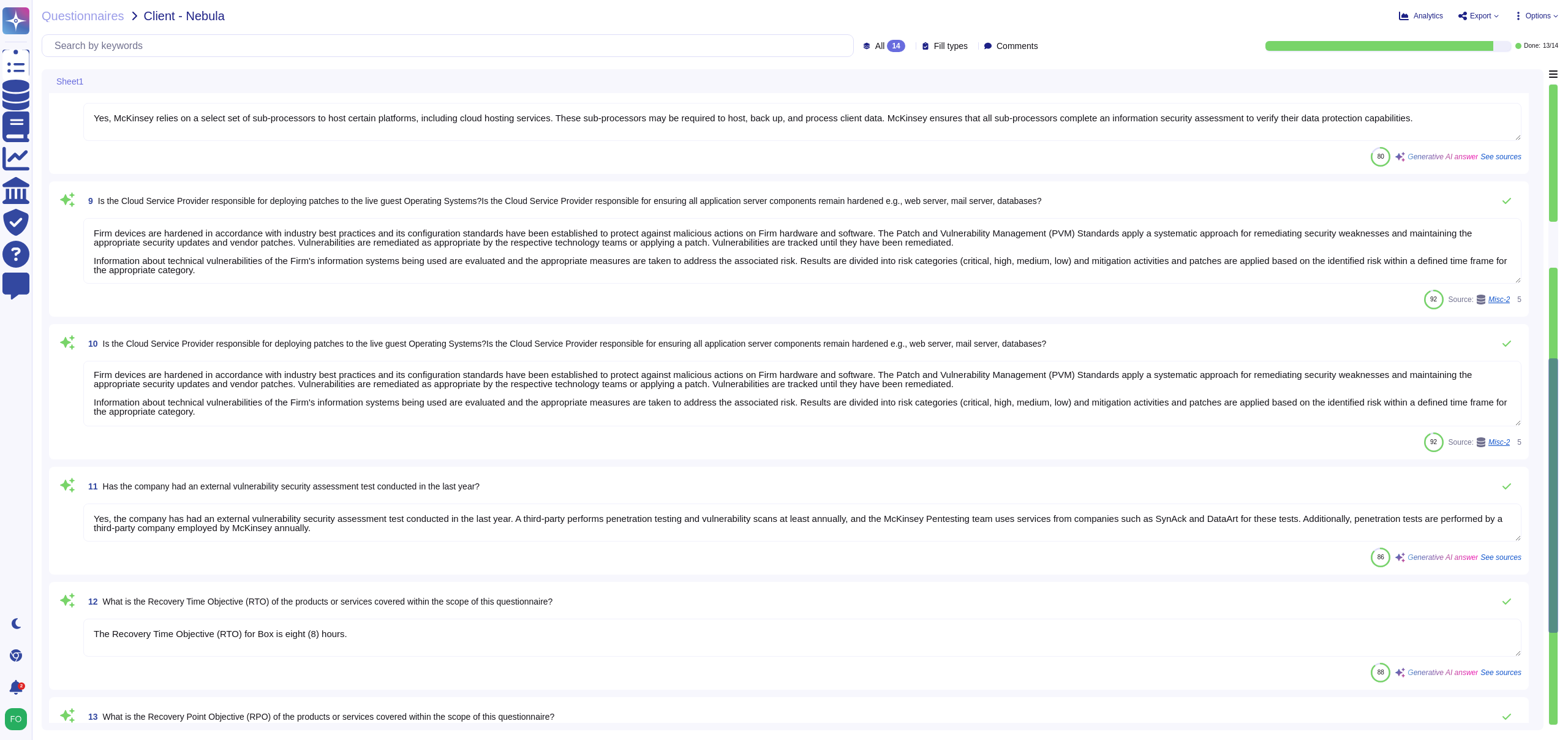
type textarea "Firm devices are hardened in accordance with industry best practices and its co…"
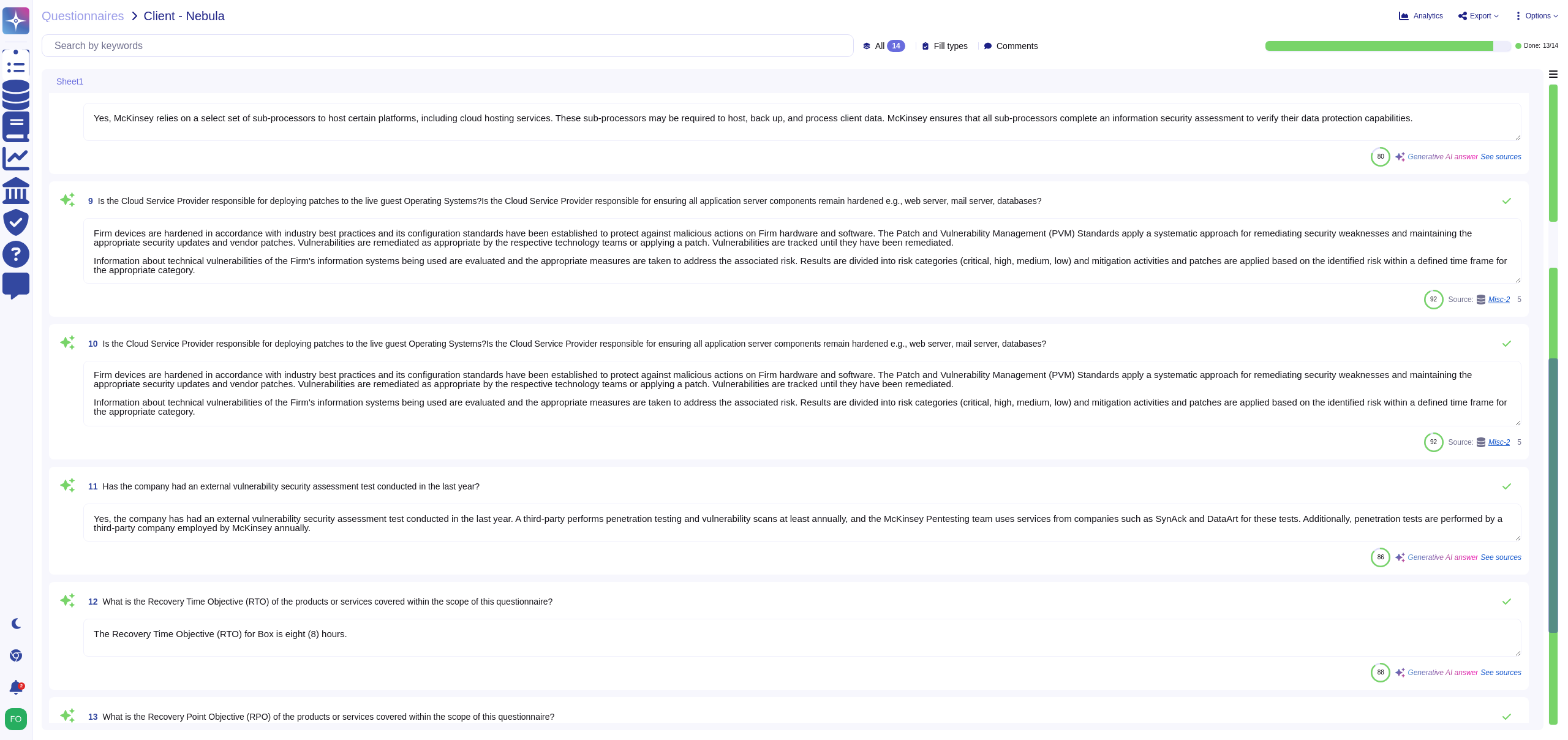
type textarea "Firm devices are hardened in accordance with industry best practices and its co…"
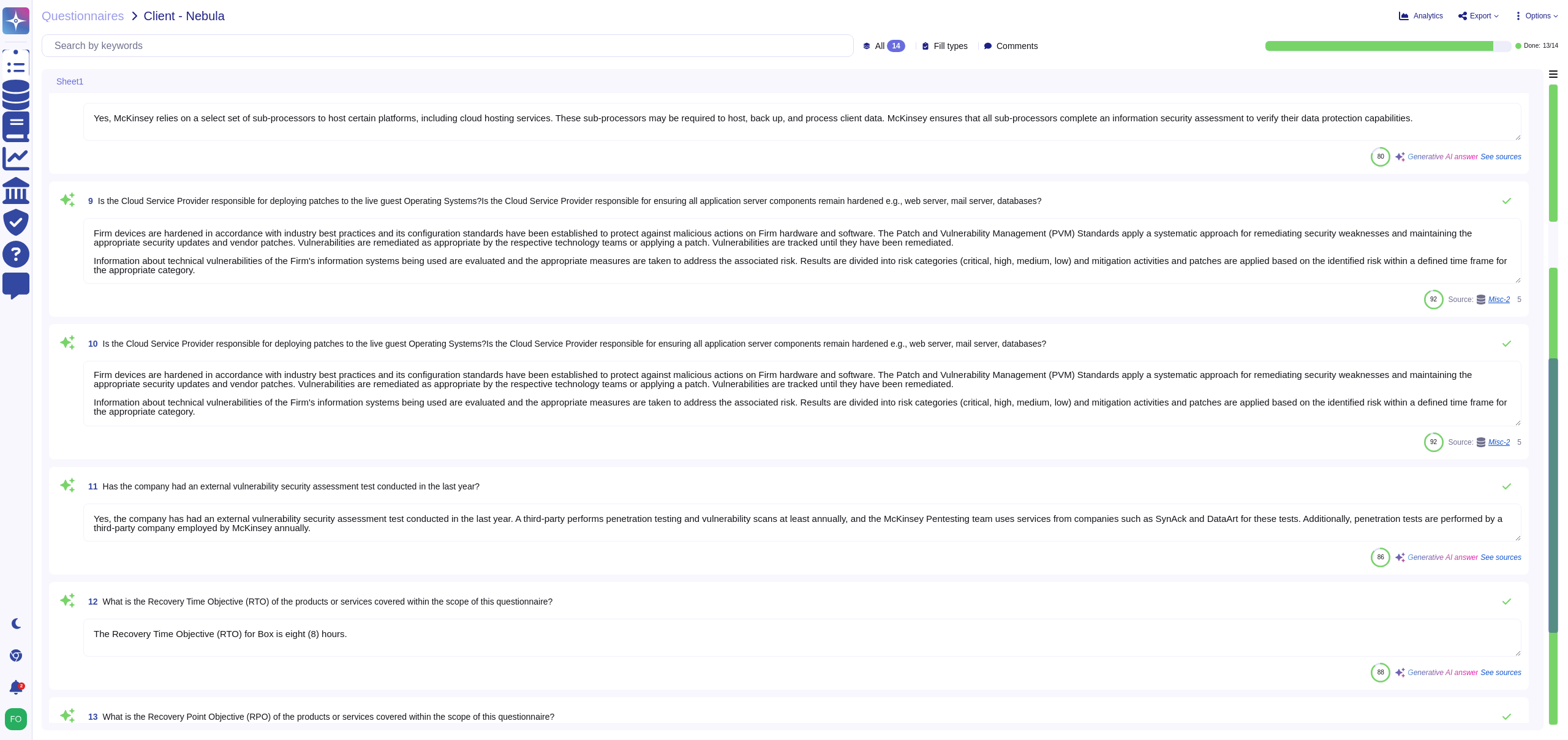
type textarea "Firm devices are hardened in accordance with industry best practices and its co…"
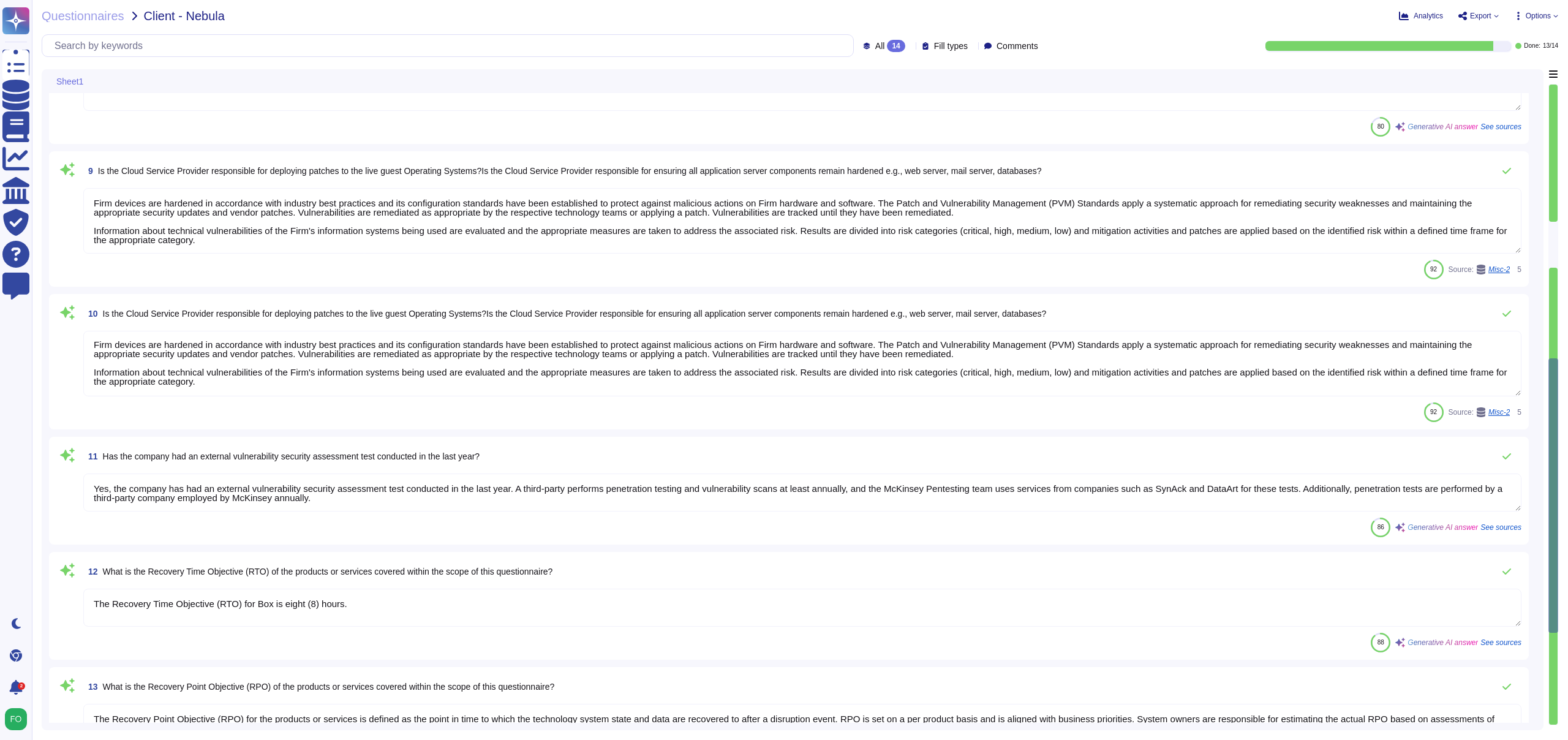
type textarea "Firm devices are hardened in accordance with industry best practices and its co…"
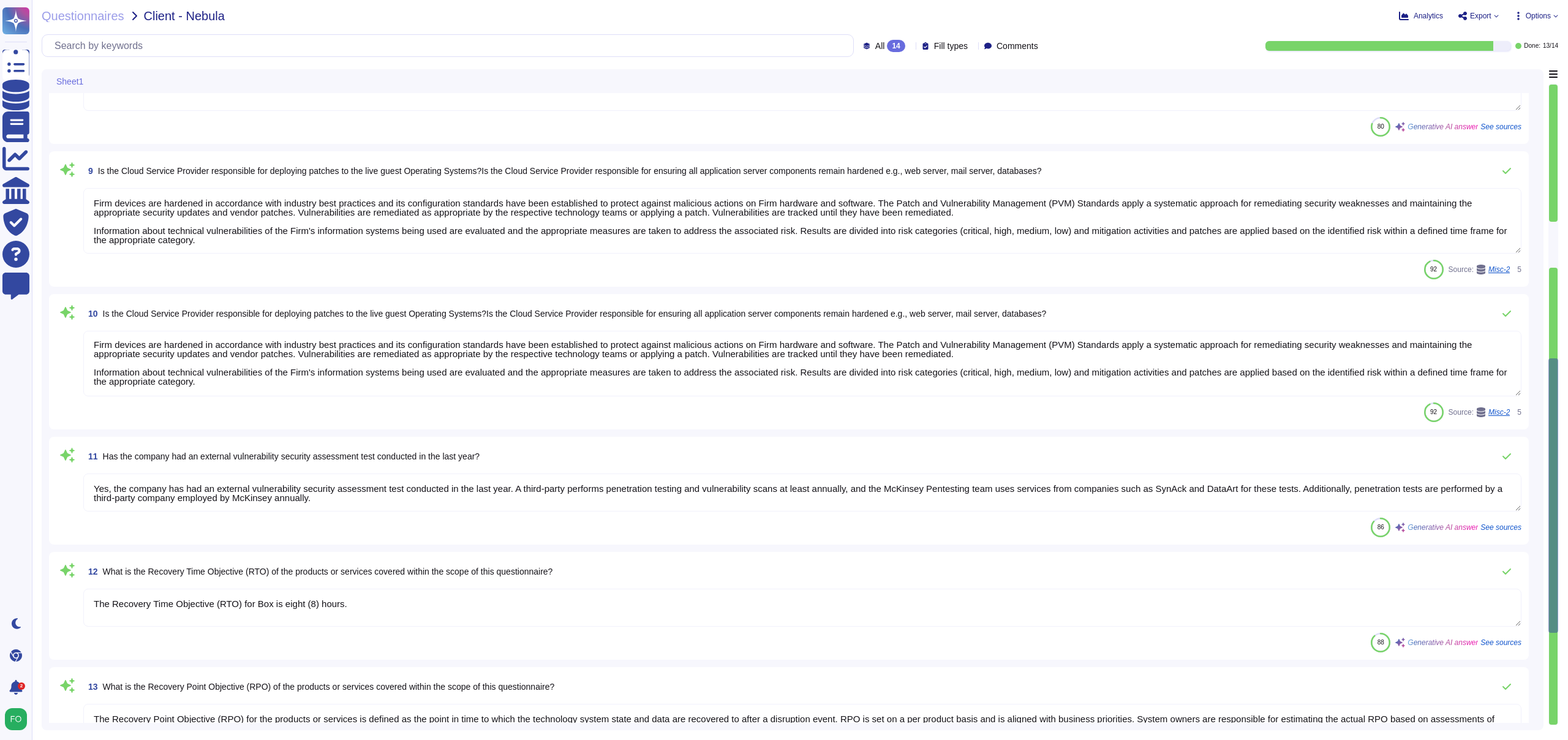
type textarea "Firm devices are hardened in accordance with industry best practices and its co…"
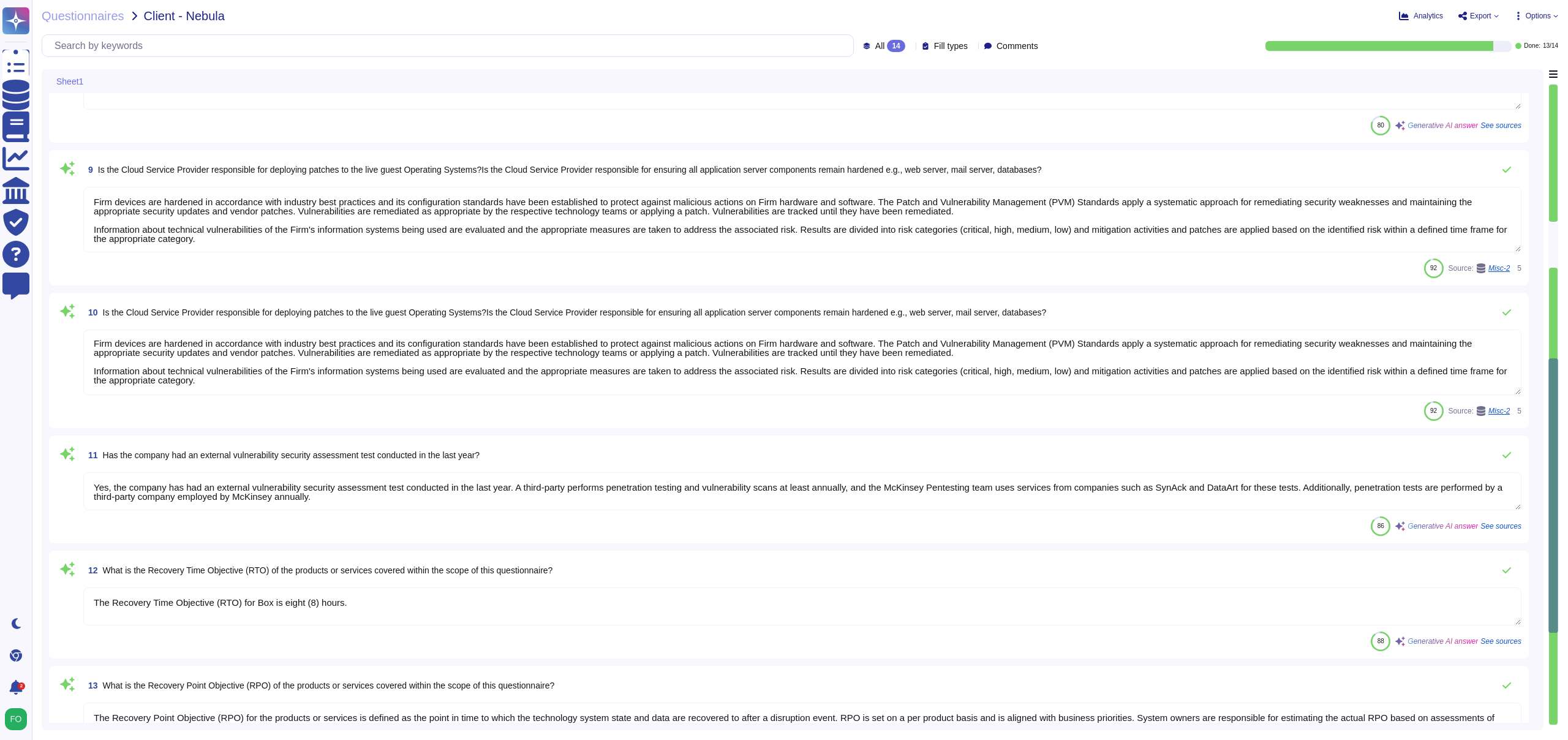
type textarea "Firm devices are hardened in accordance with industry best practices and its co…"
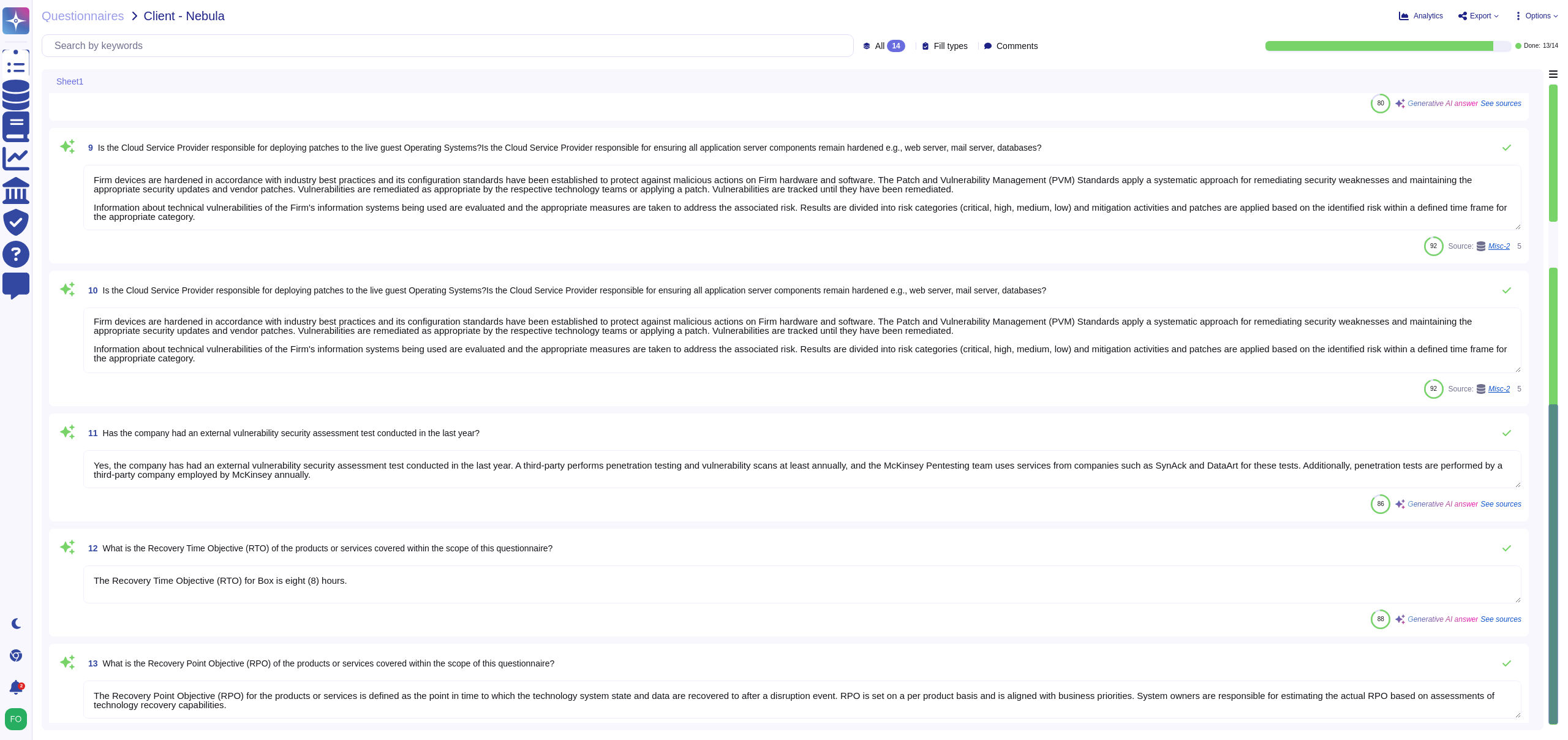
type textarea "Firm devices are hardened in accordance with industry best practices and its co…"
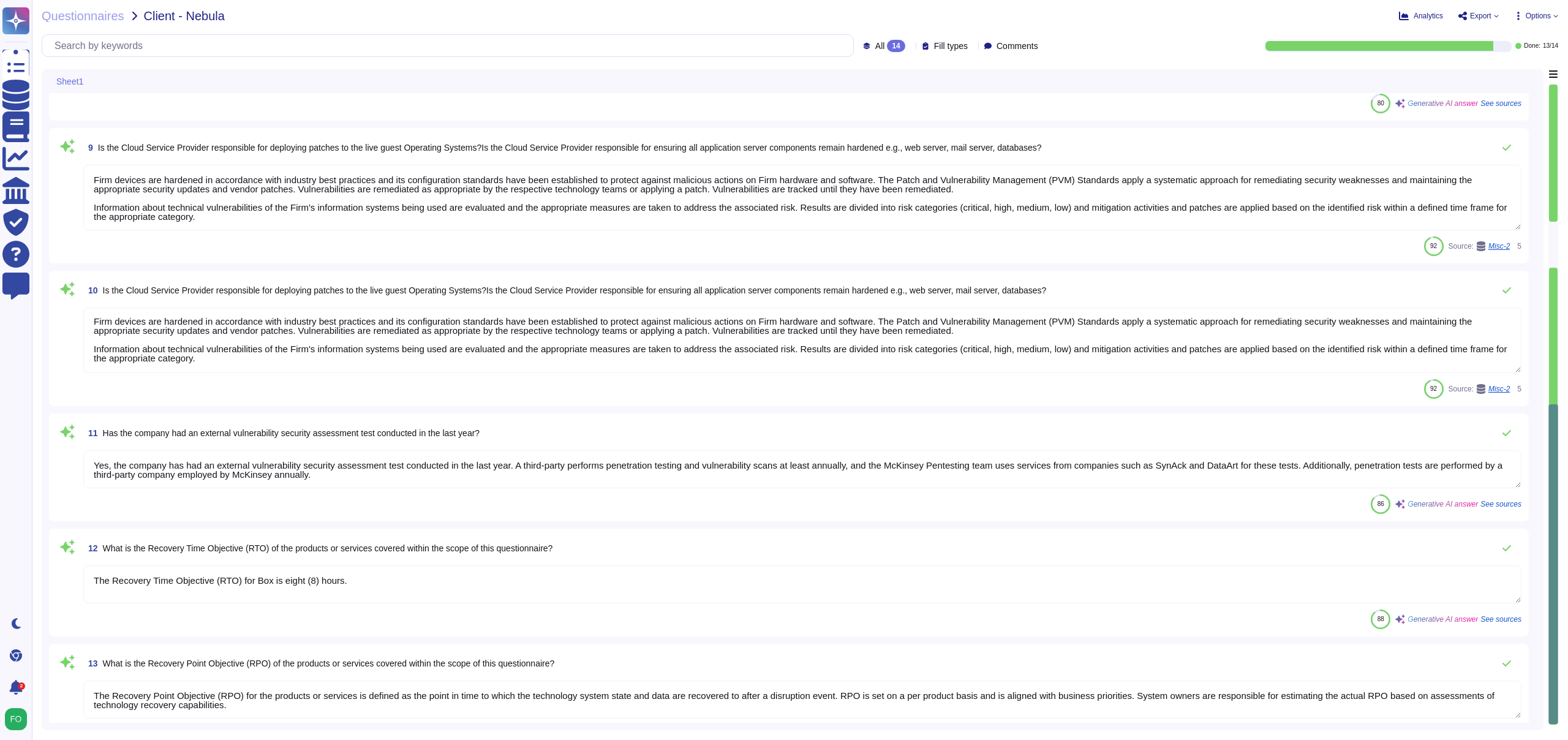
type textarea "Firm devices are hardened in accordance with industry best practices and its co…"
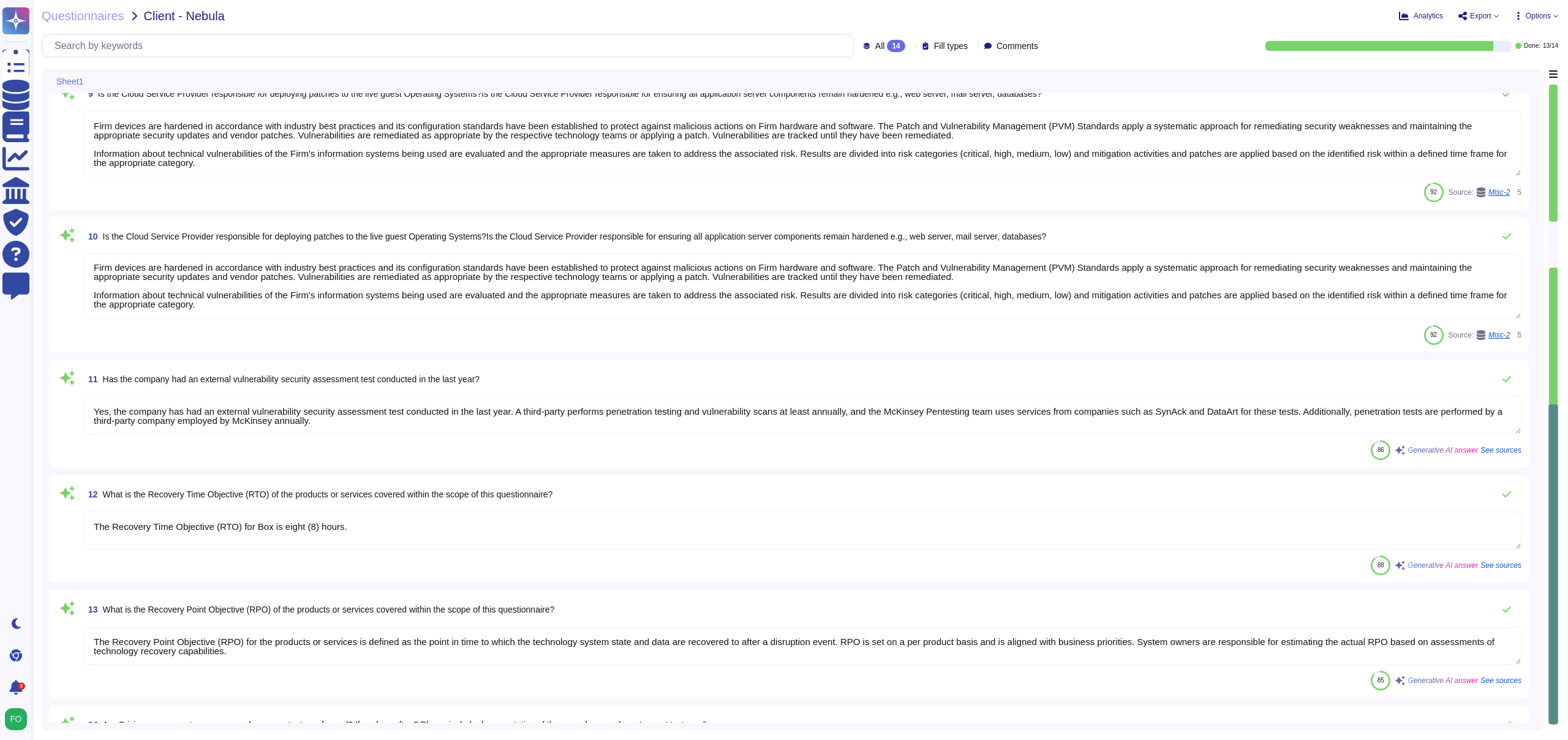
type textarea "Firm devices are hardened in accordance with industry best practices and its co…"
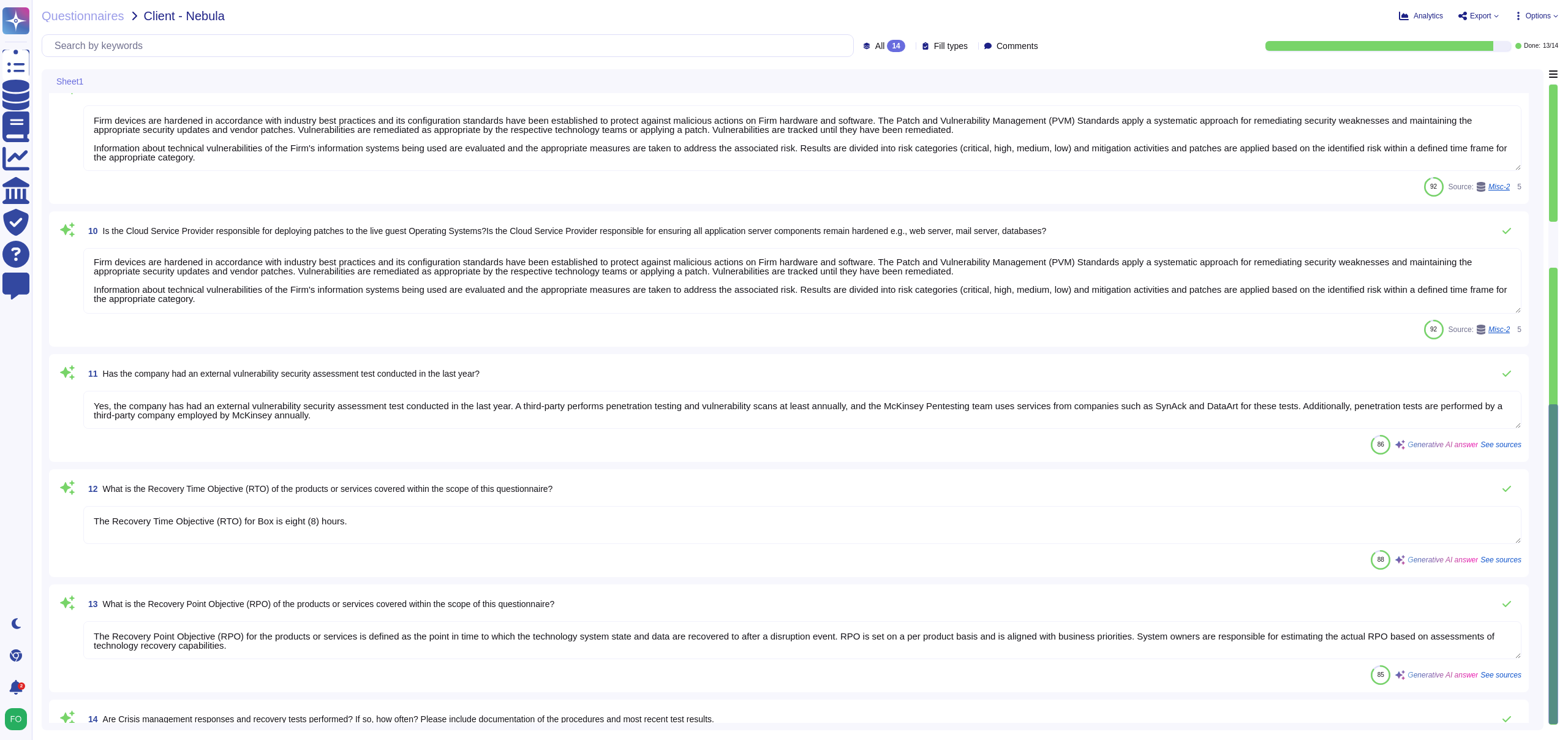
type textarea "Firm devices are hardened in accordance with industry best practices and its co…"
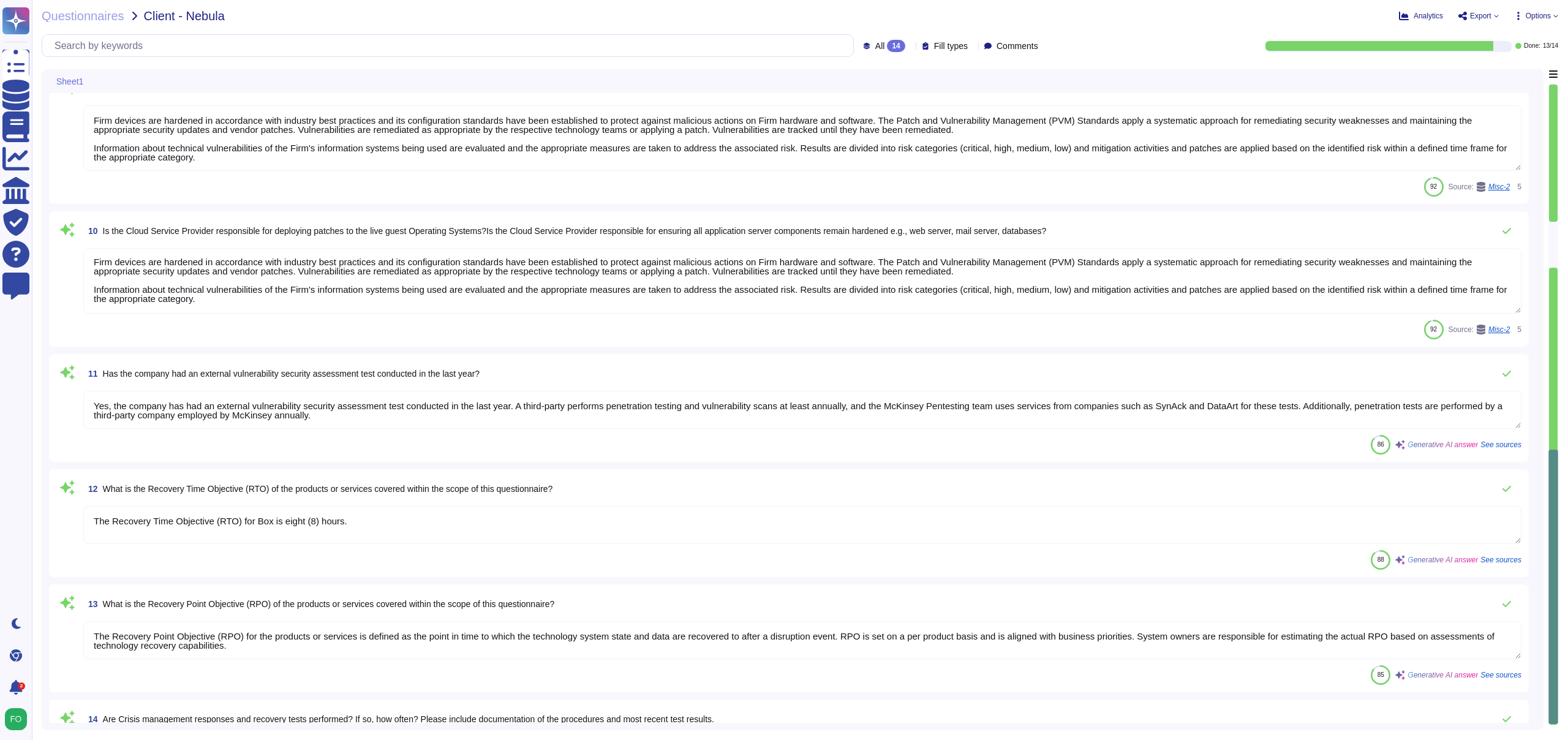
type textarea "Firm devices are hardened in accordance with industry best practices and its co…"
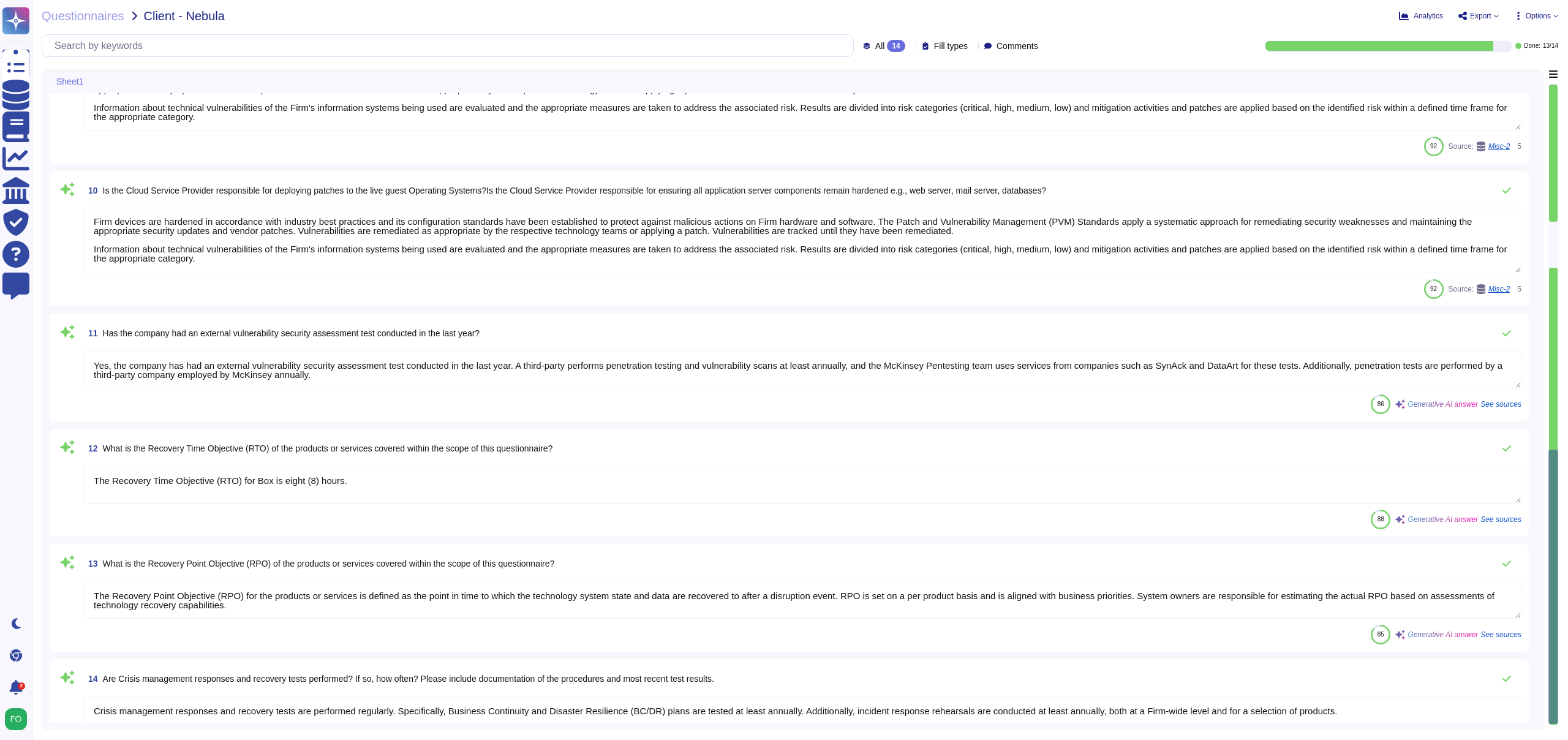
type textarea "Firm devices are hardened in accordance with industry best practices and its co…"
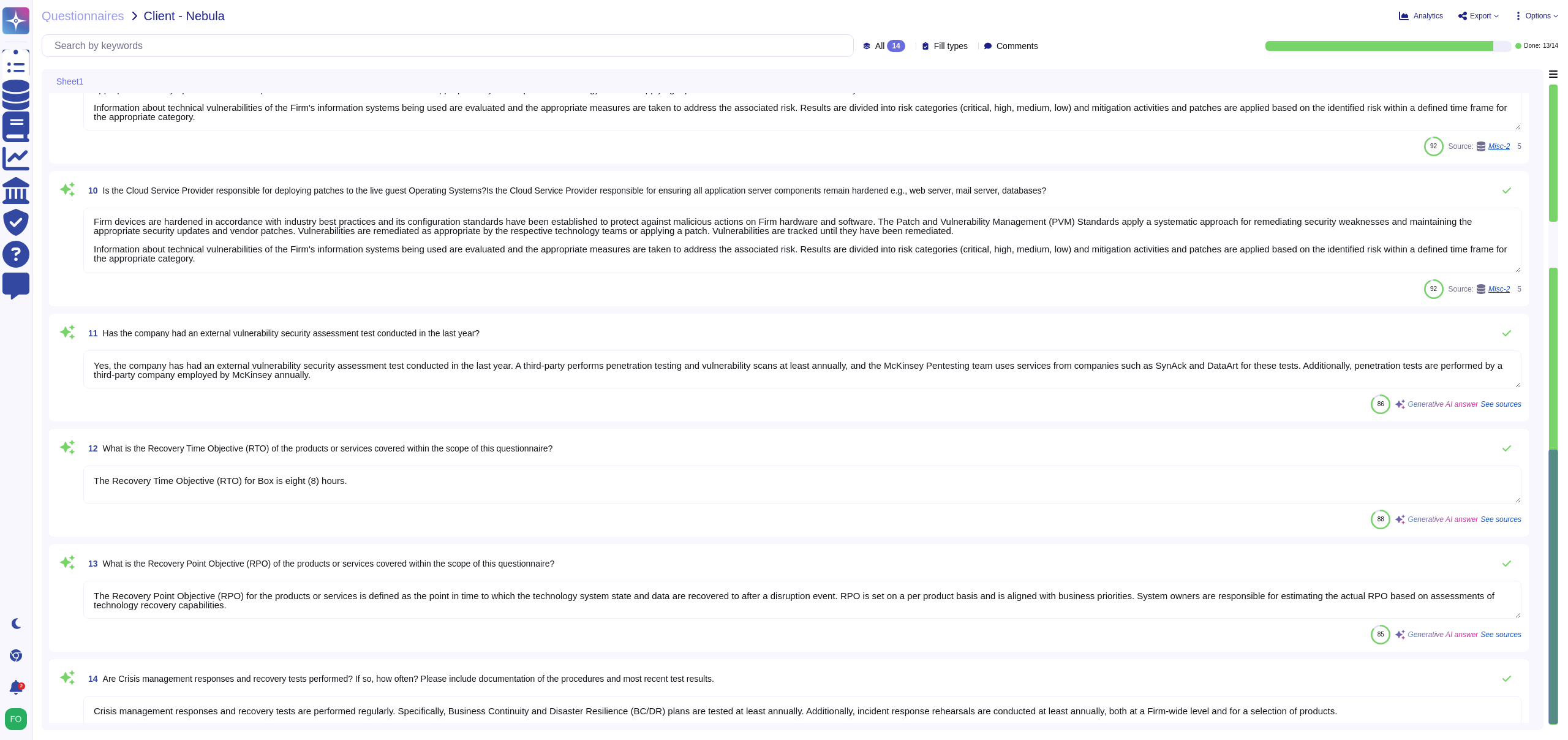
type textarea "Firm devices are hardened in accordance with industry best practices and its co…"
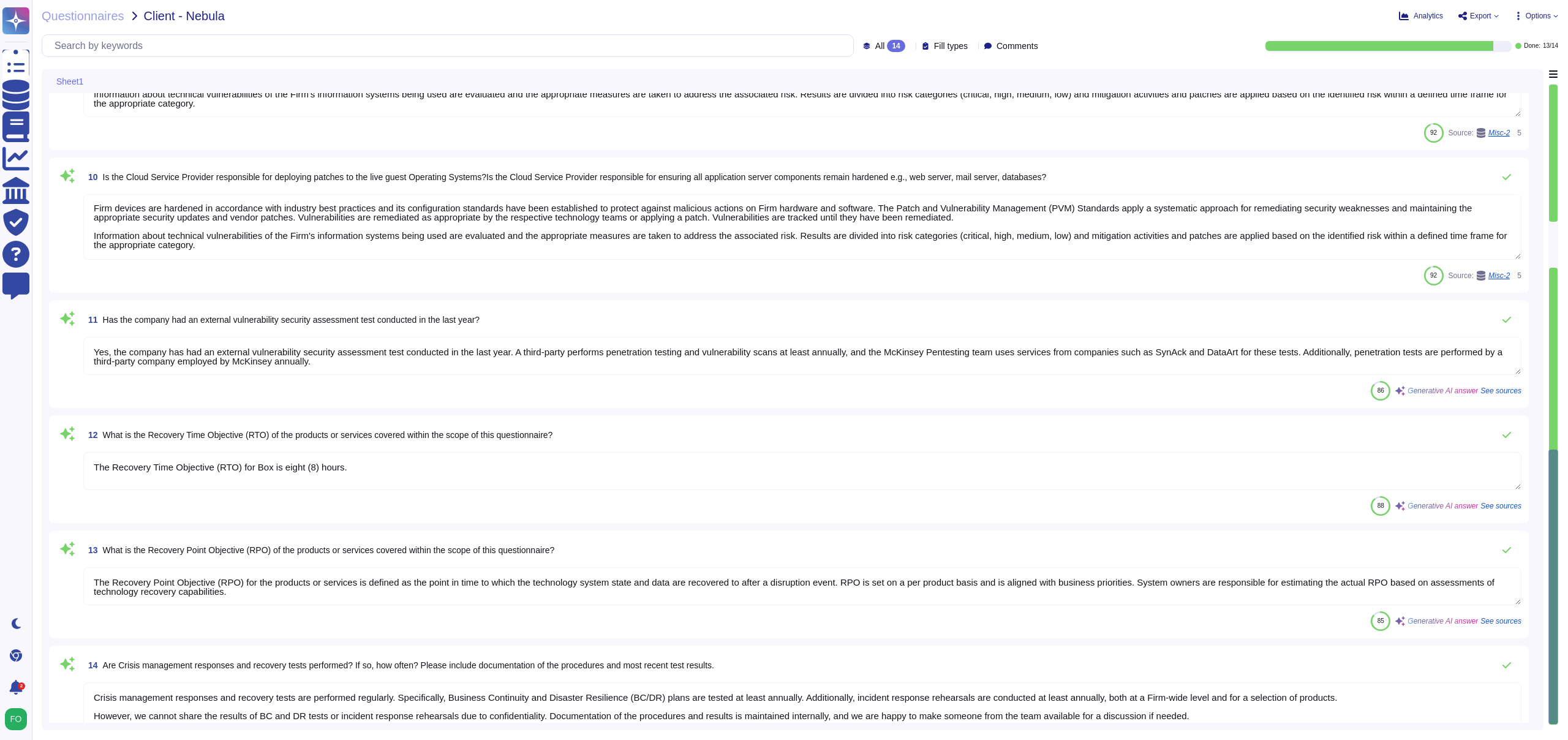
type textarea "Firm devices are hardened in accordance with industry best practices and its co…"
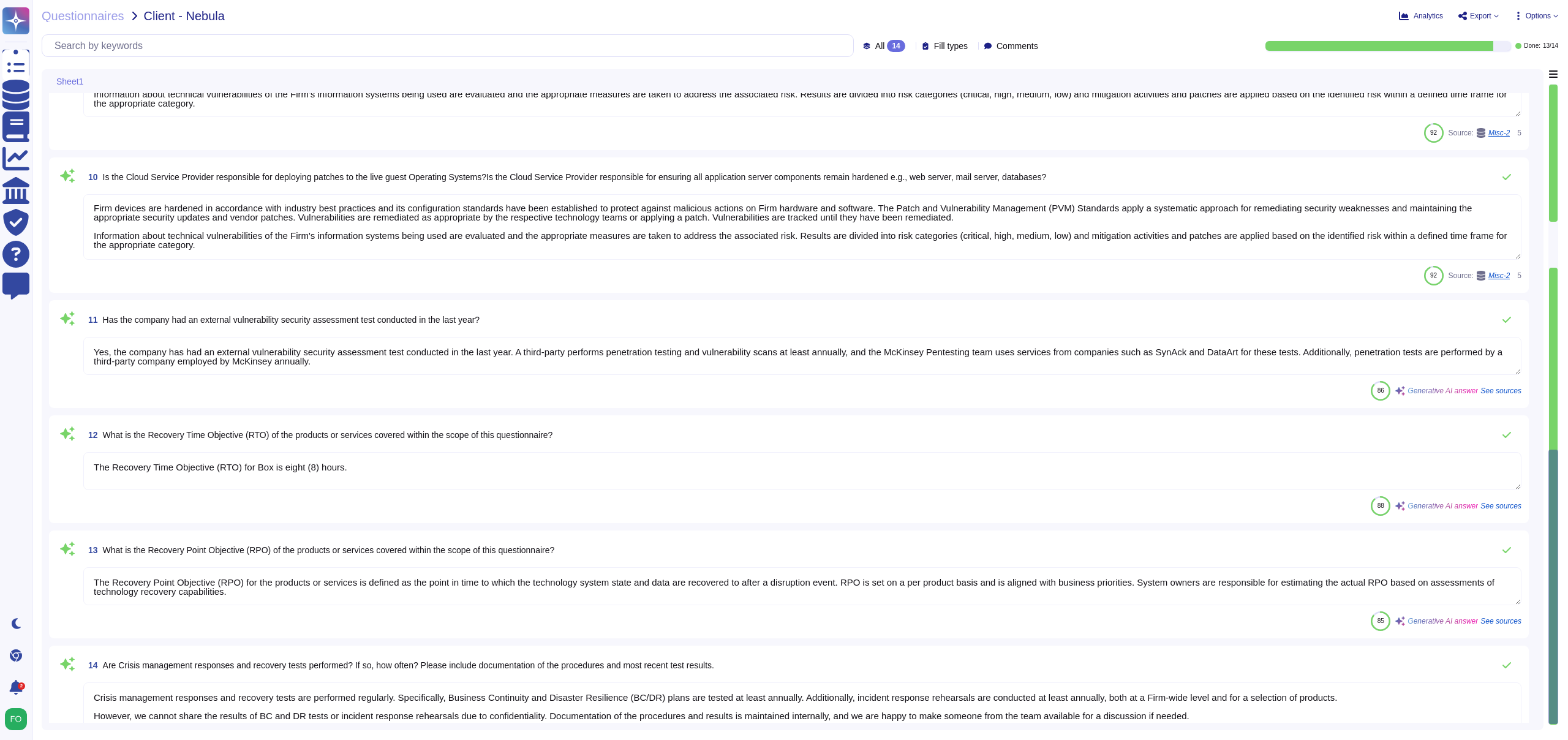
type textarea "Firm devices are hardened in accordance with industry best practices and its co…"
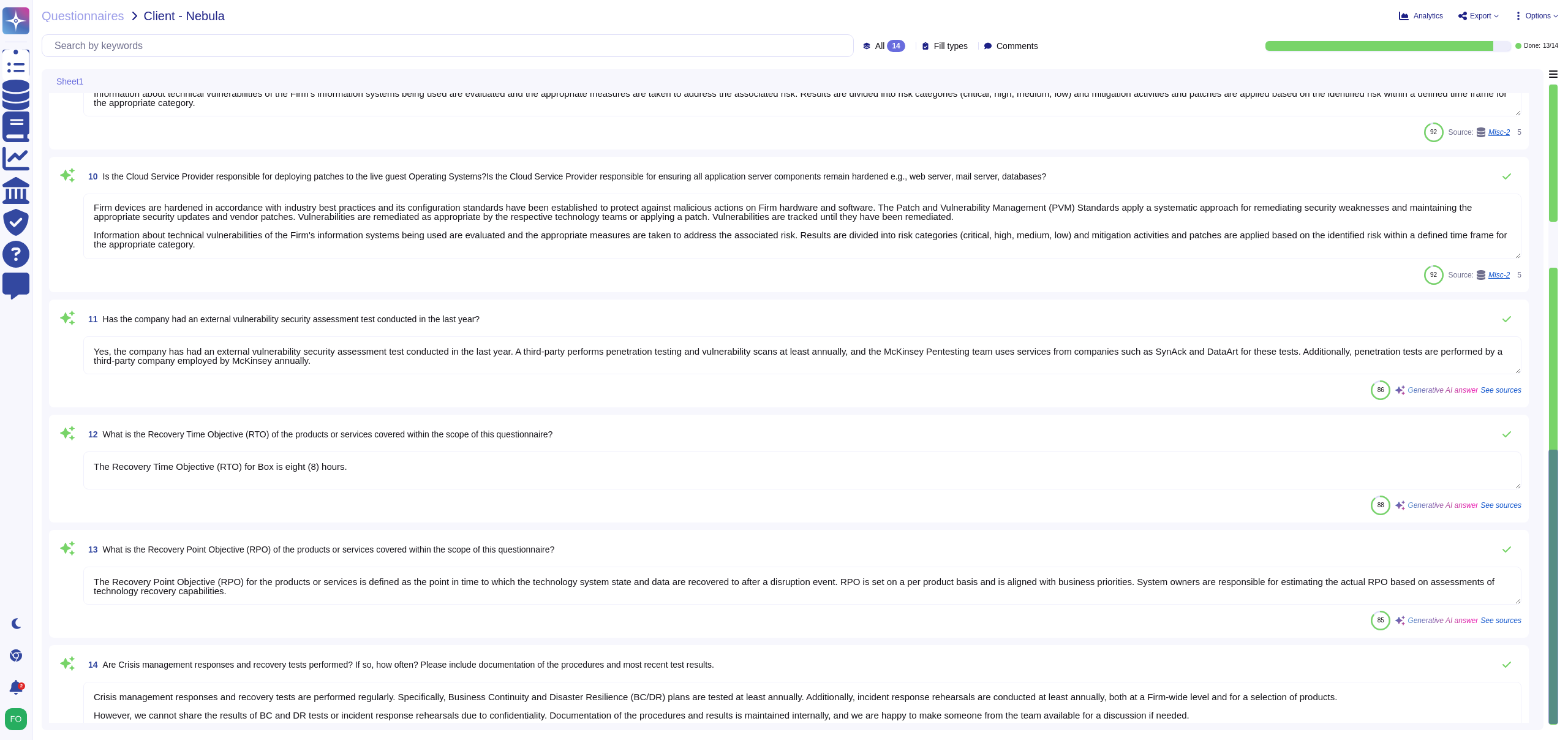
type textarea "Firm devices are hardened in accordance with industry best practices and its co…"
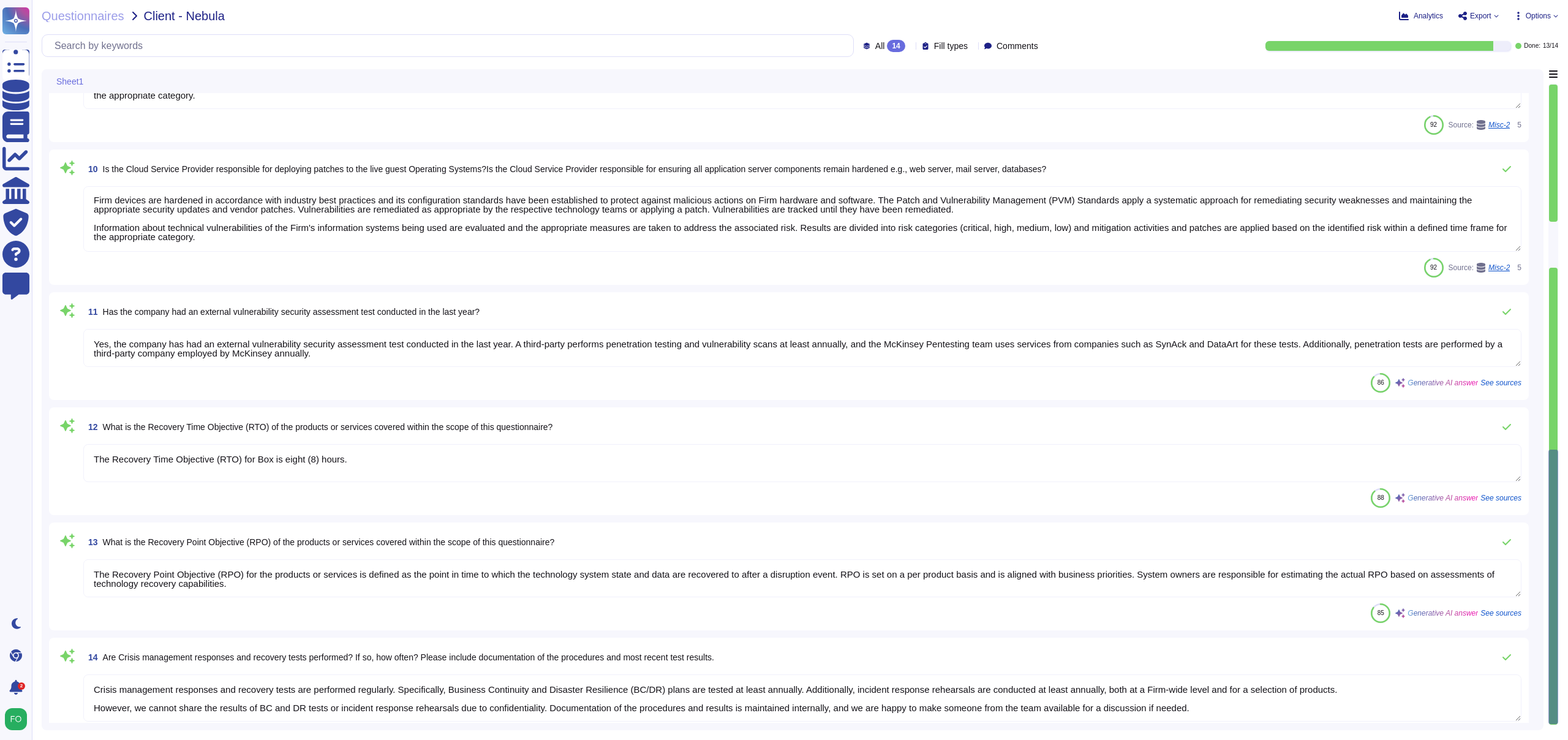
scroll to position [1166, 0]
type textarea "Firm devices are hardened in accordance with industry best practices and its co…"
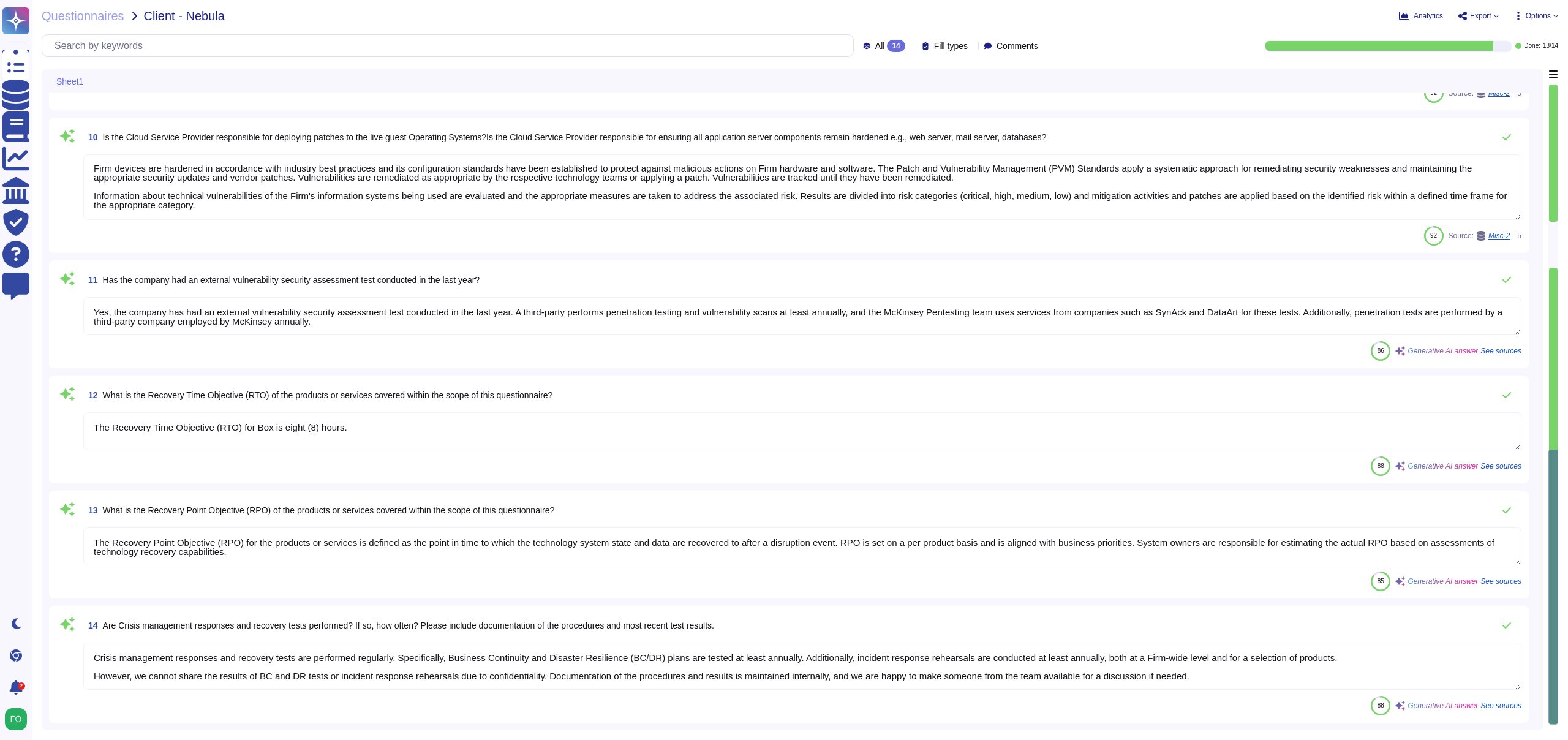
type textarea "Firm devices are hardened in accordance with industry best practices and its co…"
